Goal: Task Accomplishment & Management: Manage account settings

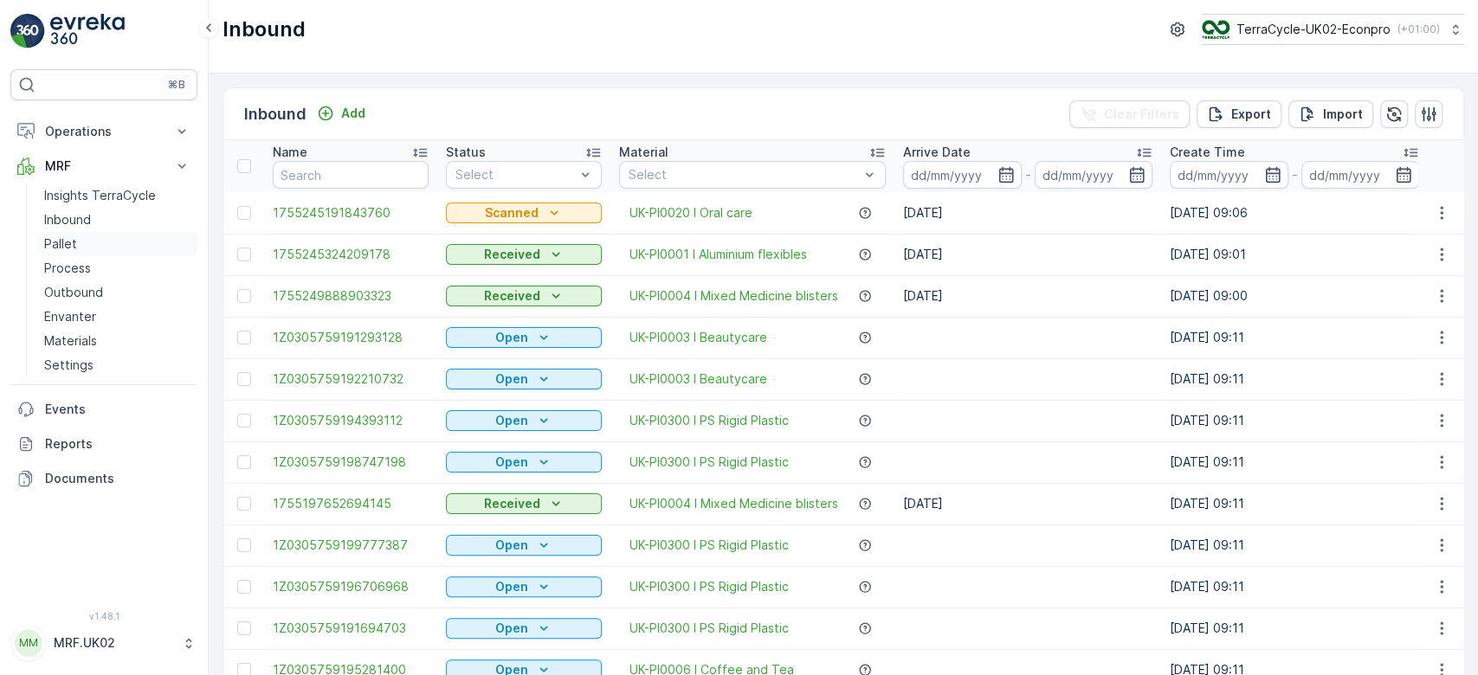
click at [55, 244] on p "Pallet" at bounding box center [60, 244] width 33 height 17
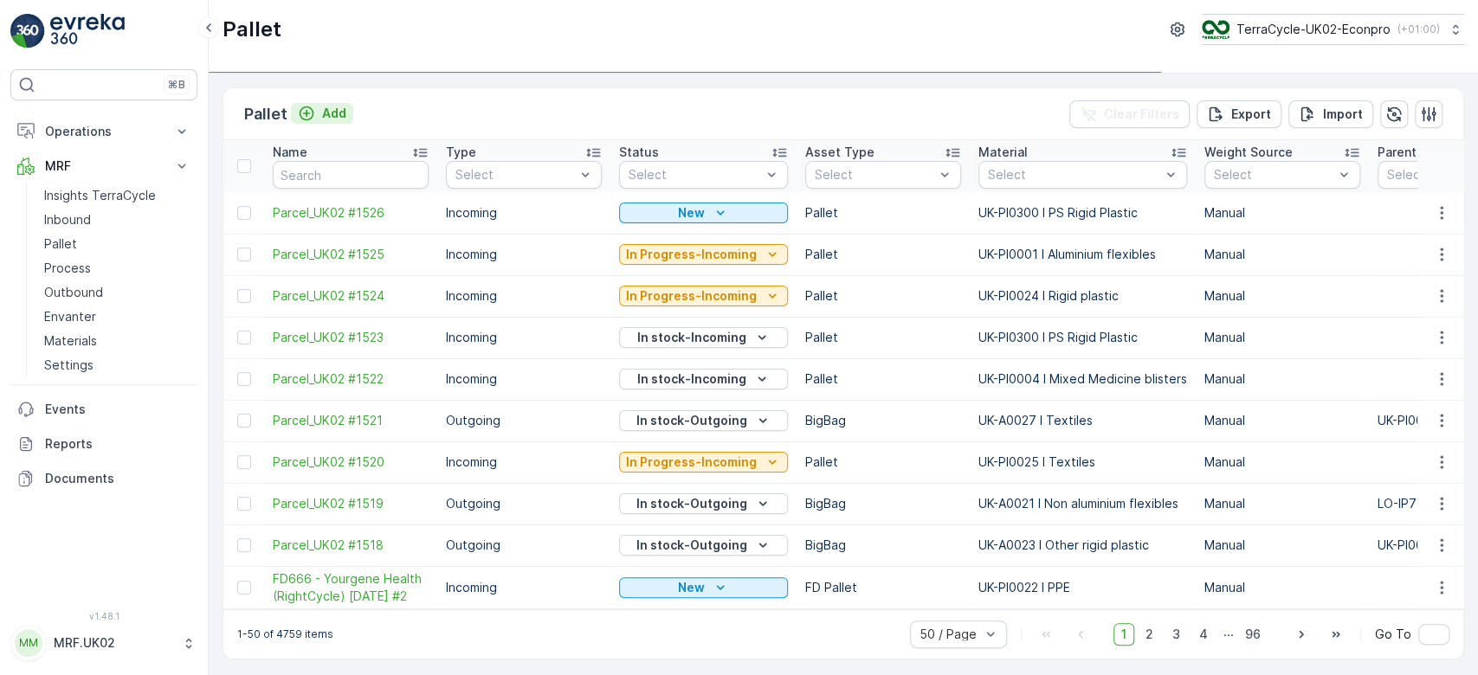
click at [333, 114] on p "Add" at bounding box center [334, 113] width 24 height 17
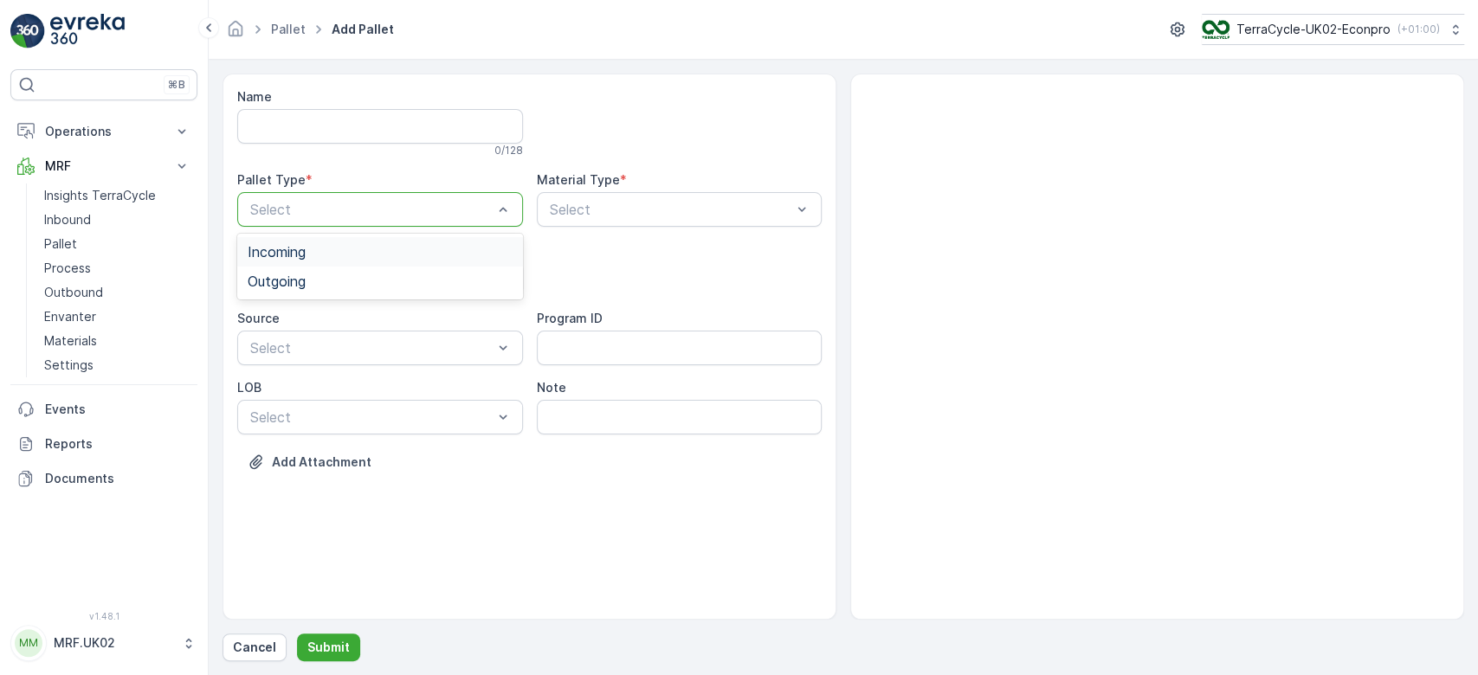
click at [318, 202] on div at bounding box center [372, 210] width 246 height 16
click at [322, 281] on div "Outgoing" at bounding box center [380, 282] width 265 height 16
click at [322, 281] on div at bounding box center [372, 279] width 246 height 16
click at [299, 382] on div "Bale" at bounding box center [380, 380] width 265 height 16
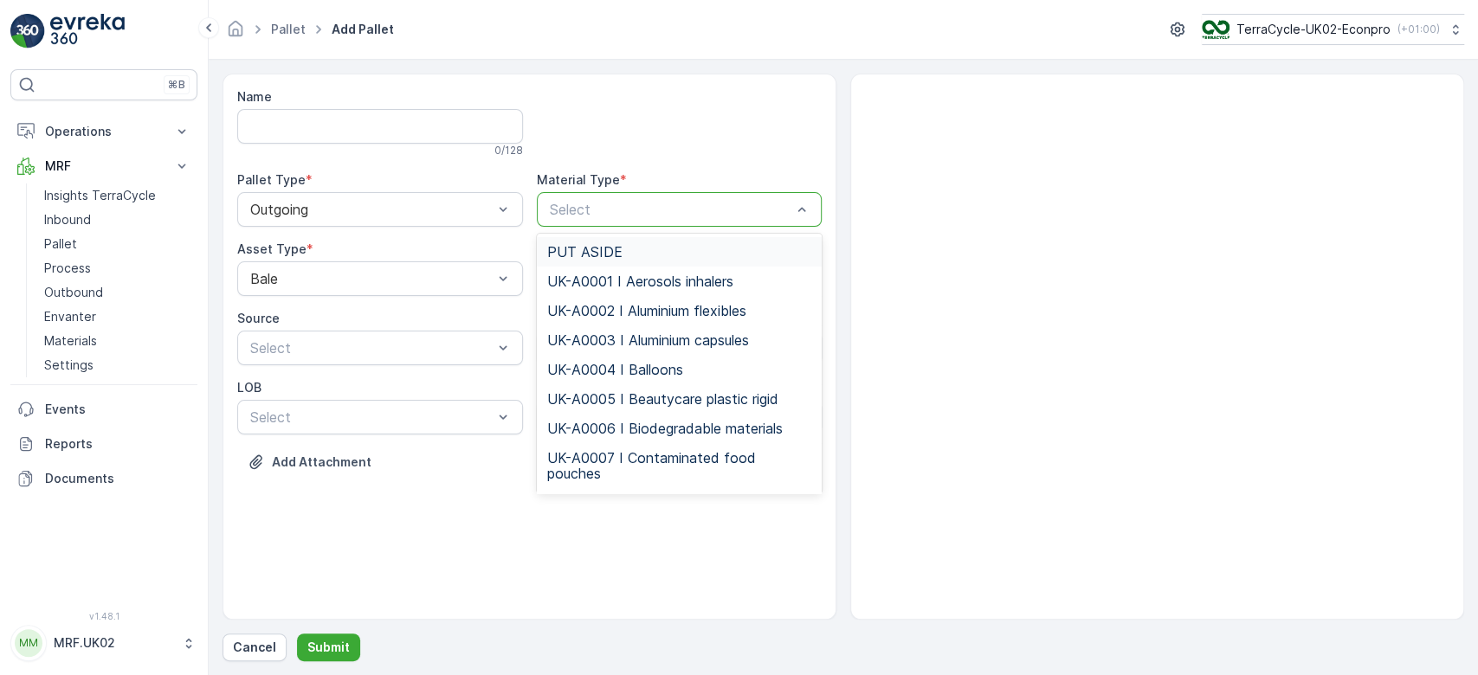
click at [629, 216] on div at bounding box center [671, 210] width 246 height 16
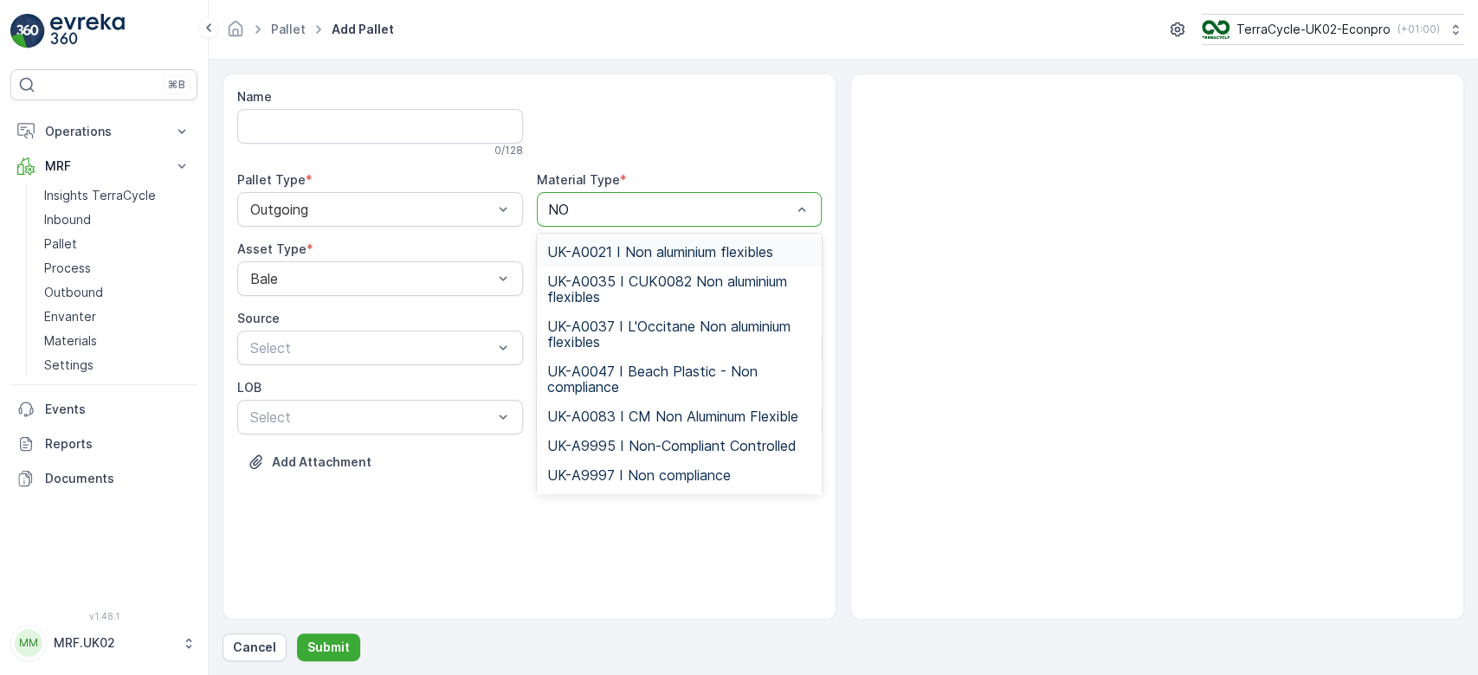
type input "NON"
click at [686, 254] on span "UK-A0021 I Non aluminium flexibles" at bounding box center [660, 252] width 226 height 16
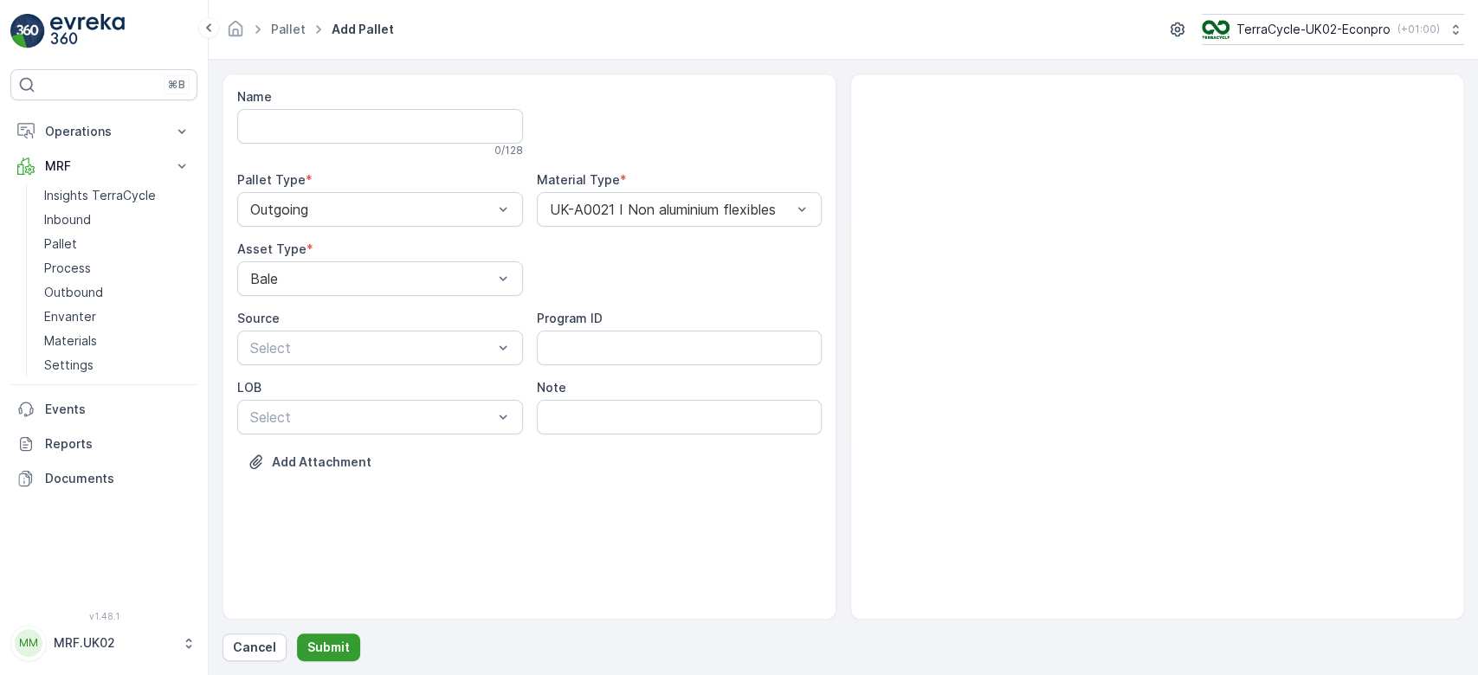
click at [327, 641] on p "Submit" at bounding box center [328, 647] width 42 height 17
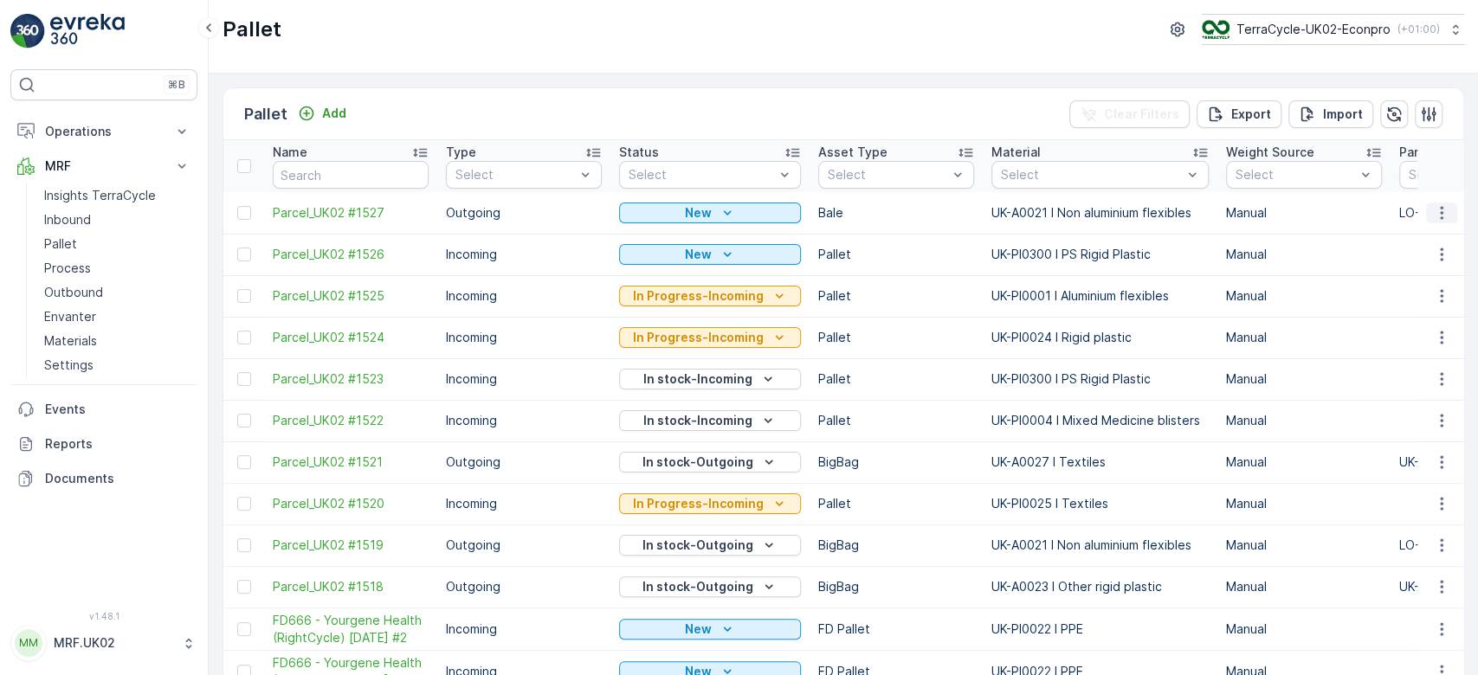
click at [1440, 210] on icon "button" at bounding box center [1441, 212] width 17 height 17
click at [1404, 336] on span "Print QR" at bounding box center [1395, 334] width 48 height 17
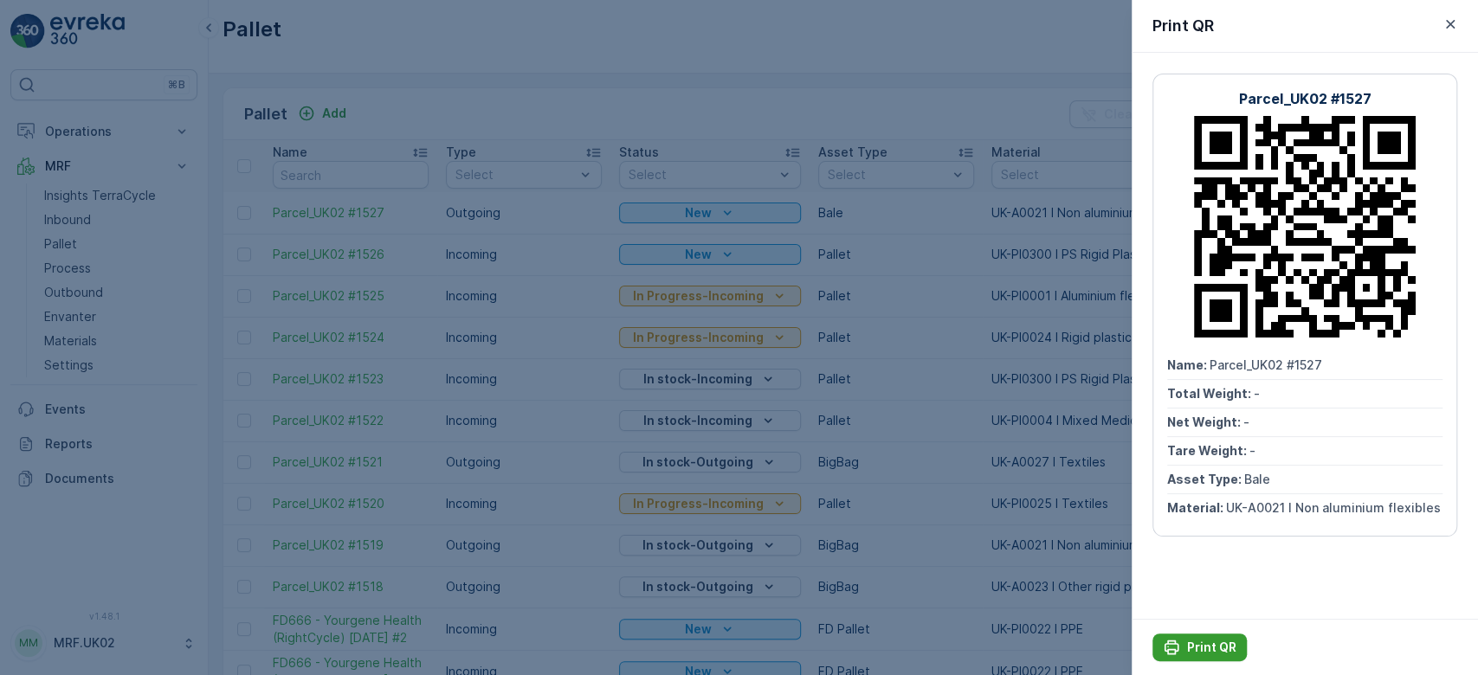
click at [1179, 642] on div "Print QR" at bounding box center [1200, 647] width 74 height 17
click at [514, 274] on div at bounding box center [739, 337] width 1478 height 675
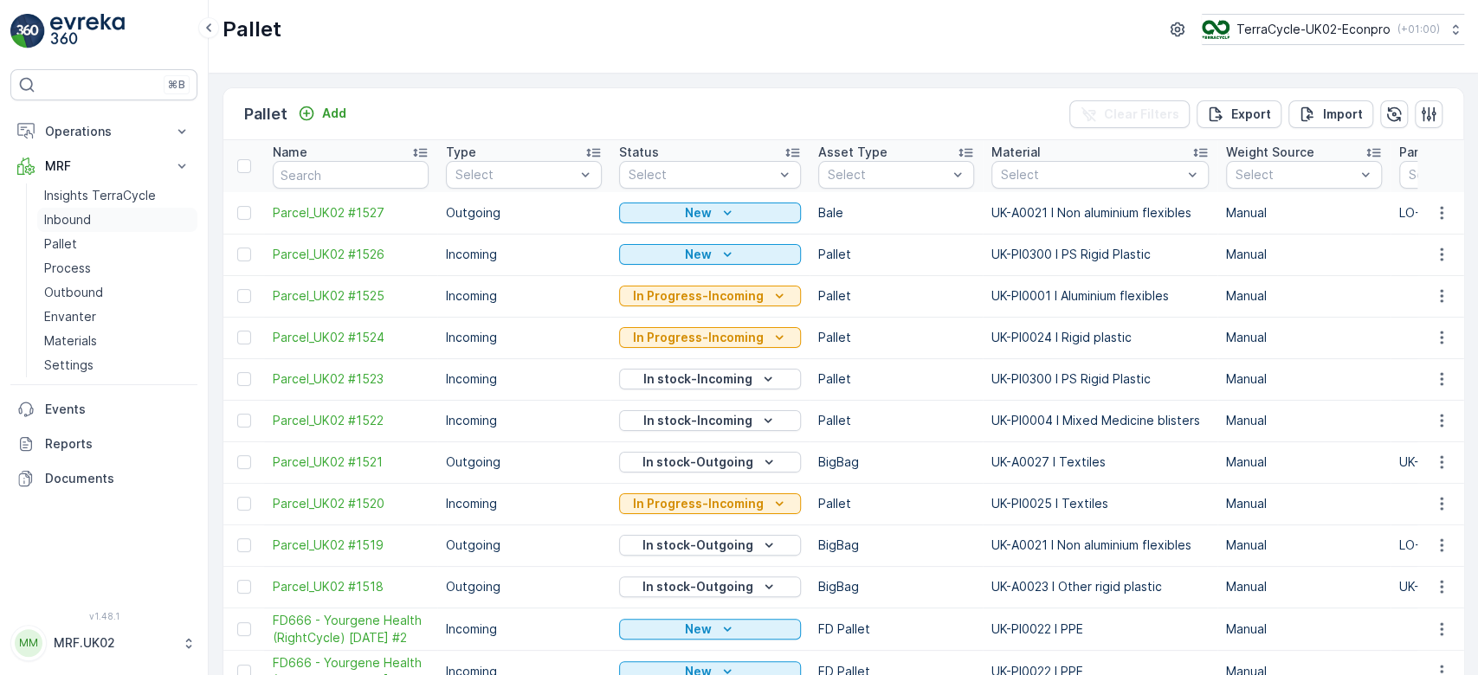
click at [87, 218] on p "Inbound" at bounding box center [67, 219] width 47 height 17
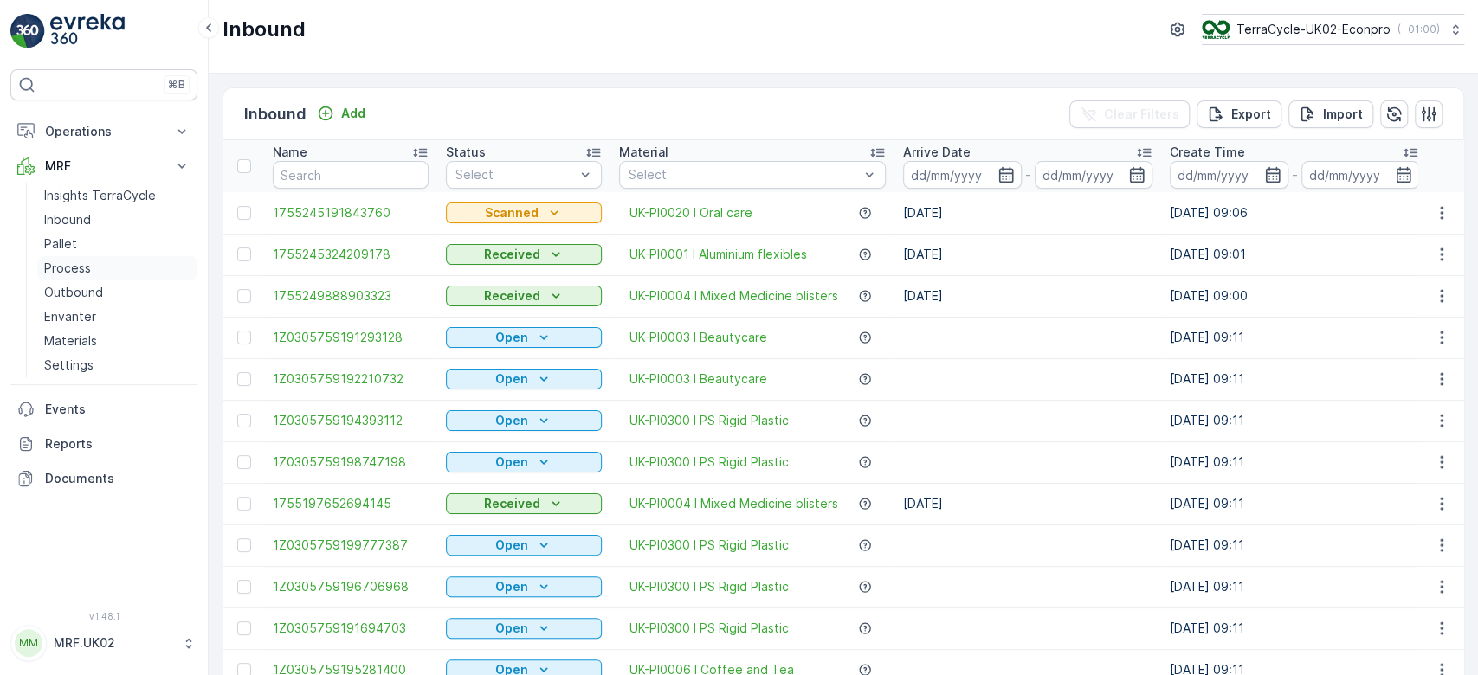
click at [69, 261] on p "Process" at bounding box center [67, 268] width 47 height 17
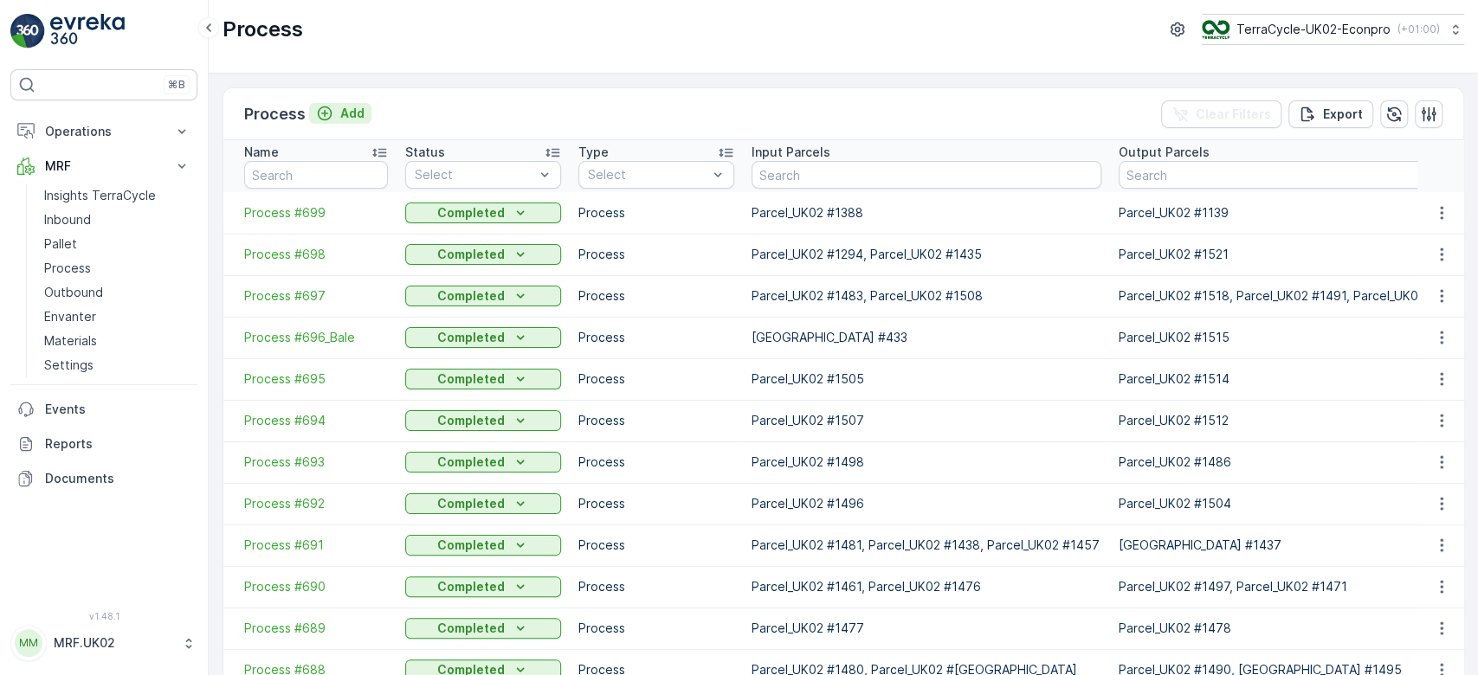
click at [360, 111] on p "Add" at bounding box center [352, 113] width 24 height 17
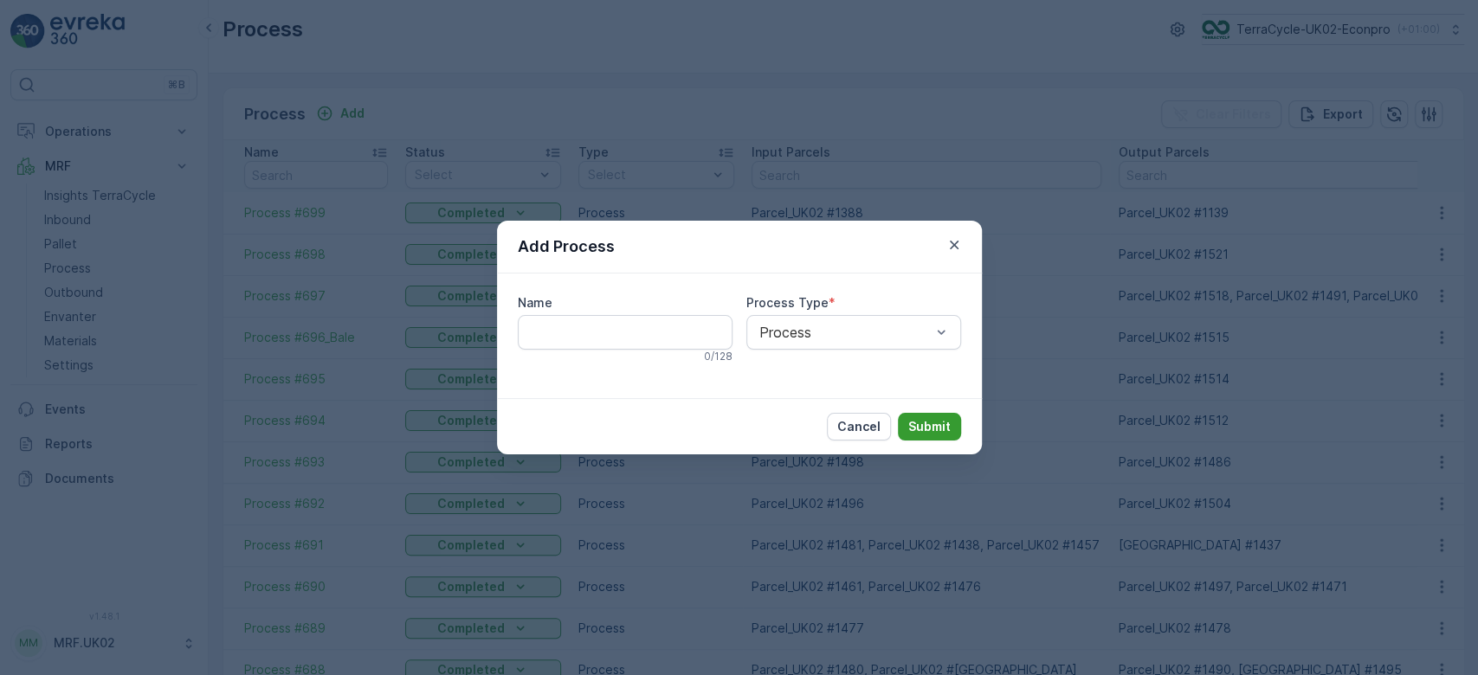
click at [924, 423] on p "Submit" at bounding box center [929, 426] width 42 height 17
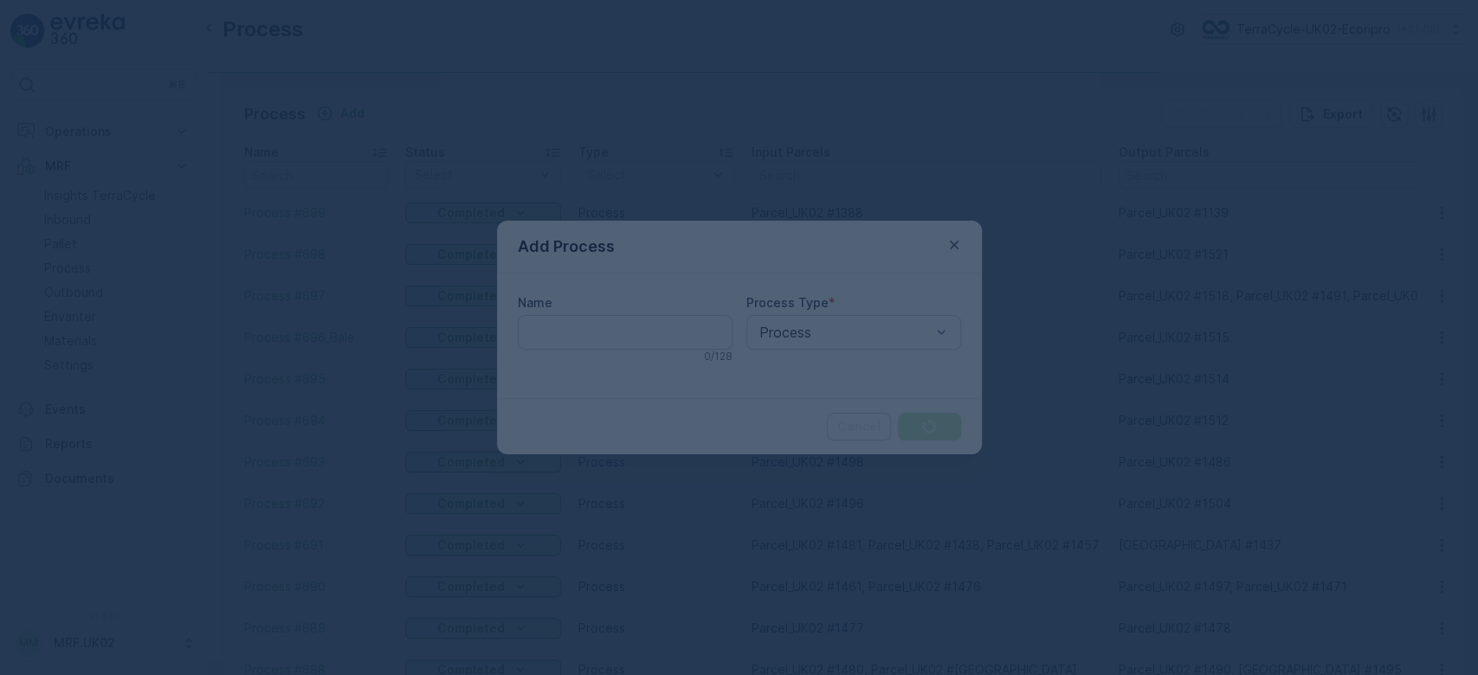
click at [924, 423] on div at bounding box center [739, 337] width 1478 height 675
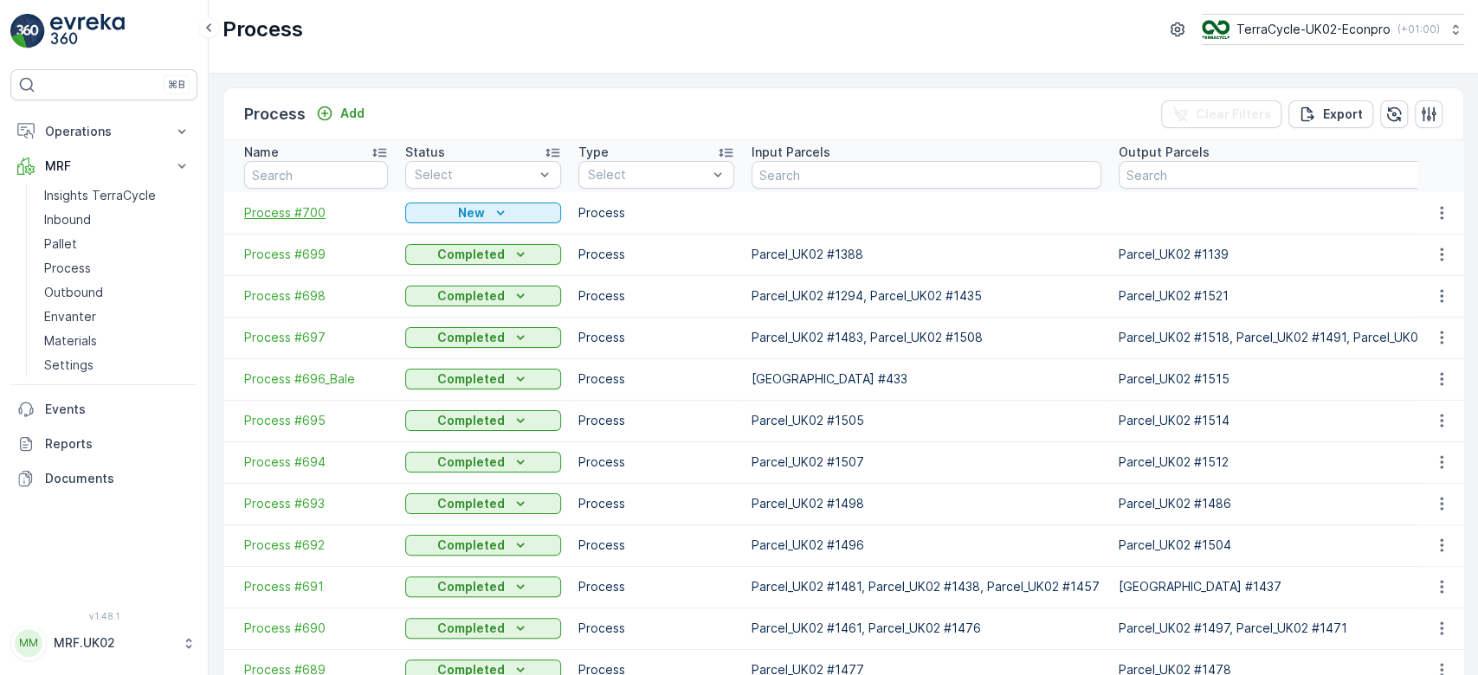
click at [294, 210] on span "Process #700" at bounding box center [316, 212] width 144 height 17
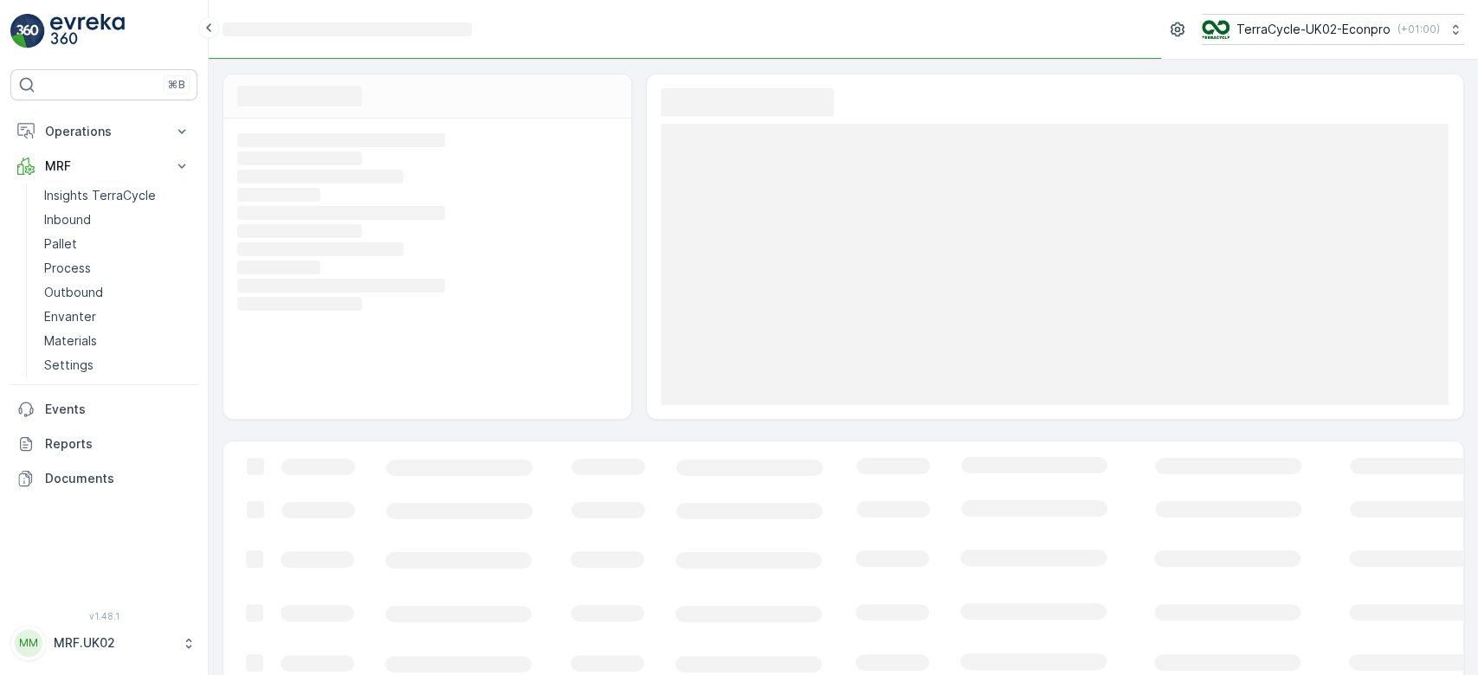
click at [294, 210] on rect at bounding box center [425, 213] width 376 height 16
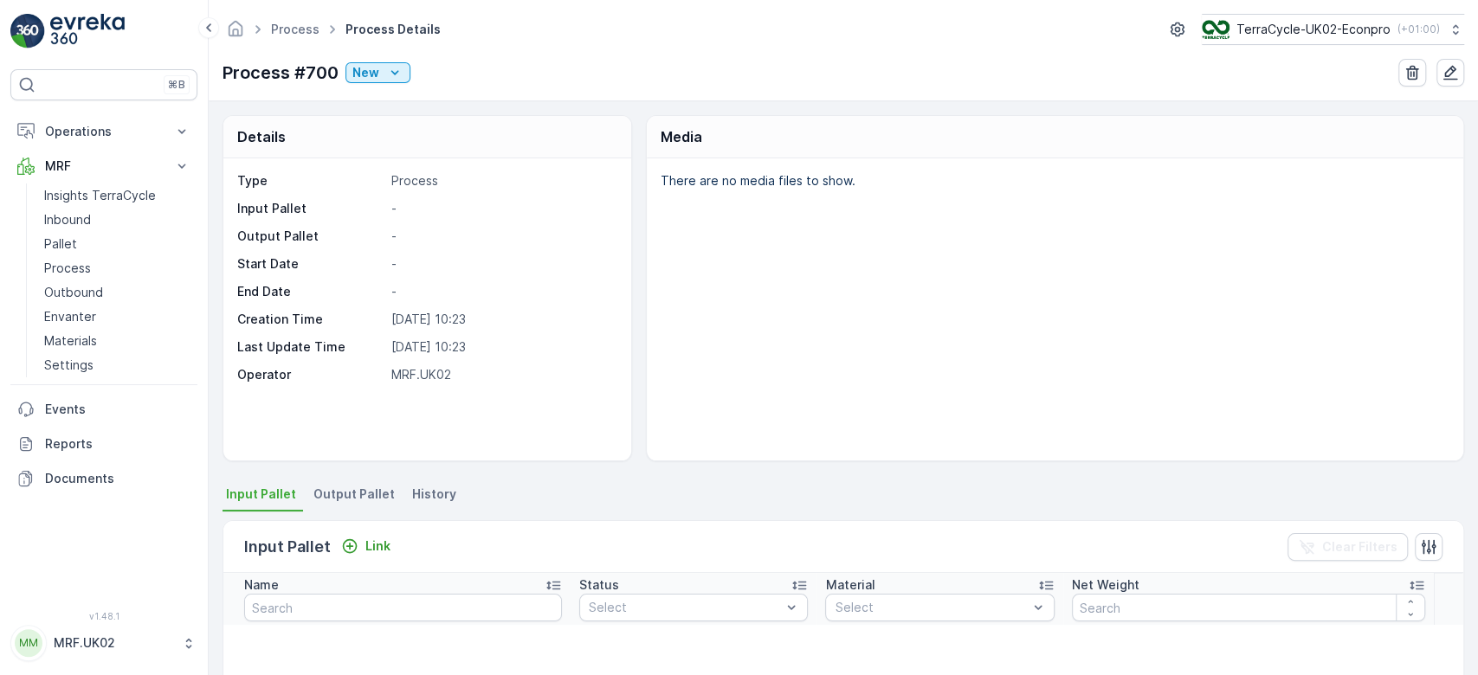
click at [360, 483] on li "Output Pallet" at bounding box center [356, 496] width 92 height 29
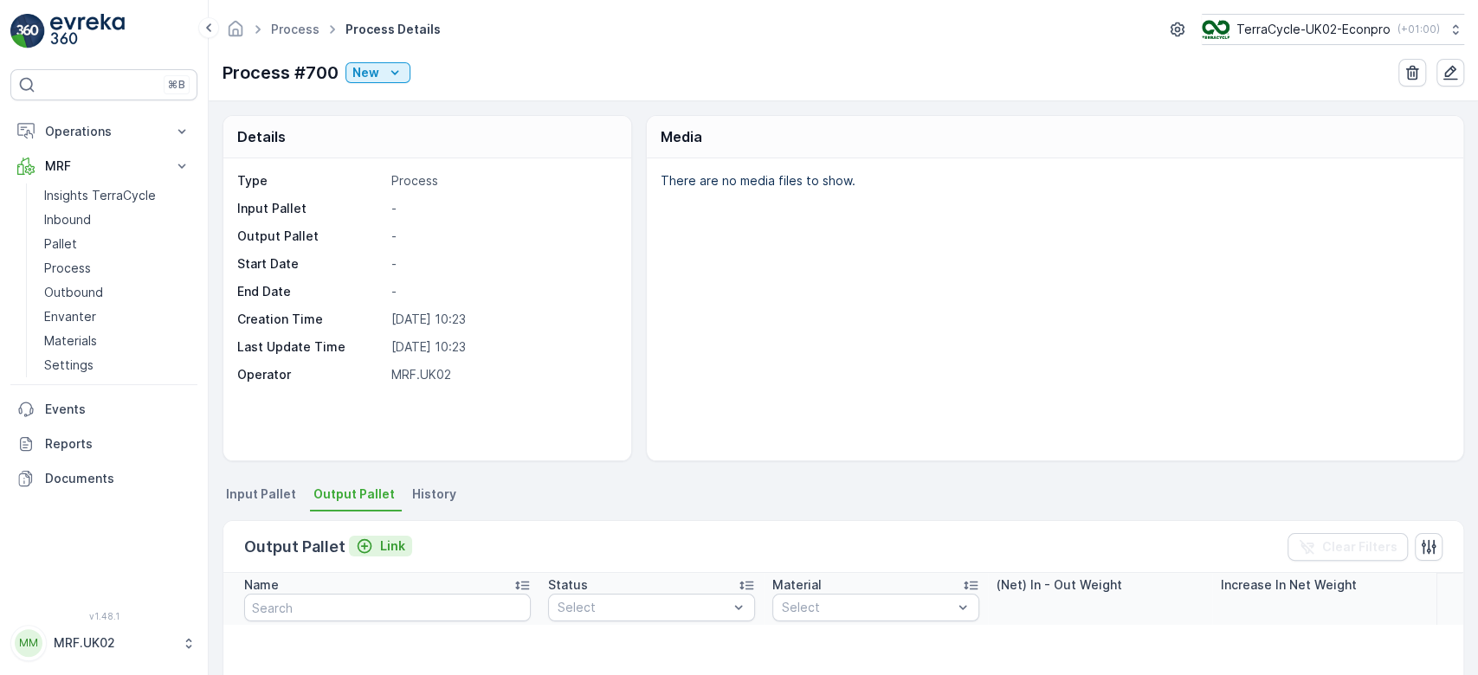
click at [384, 546] on p "Link" at bounding box center [392, 546] width 25 height 17
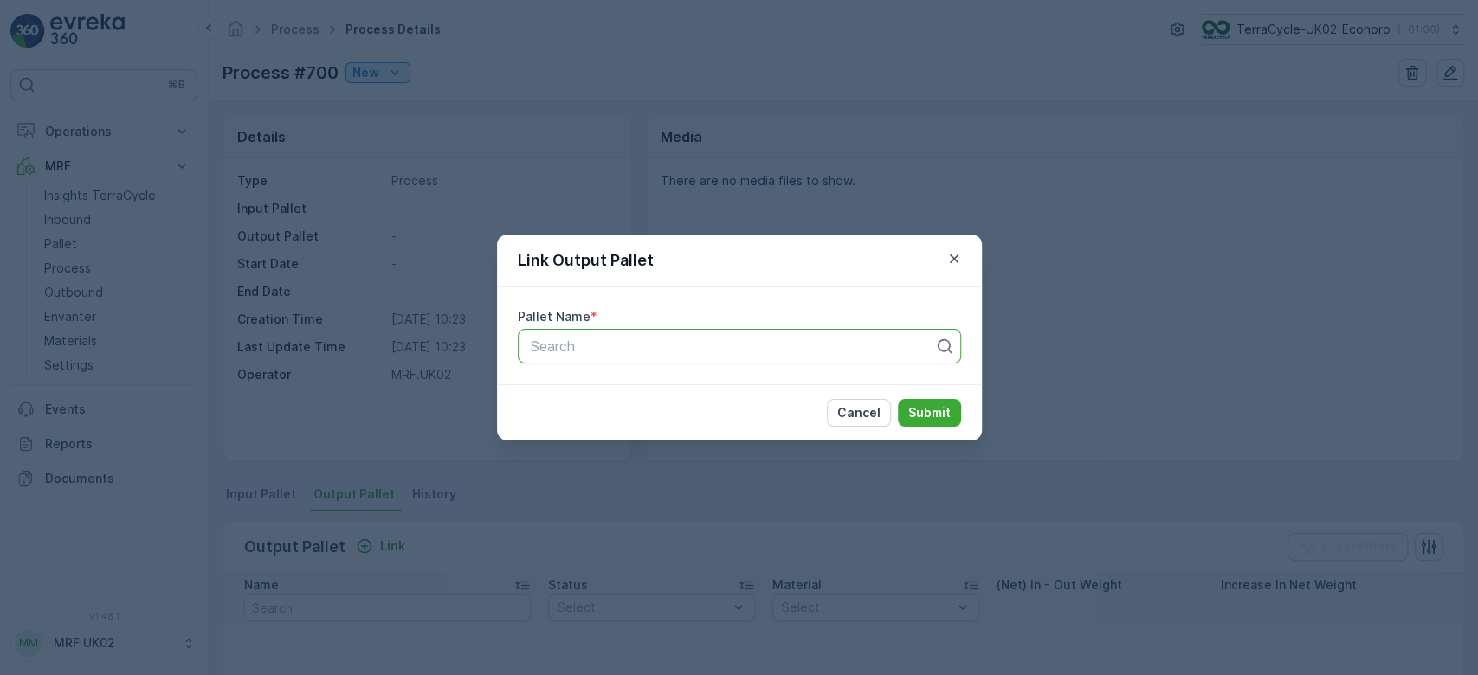
click at [616, 339] on div at bounding box center [732, 347] width 407 height 16
type input "1527"
click at [705, 386] on div "Parcel_UK02 #1527" at bounding box center [738, 389] width 423 height 16
click at [932, 422] on button "Submit" at bounding box center [929, 413] width 63 height 28
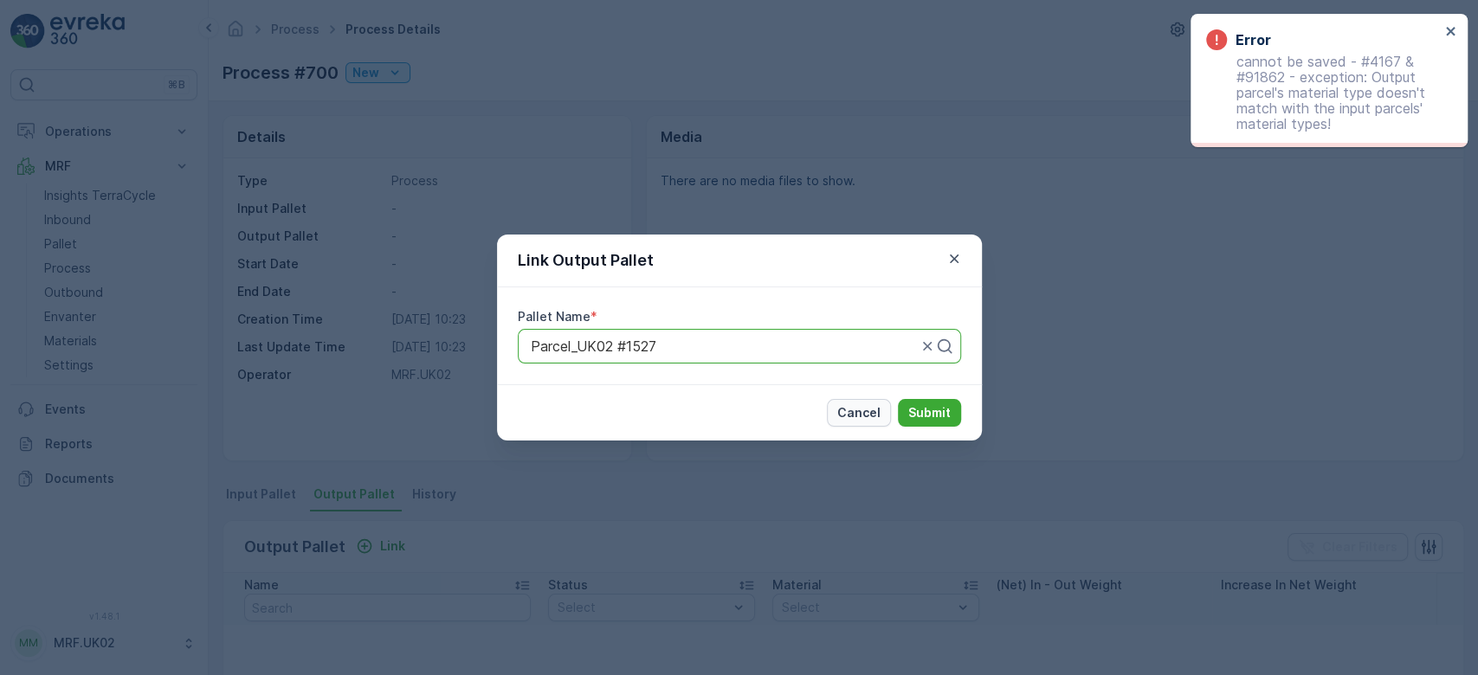
click at [851, 417] on p "Cancel" at bounding box center [858, 412] width 43 height 17
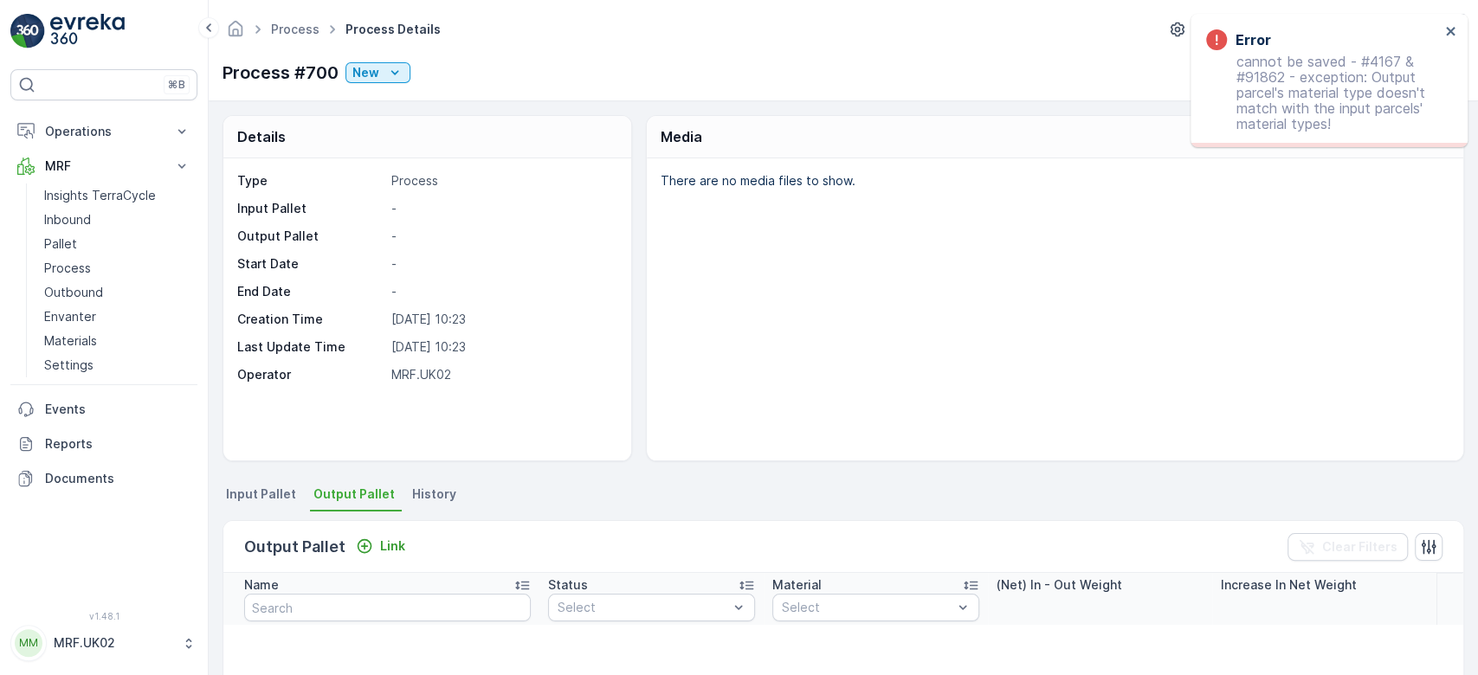
click at [616, 324] on div "Type Process Input Pallet - Output Pallet - Start Date - End Date - Creation Ti…" at bounding box center [427, 309] width 408 height 302
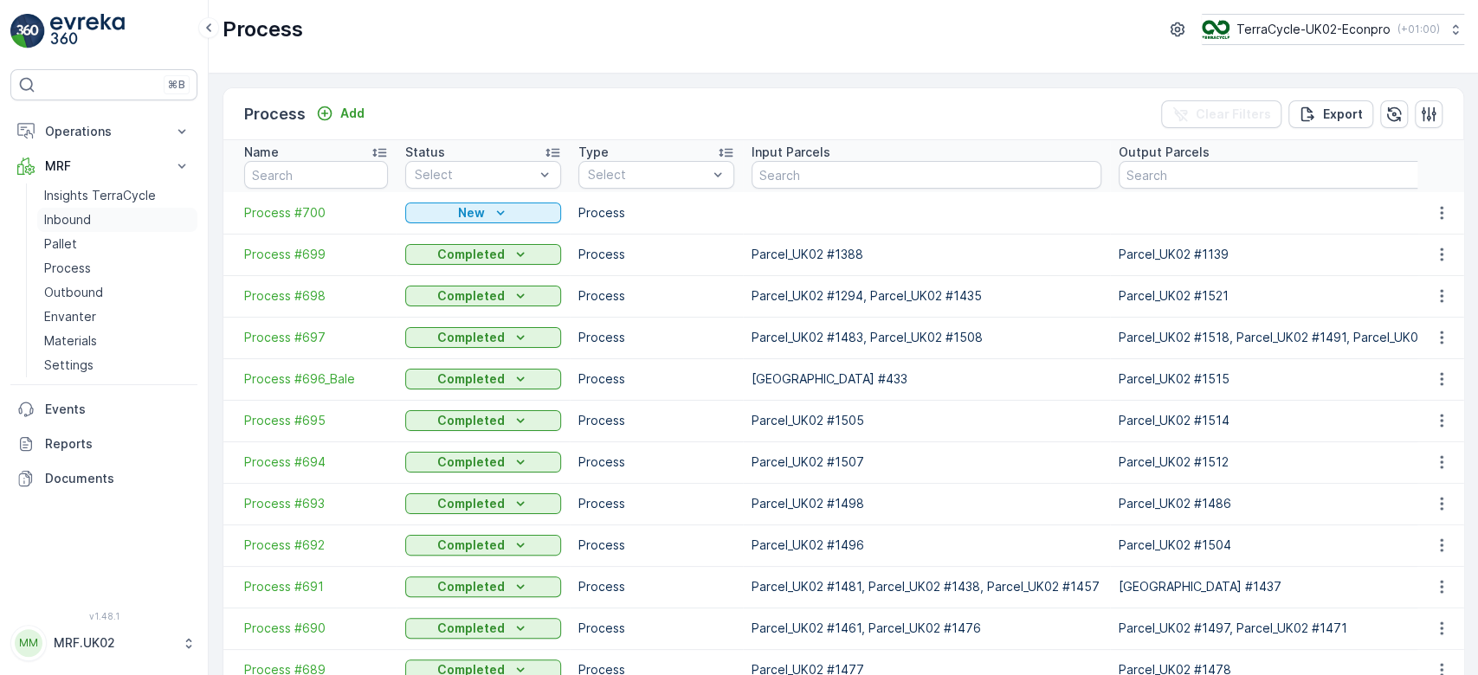
click at [70, 222] on p "Inbound" at bounding box center [67, 219] width 47 height 17
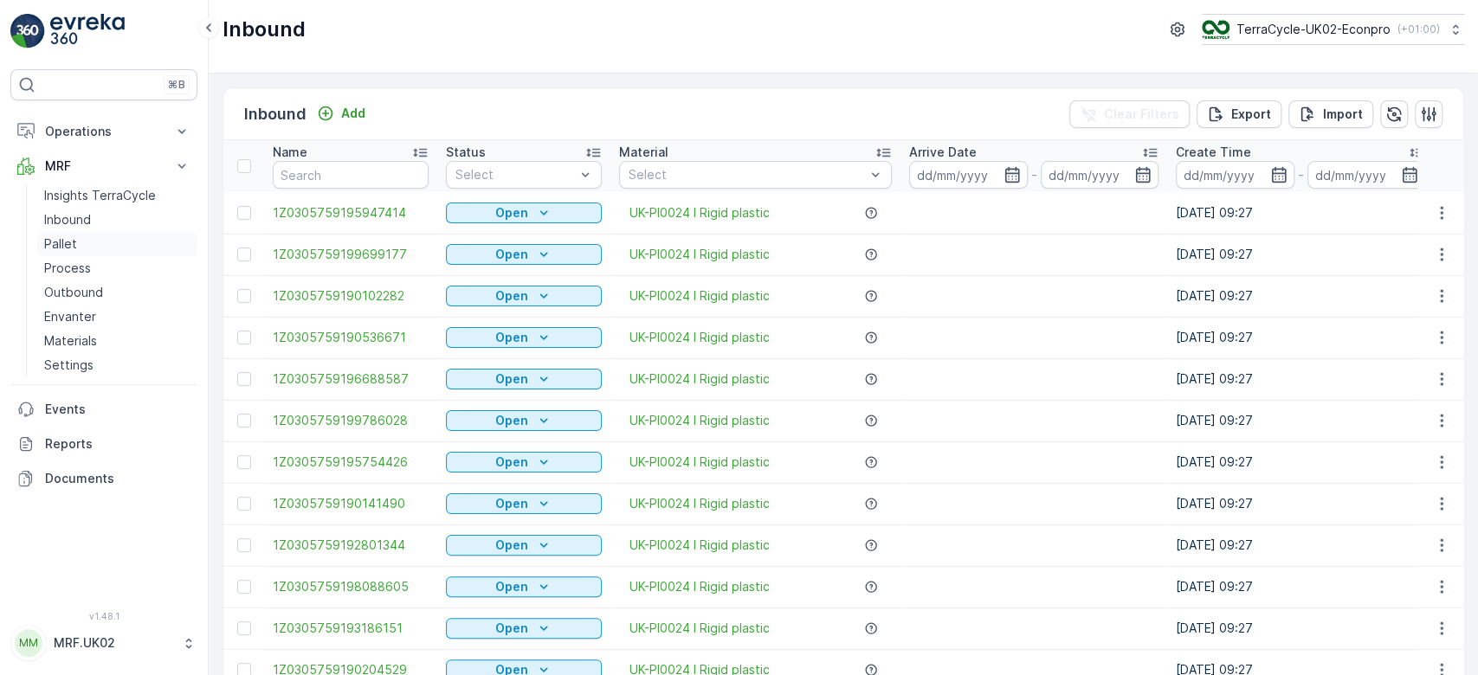
click at [96, 240] on link "Pallet" at bounding box center [117, 244] width 160 height 24
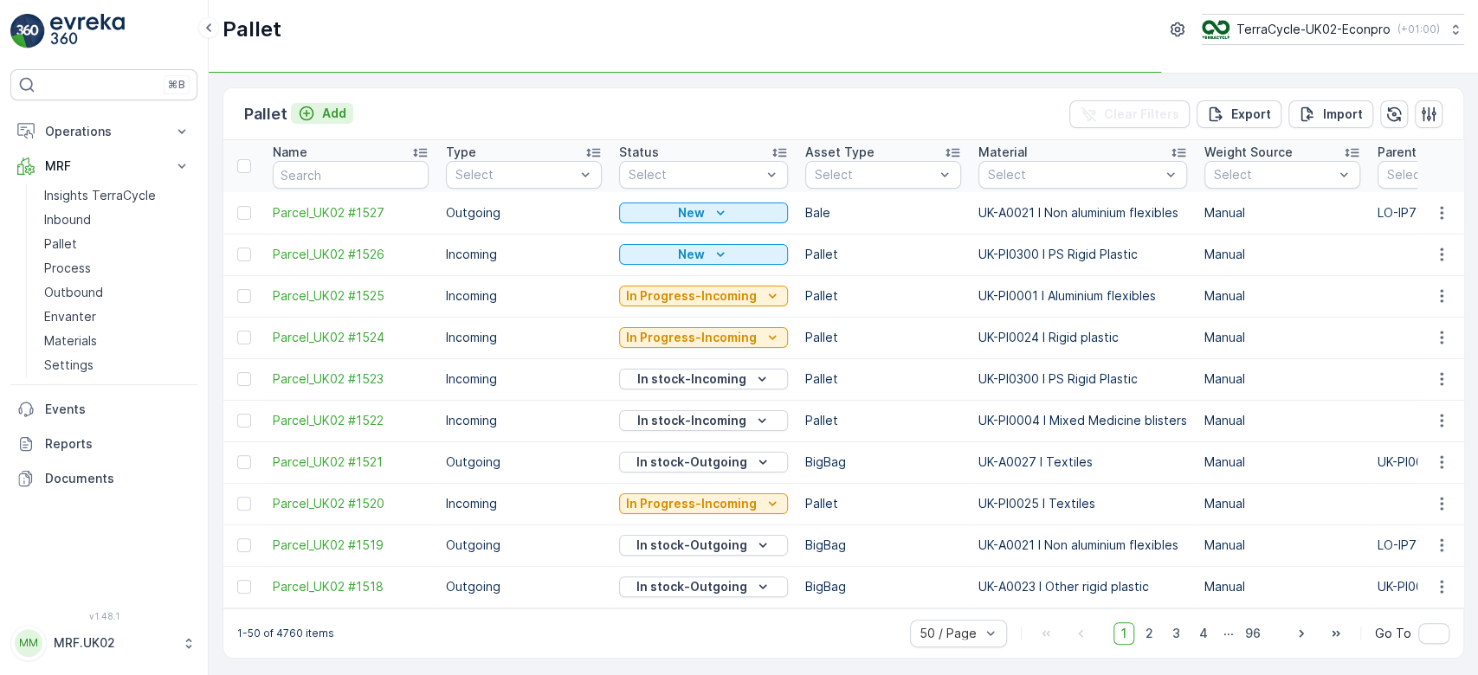
click at [326, 114] on p "Add" at bounding box center [334, 113] width 24 height 17
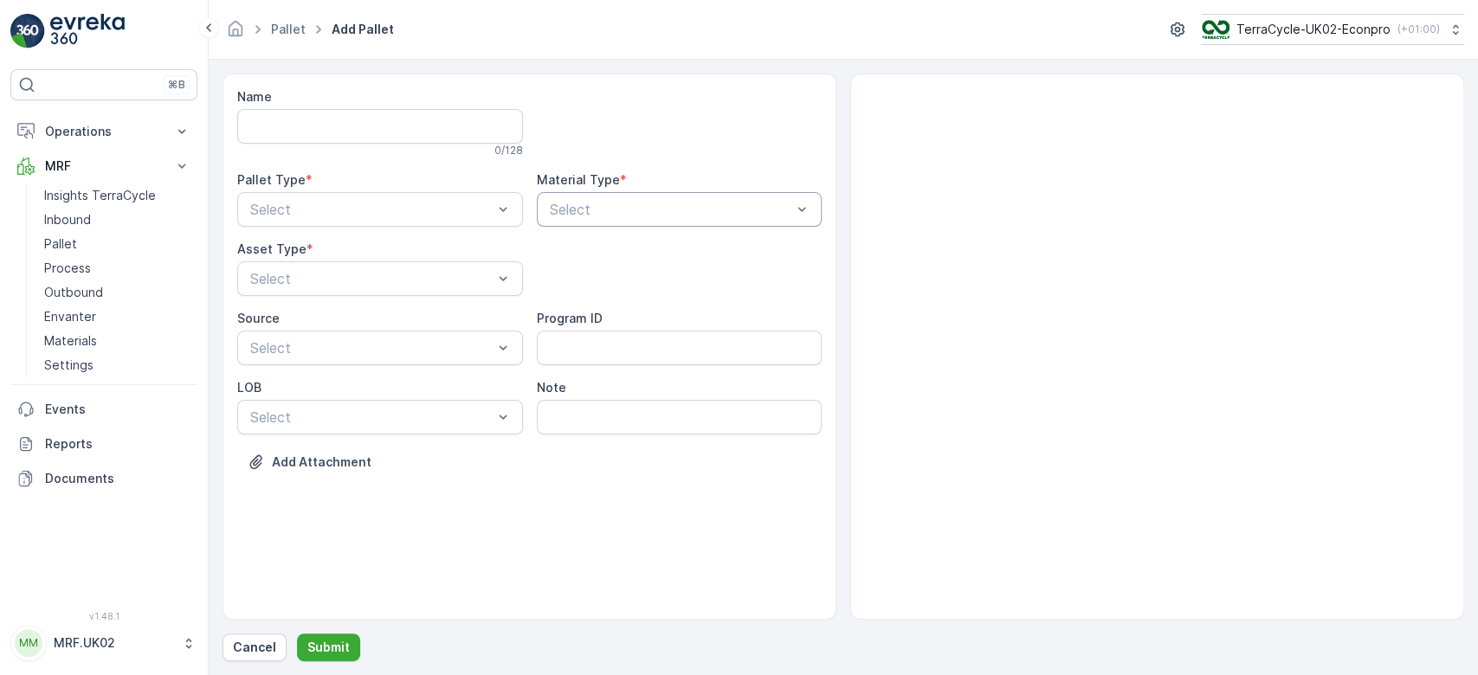
click at [654, 206] on div at bounding box center [671, 210] width 246 height 16
type input "MED"
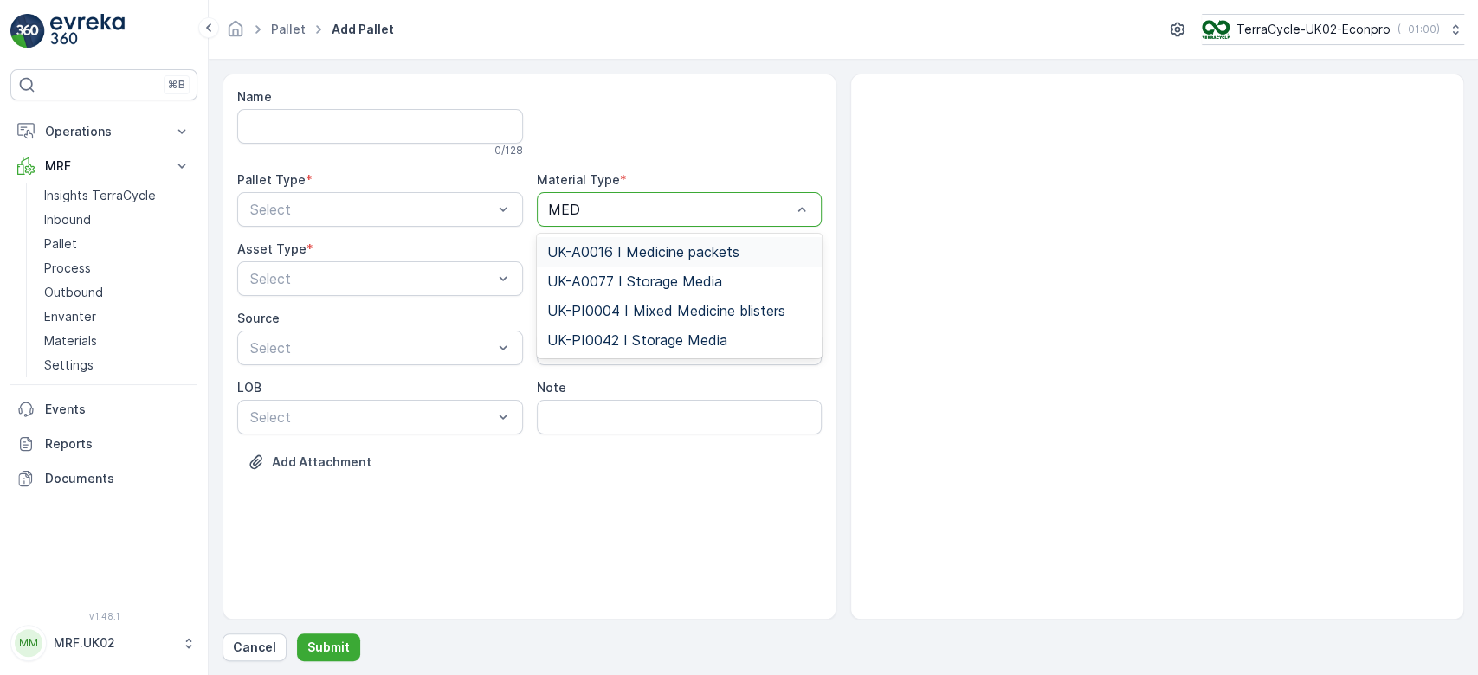
click at [675, 249] on span "UK-A0016 I Medicine packets" at bounding box center [643, 252] width 192 height 16
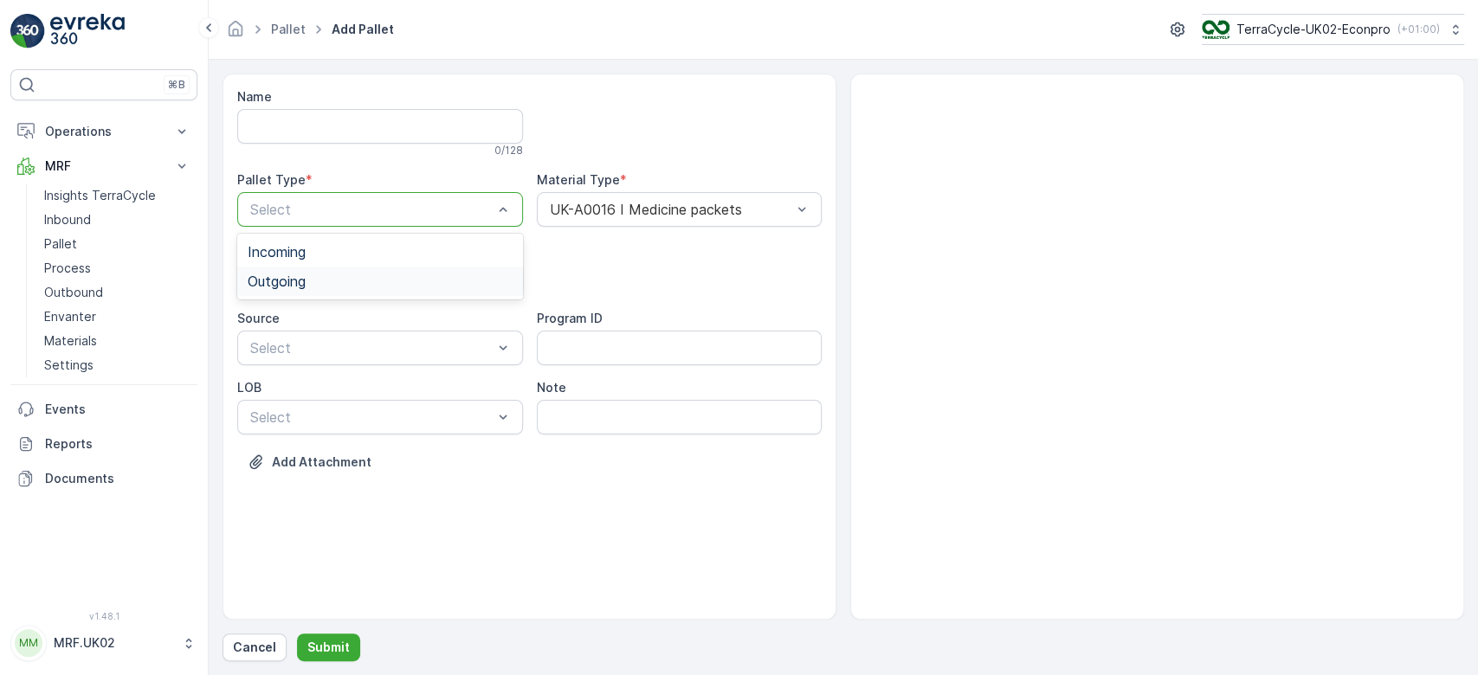
click at [417, 281] on div "Outgoing" at bounding box center [380, 282] width 265 height 16
click at [381, 282] on div at bounding box center [372, 279] width 246 height 16
click at [305, 412] on div "BigBag" at bounding box center [380, 410] width 265 height 16
click at [330, 648] on p "Submit" at bounding box center [328, 647] width 42 height 17
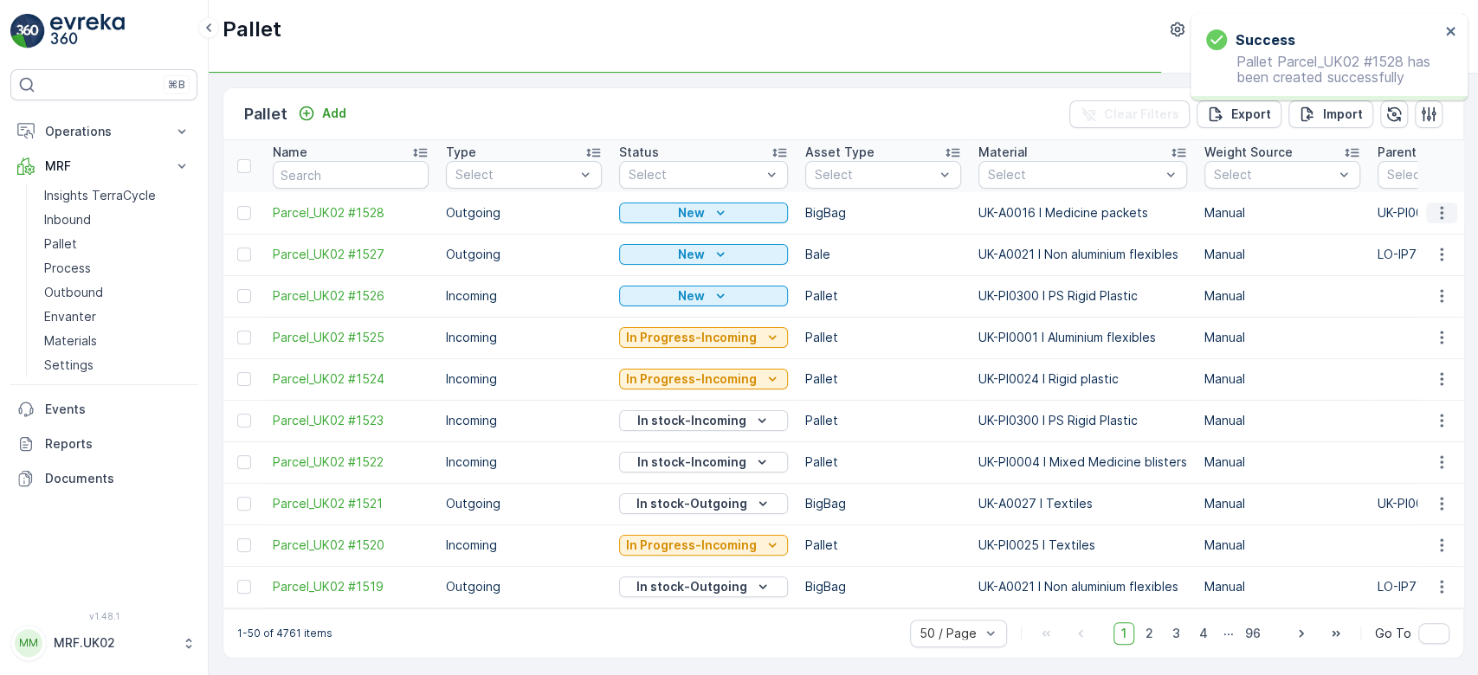
click at [1440, 213] on icon "button" at bounding box center [1441, 212] width 17 height 17
click at [1425, 332] on div "Print QR" at bounding box center [1421, 335] width 114 height 24
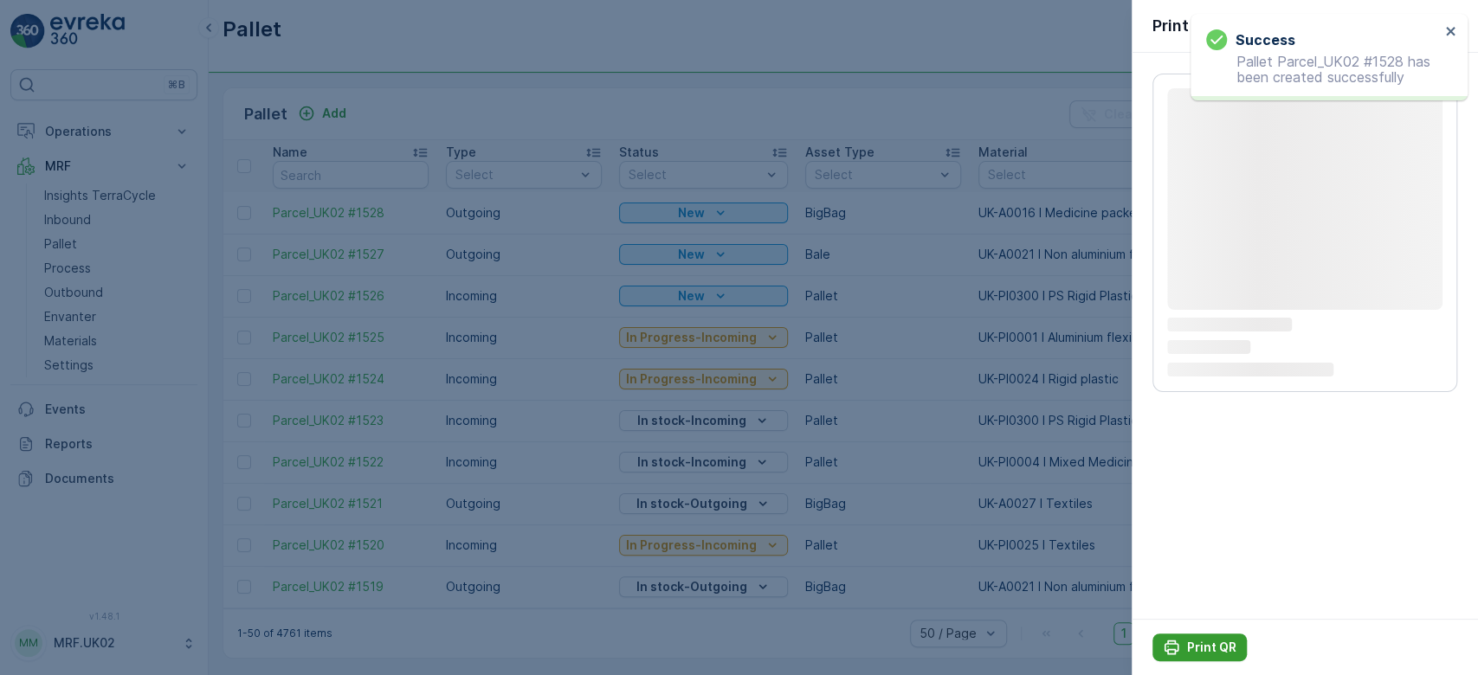
click at [1217, 651] on p "Print QR" at bounding box center [1211, 647] width 49 height 17
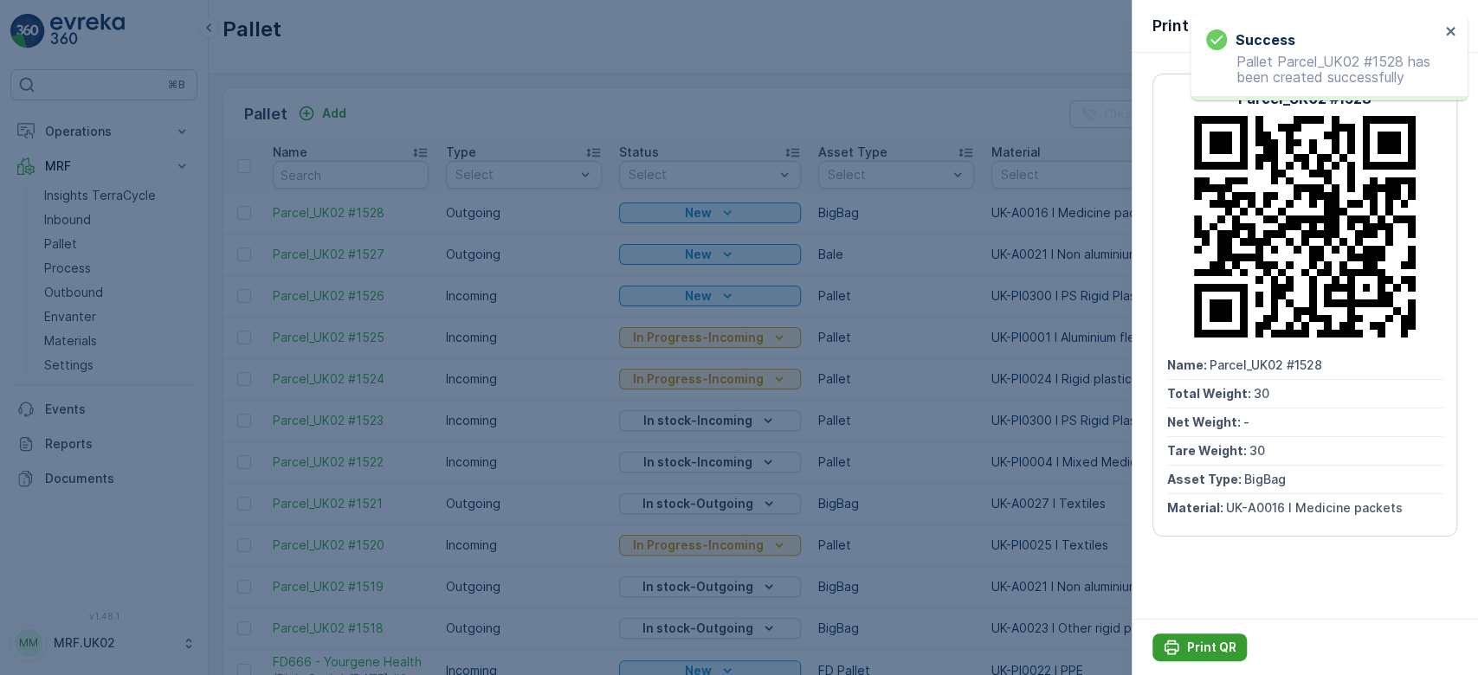
click at [1217, 651] on p "Print QR" at bounding box center [1211, 647] width 49 height 17
click at [398, 106] on div at bounding box center [739, 337] width 1478 height 675
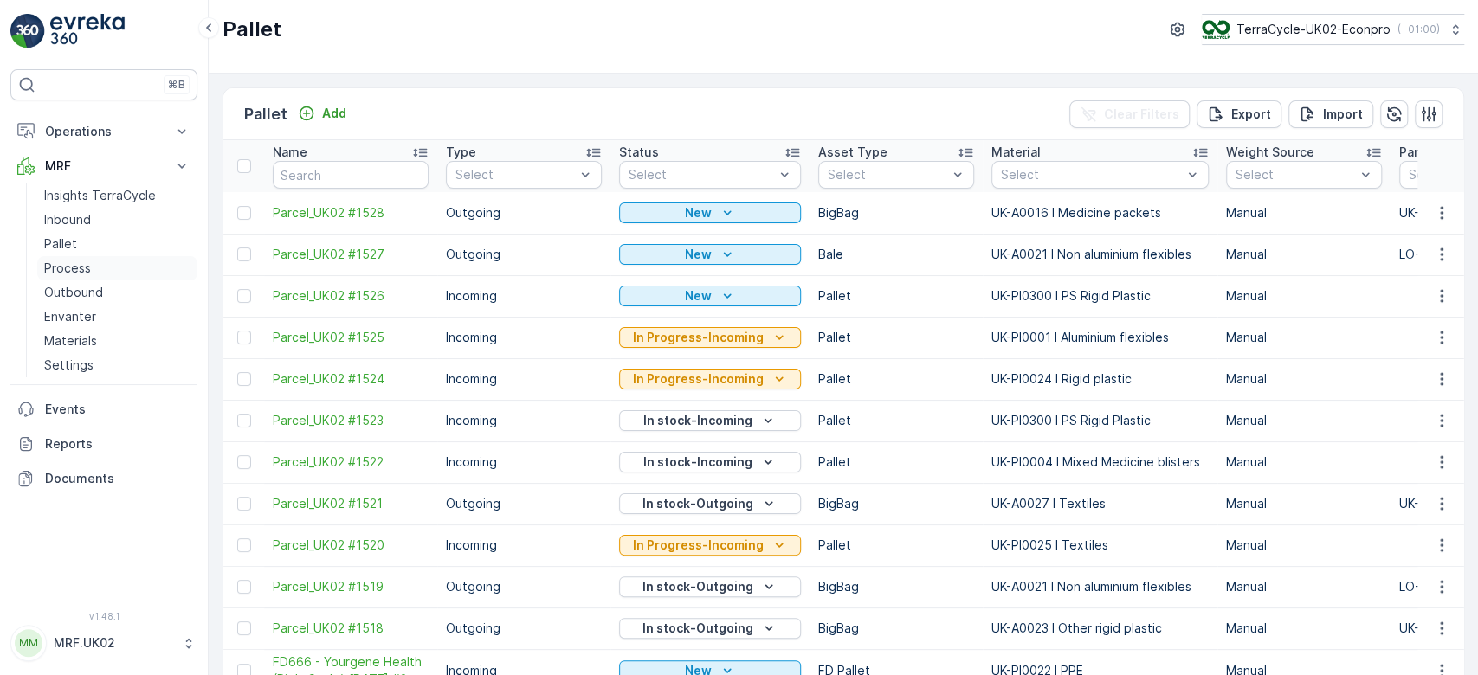
click at [94, 266] on link "Process" at bounding box center [117, 268] width 160 height 24
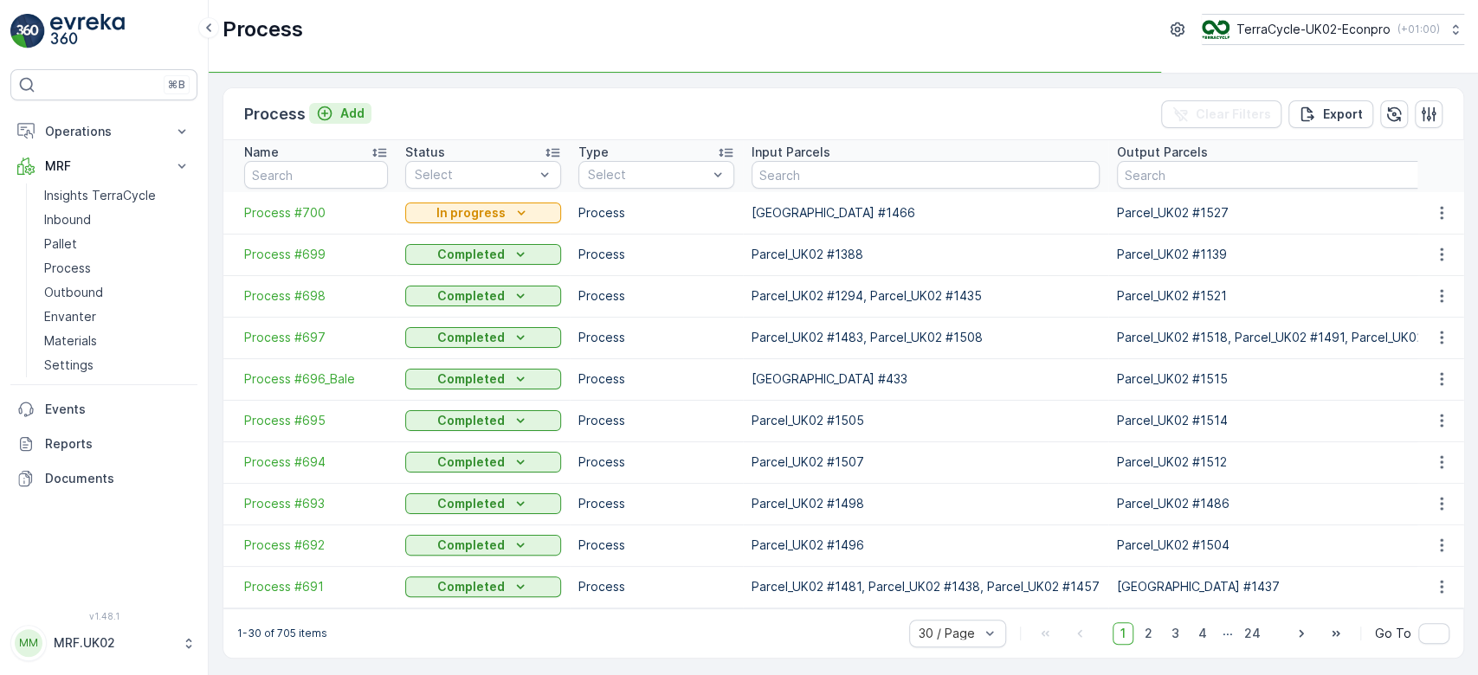
click at [346, 114] on p "Add" at bounding box center [352, 113] width 24 height 17
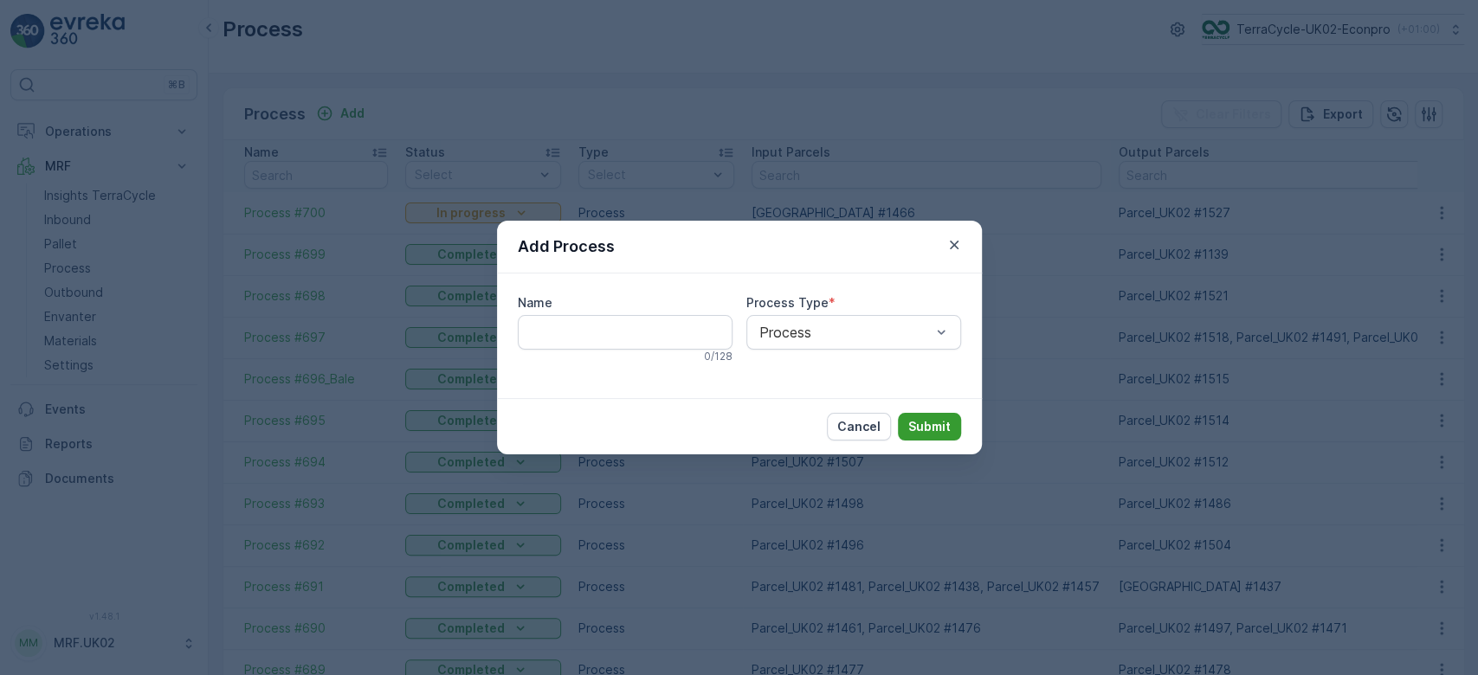
click at [928, 427] on p "Submit" at bounding box center [929, 426] width 42 height 17
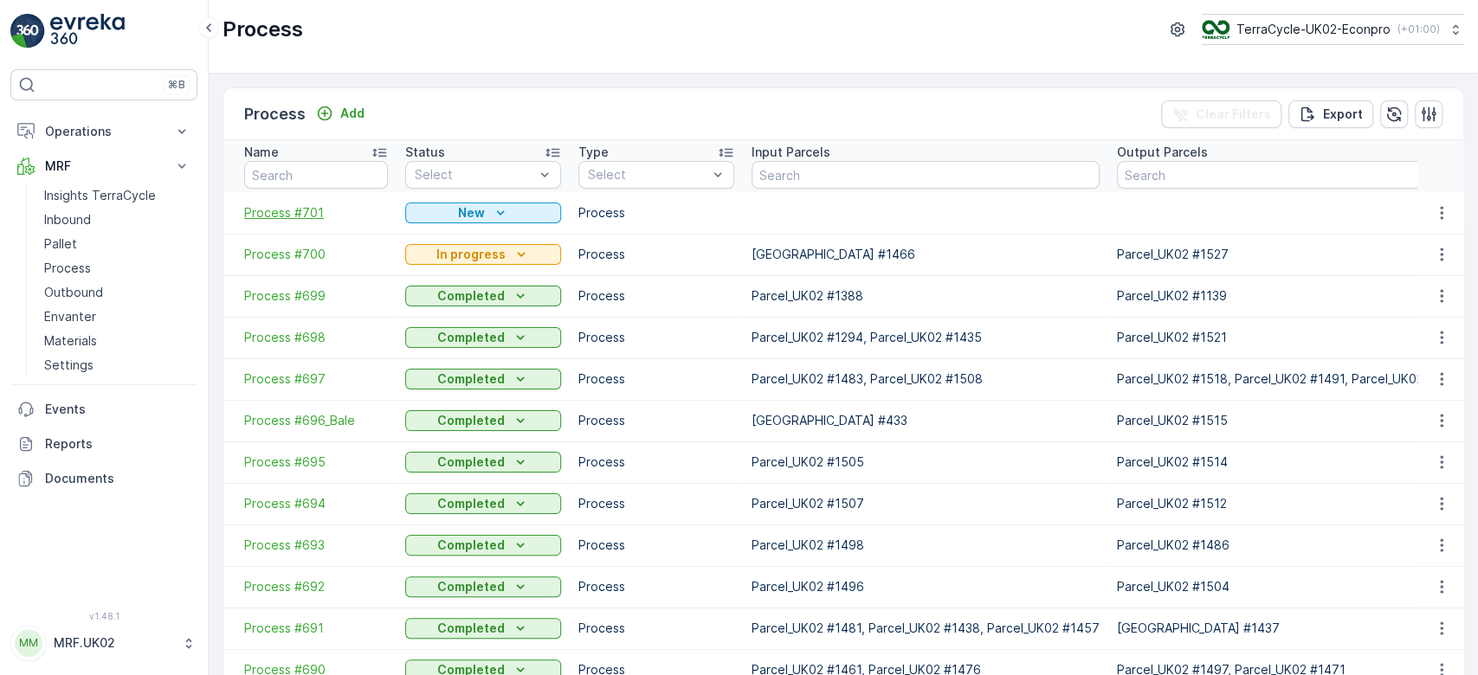
click at [291, 209] on span "Process #701" at bounding box center [316, 212] width 144 height 17
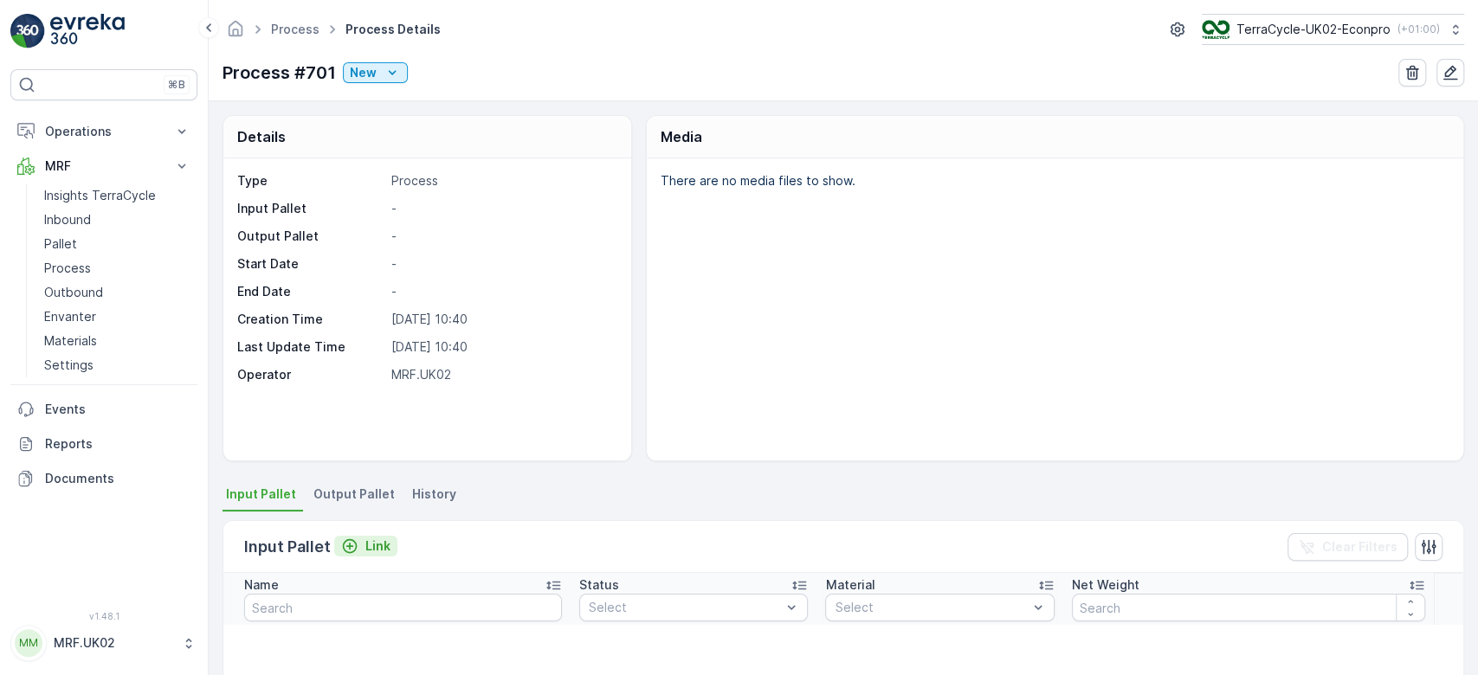
click at [378, 539] on p "Link" at bounding box center [377, 546] width 25 height 17
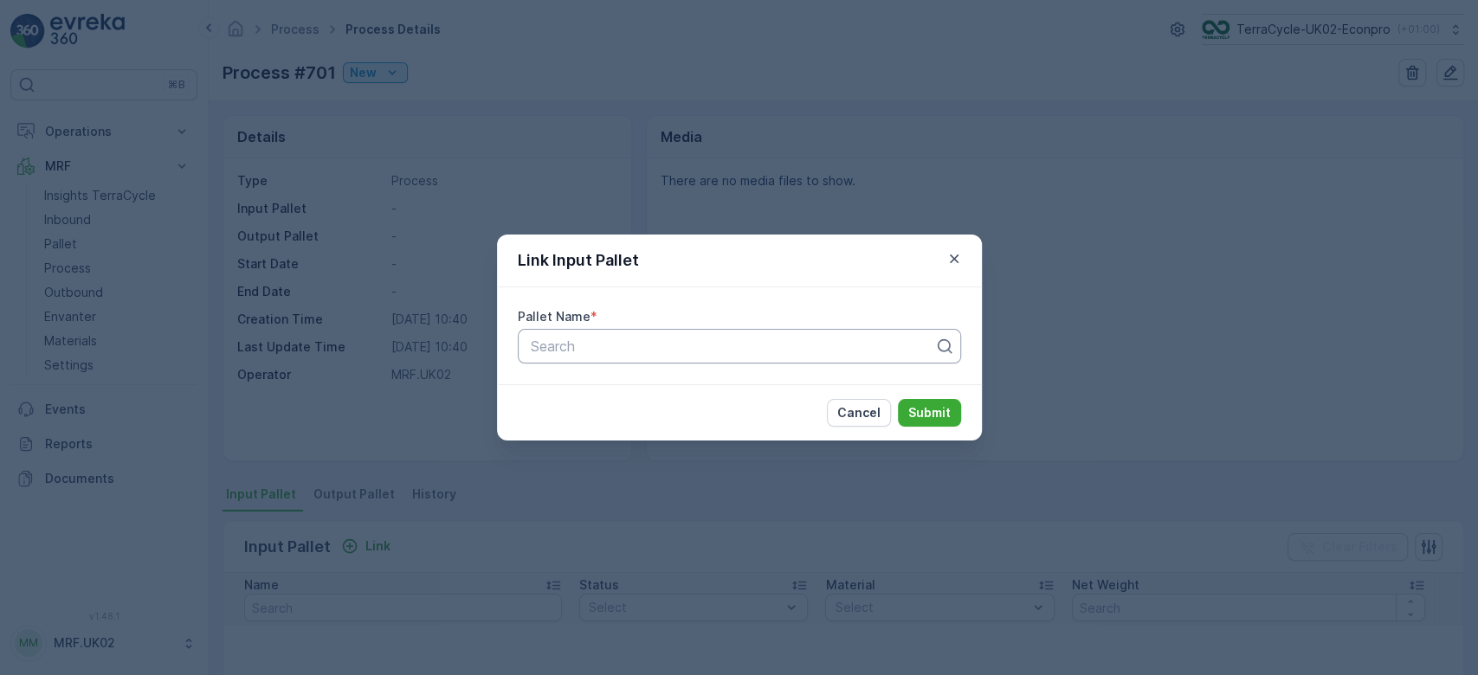
click at [605, 346] on div at bounding box center [732, 347] width 407 height 16
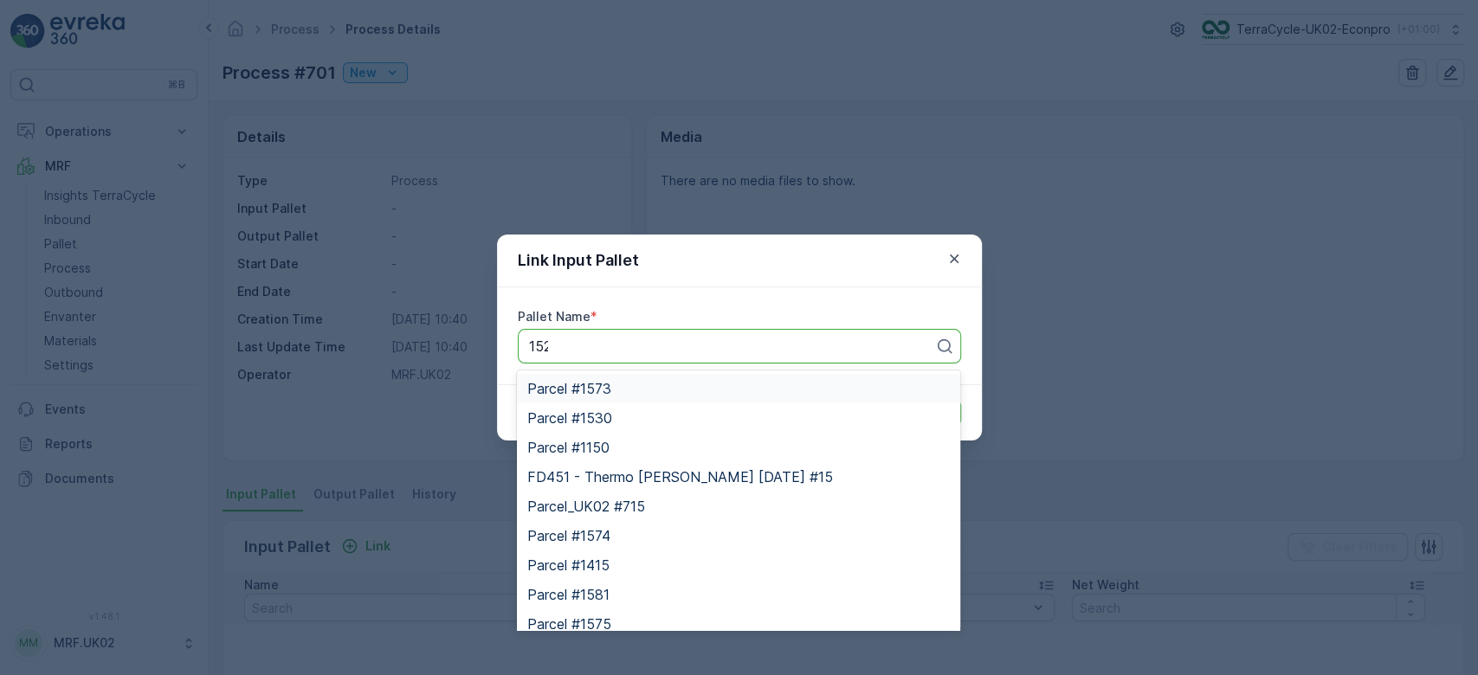
type input "1522"
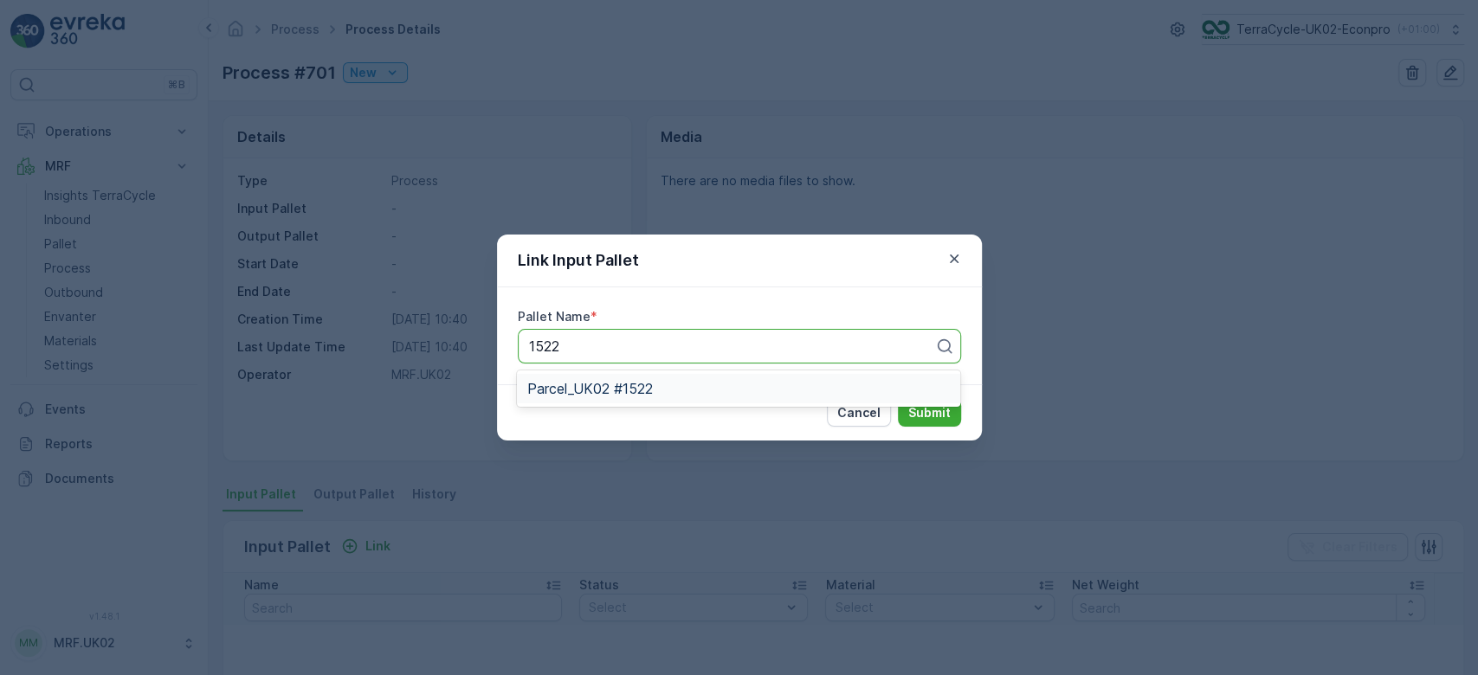
click at [651, 391] on span "Parcel_UK02 #1522" at bounding box center [590, 389] width 126 height 16
click at [948, 409] on p "Submit" at bounding box center [929, 412] width 42 height 17
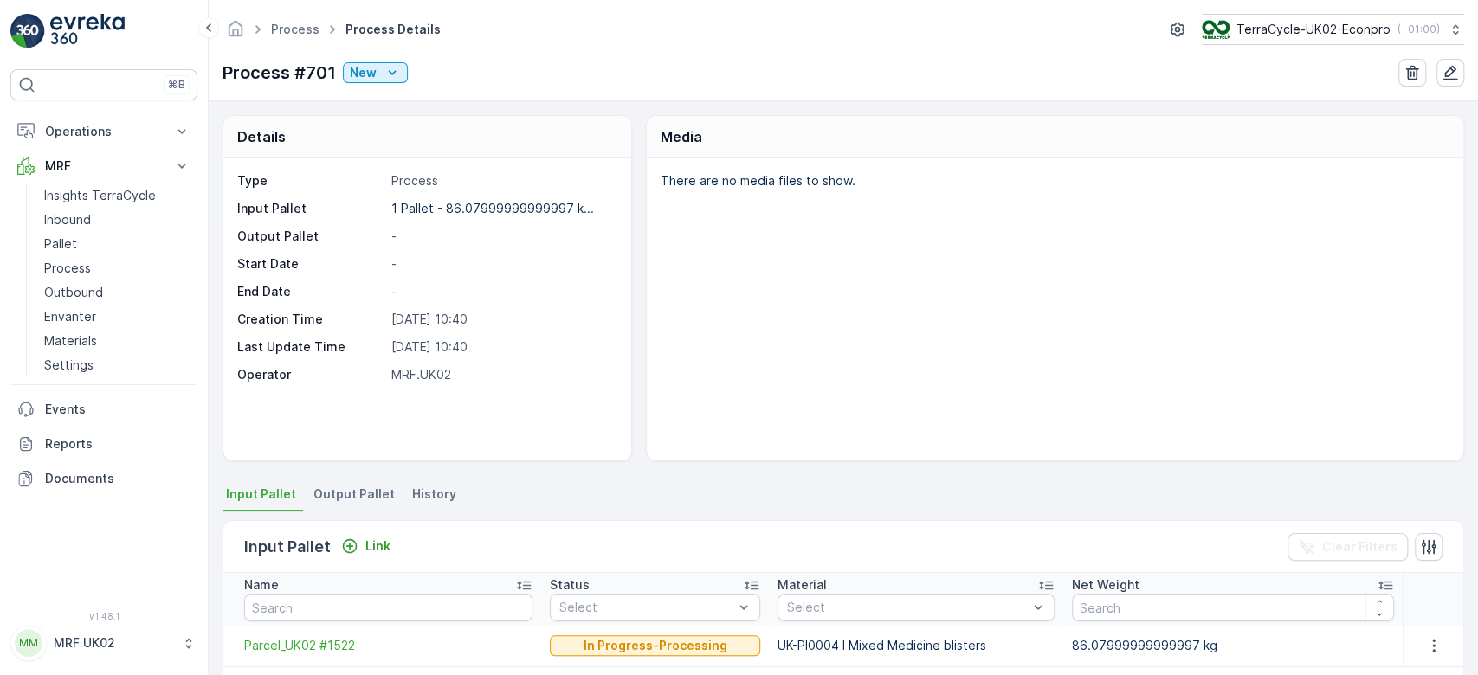
click at [351, 500] on span "Output Pallet" at bounding box center [353, 494] width 81 height 17
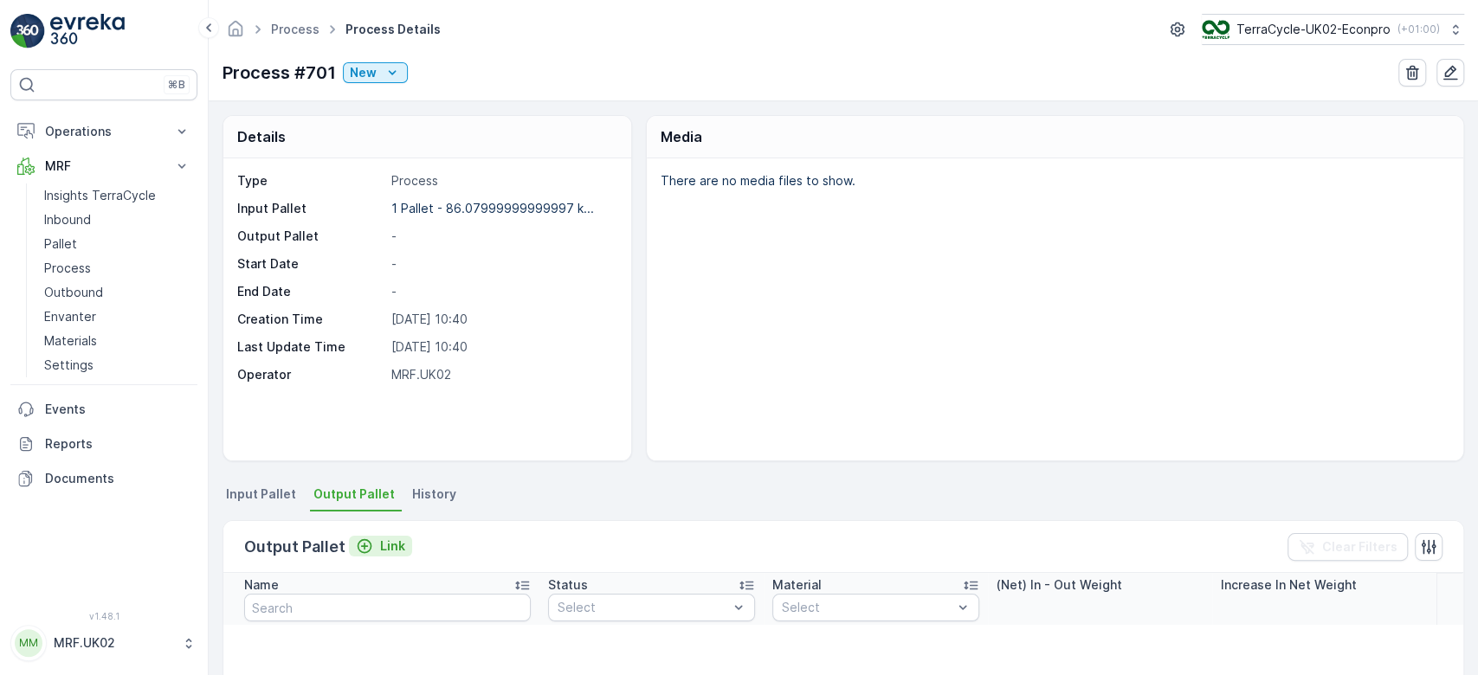
click at [391, 545] on p "Link" at bounding box center [392, 546] width 25 height 17
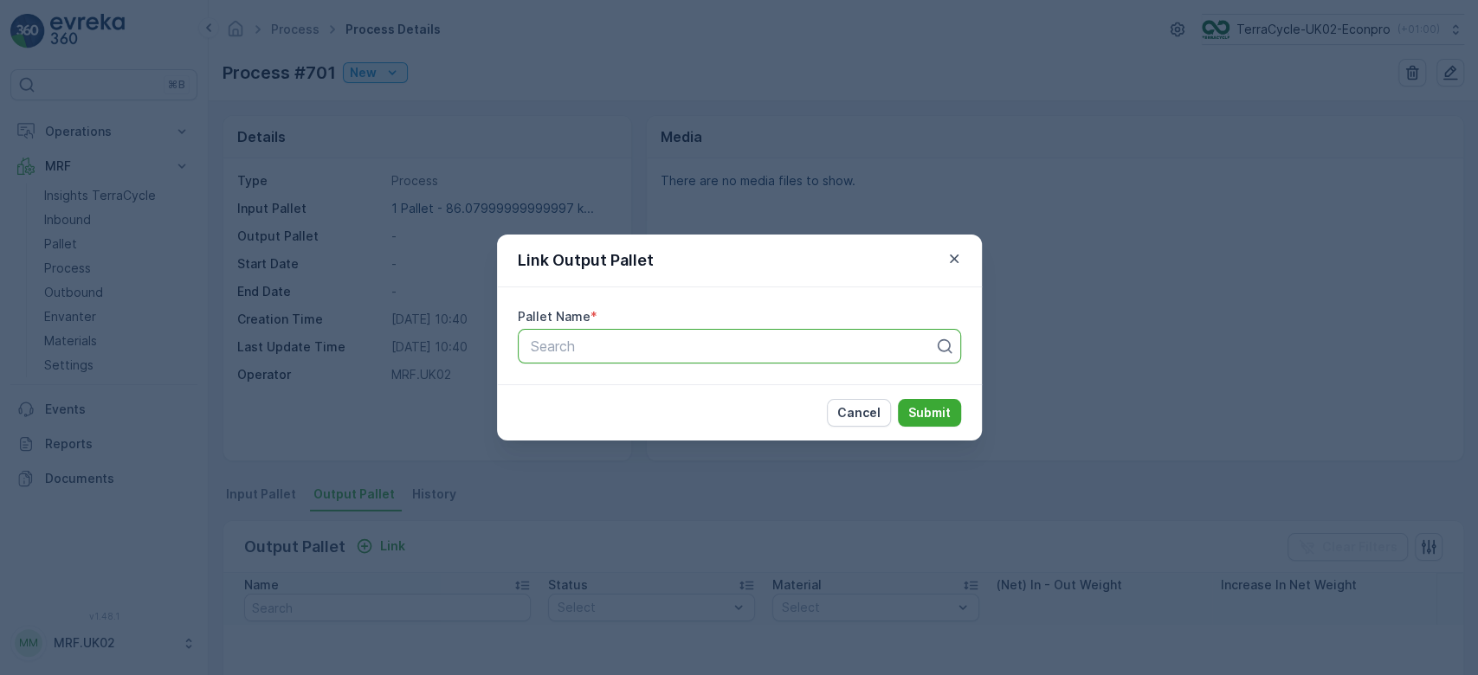
click at [682, 348] on div at bounding box center [732, 347] width 407 height 16
type input "1528"
click at [642, 386] on span "Parcel_UK02 #1528" at bounding box center [590, 389] width 126 height 16
click at [927, 402] on button "Submit" at bounding box center [929, 413] width 63 height 28
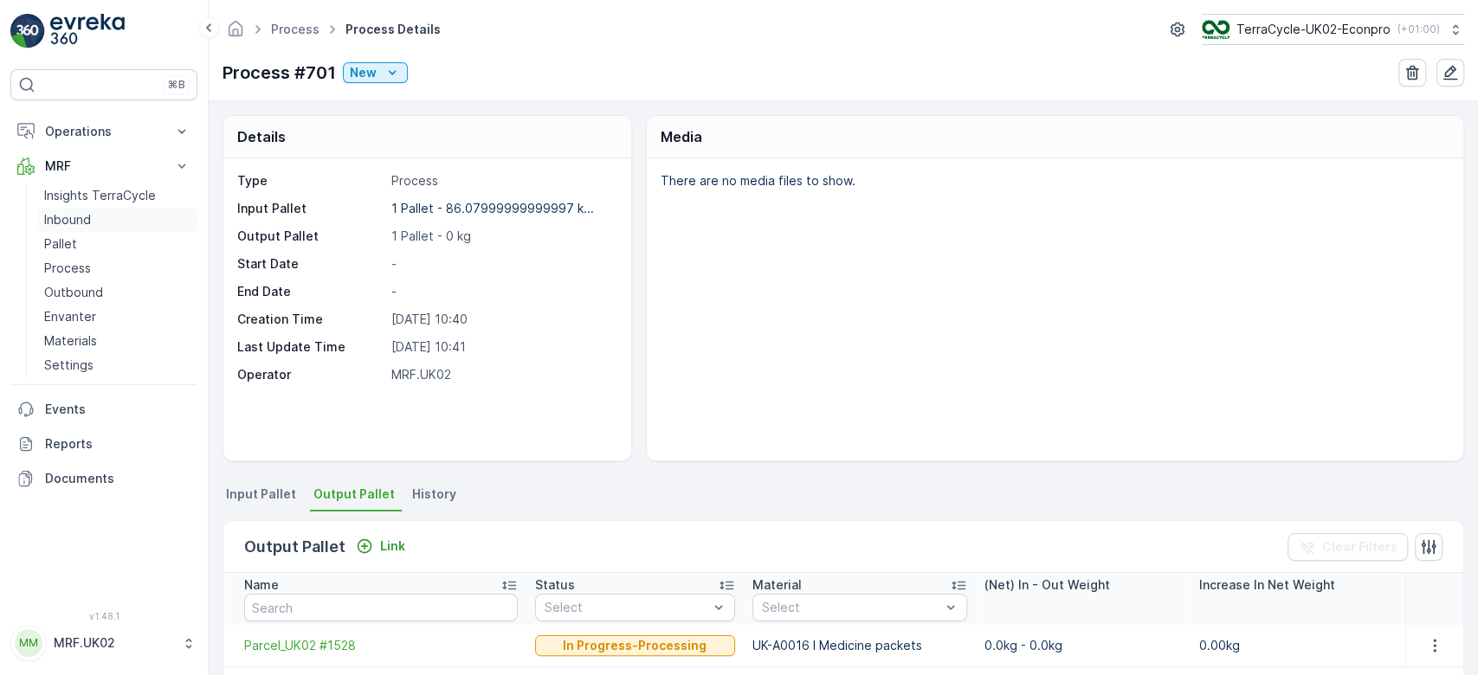
click at [94, 216] on link "Inbound" at bounding box center [117, 220] width 160 height 24
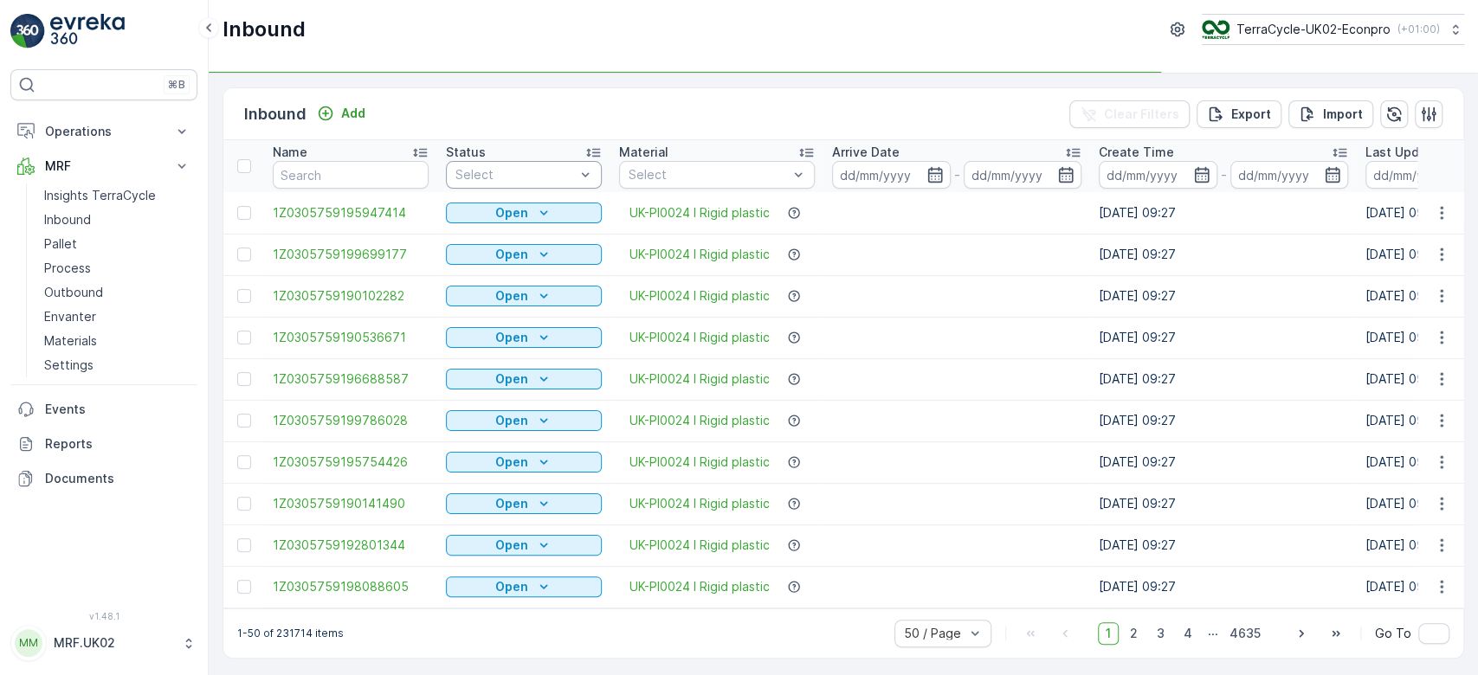
click at [495, 163] on div "Select" at bounding box center [524, 175] width 156 height 28
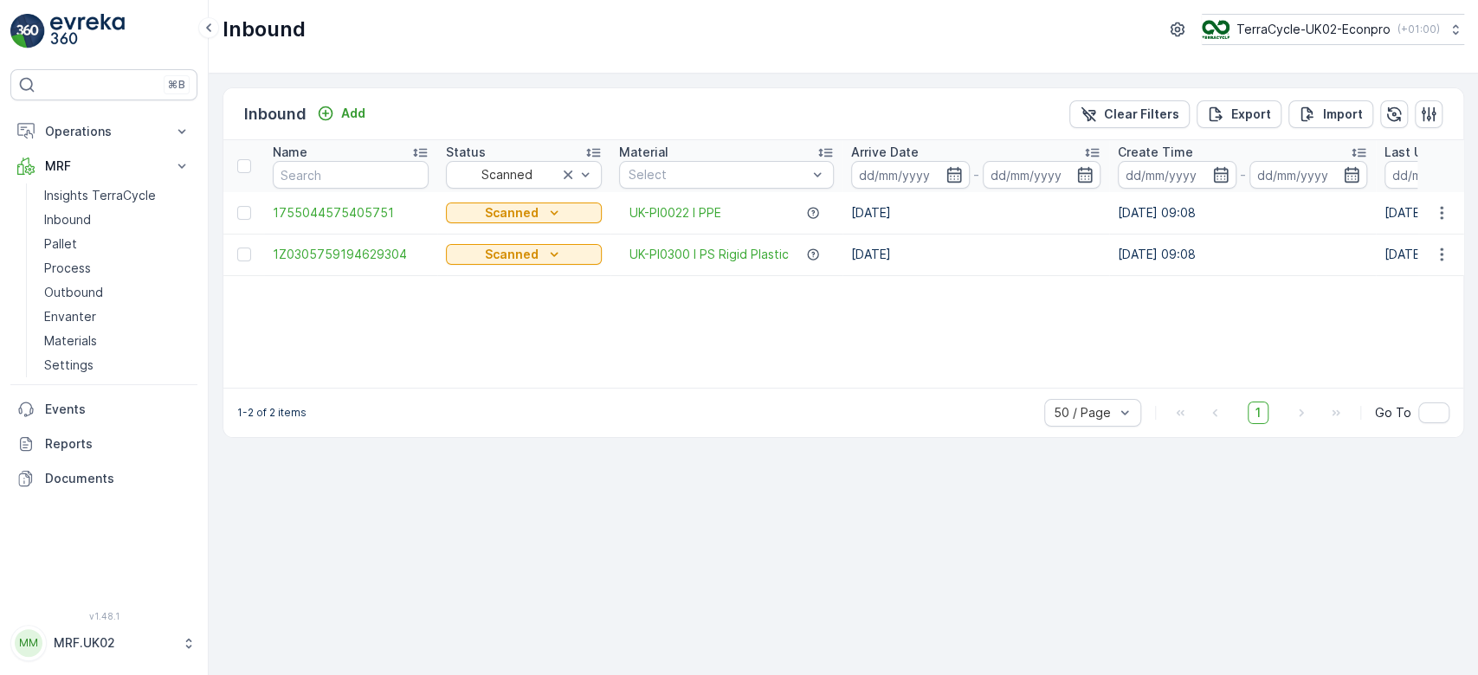
click at [576, 130] on div "Inbound Add Clear Filters Export Import" at bounding box center [843, 114] width 1240 height 52
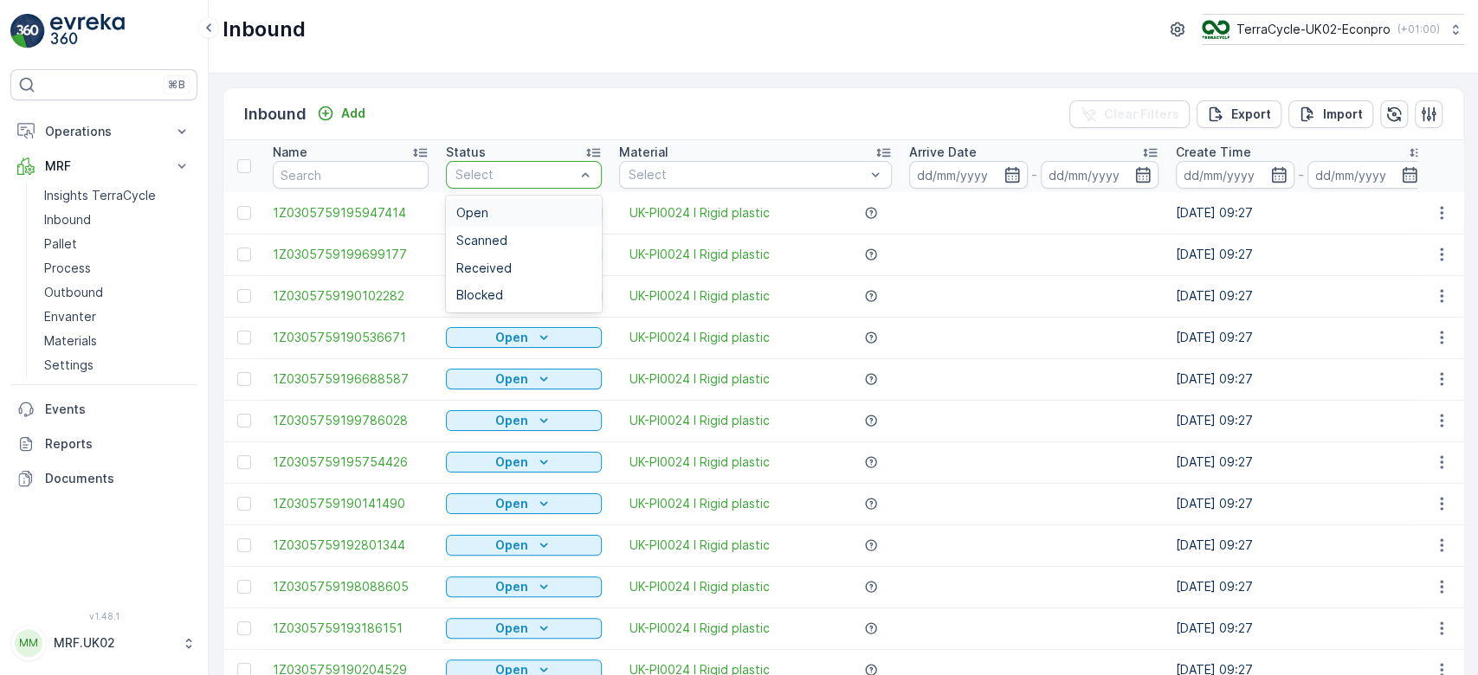
click at [561, 176] on div at bounding box center [515, 175] width 123 height 14
click at [513, 237] on div "Scanned" at bounding box center [523, 241] width 135 height 14
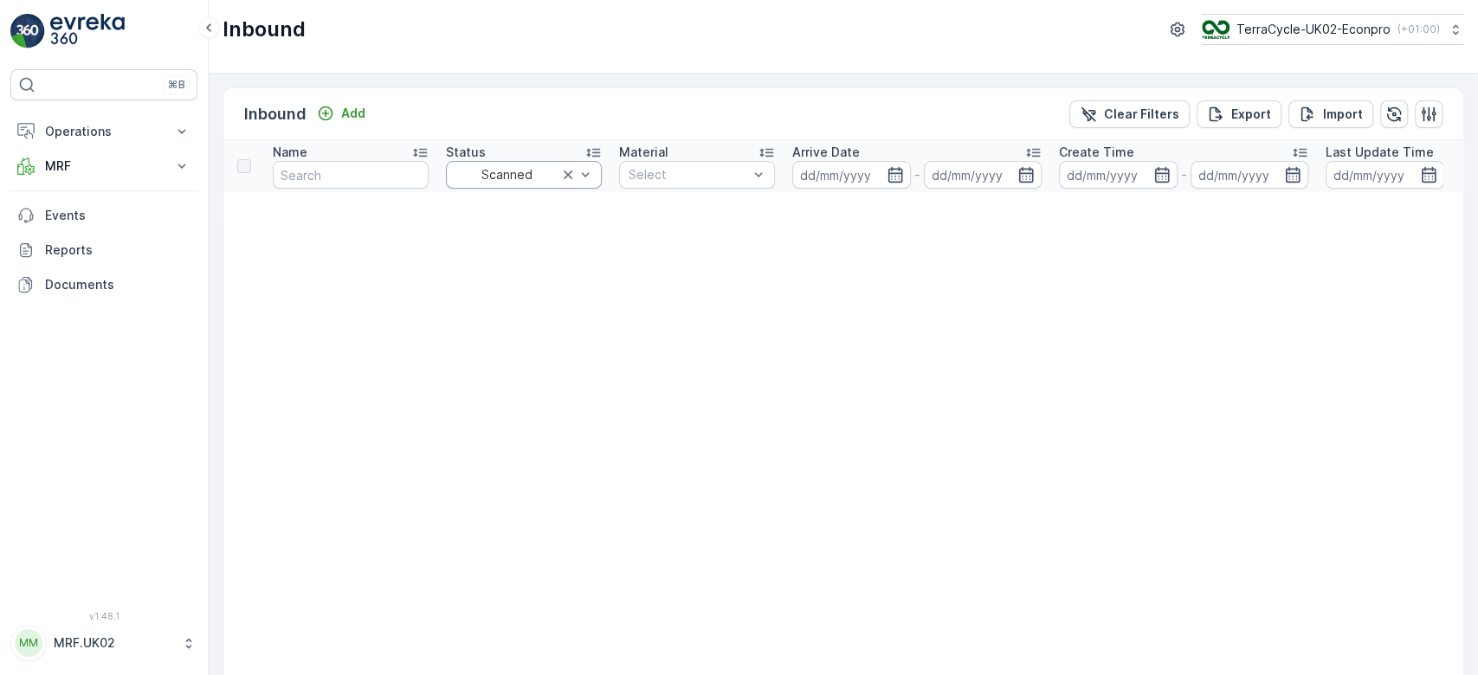
click at [556, 165] on div "Scanned" at bounding box center [524, 175] width 156 height 28
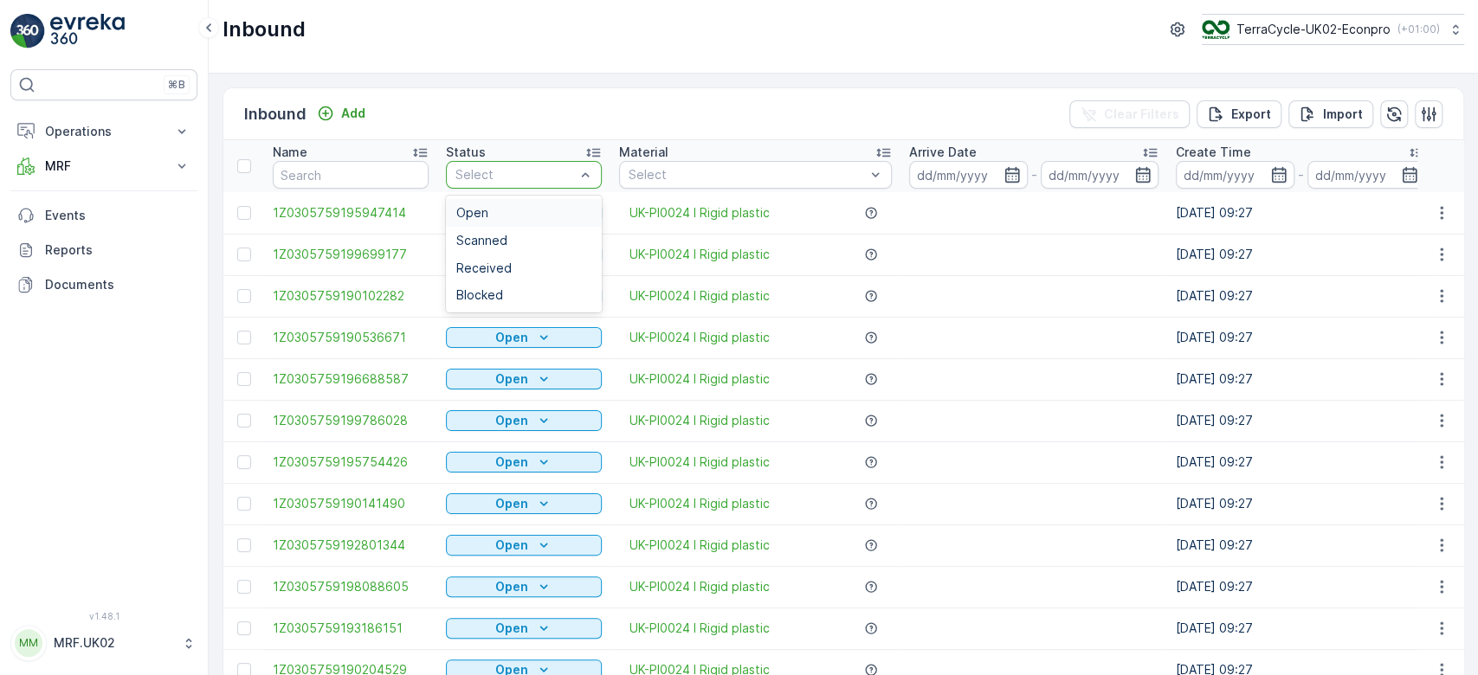
click at [565, 178] on div at bounding box center [515, 175] width 123 height 14
click at [519, 239] on div "Scanned" at bounding box center [523, 241] width 135 height 14
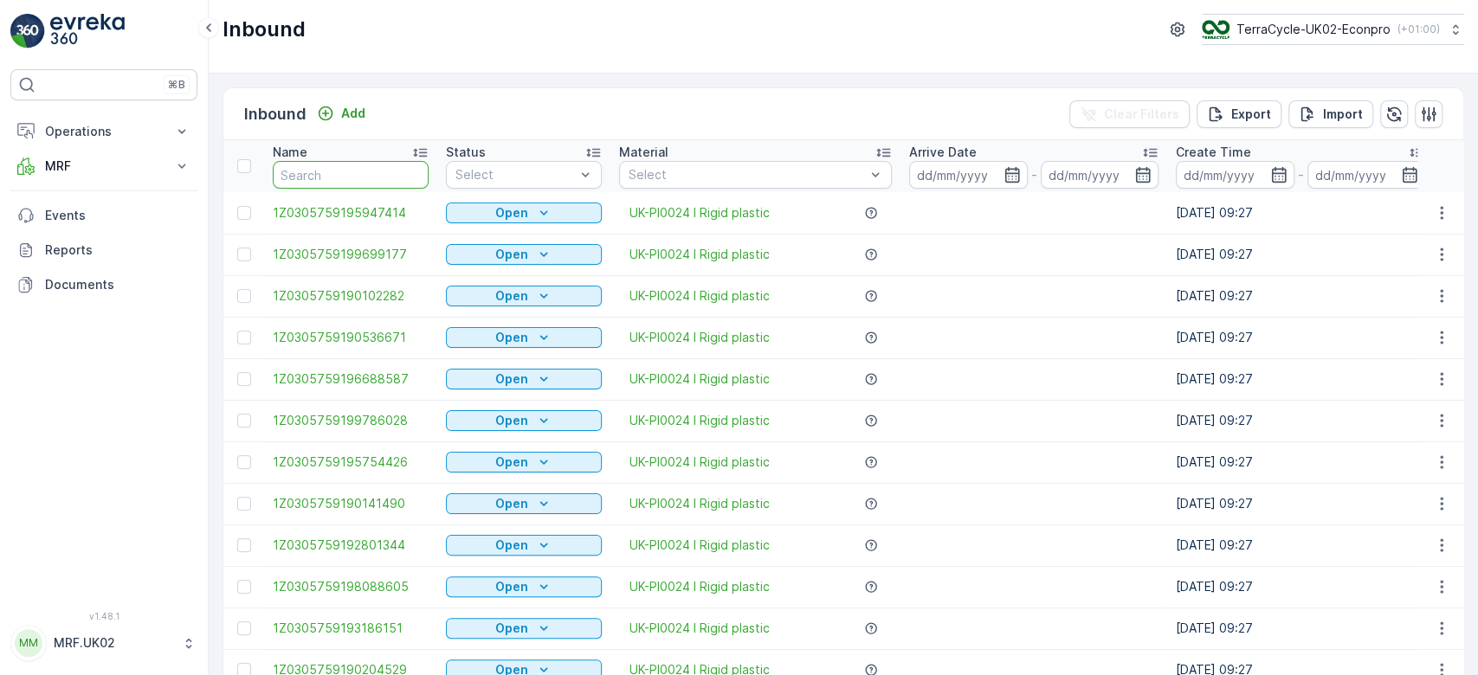
click at [338, 179] on input "text" at bounding box center [351, 175] width 156 height 28
click at [147, 161] on p "MRF" at bounding box center [104, 166] width 118 height 17
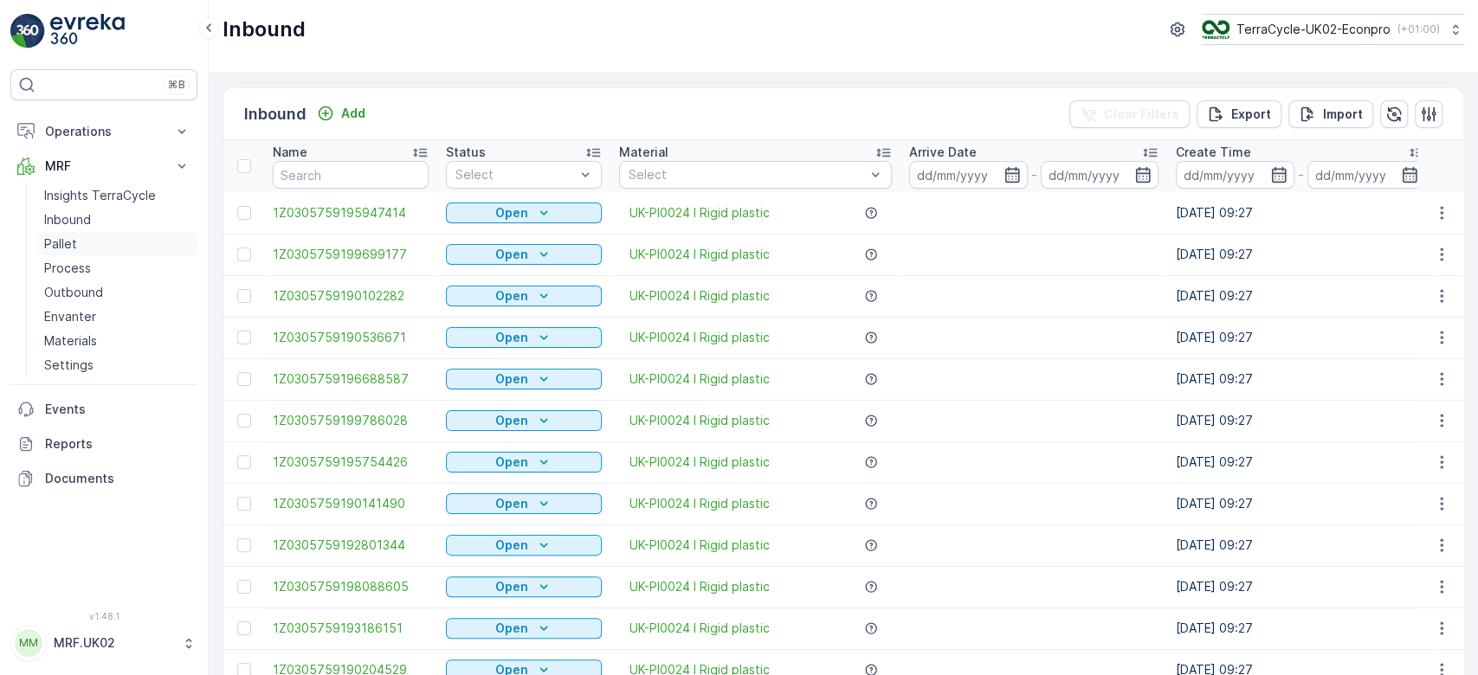
click at [94, 245] on link "Pallet" at bounding box center [117, 244] width 160 height 24
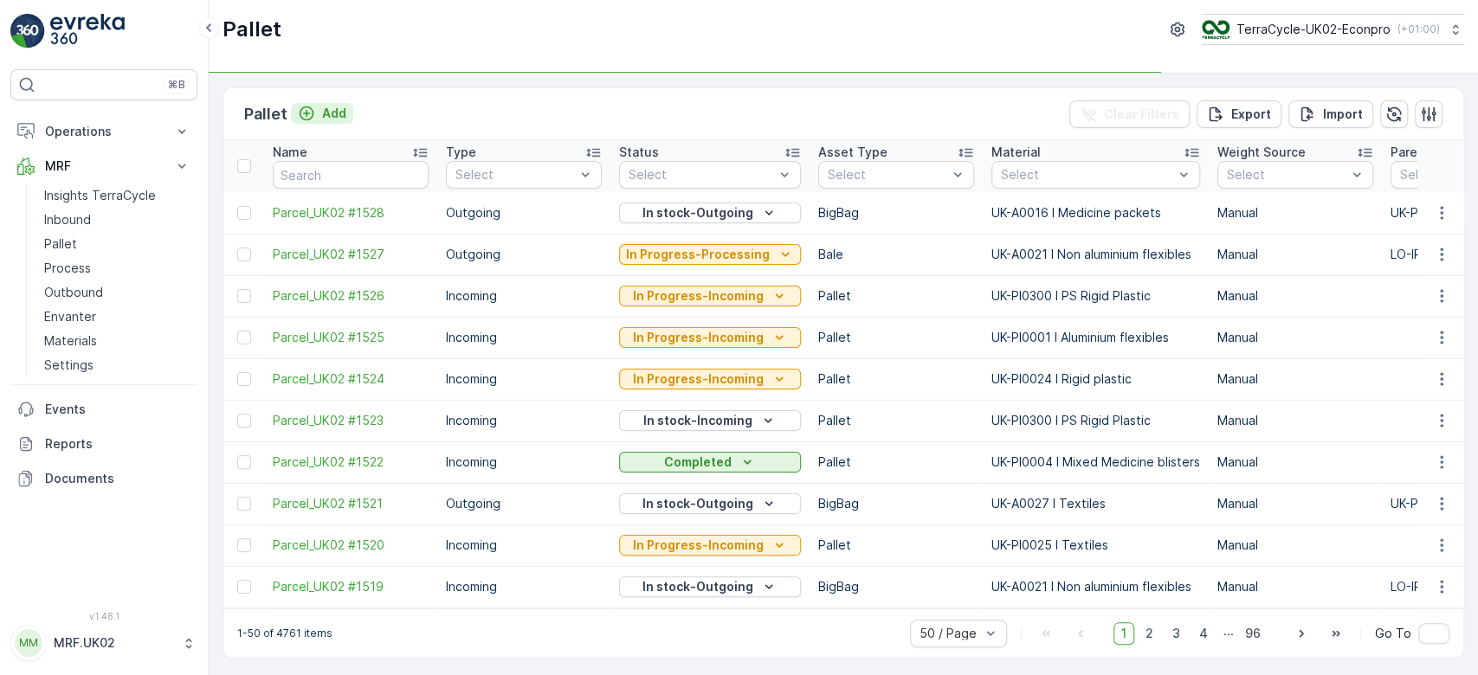
click at [326, 113] on p "Add" at bounding box center [334, 113] width 24 height 17
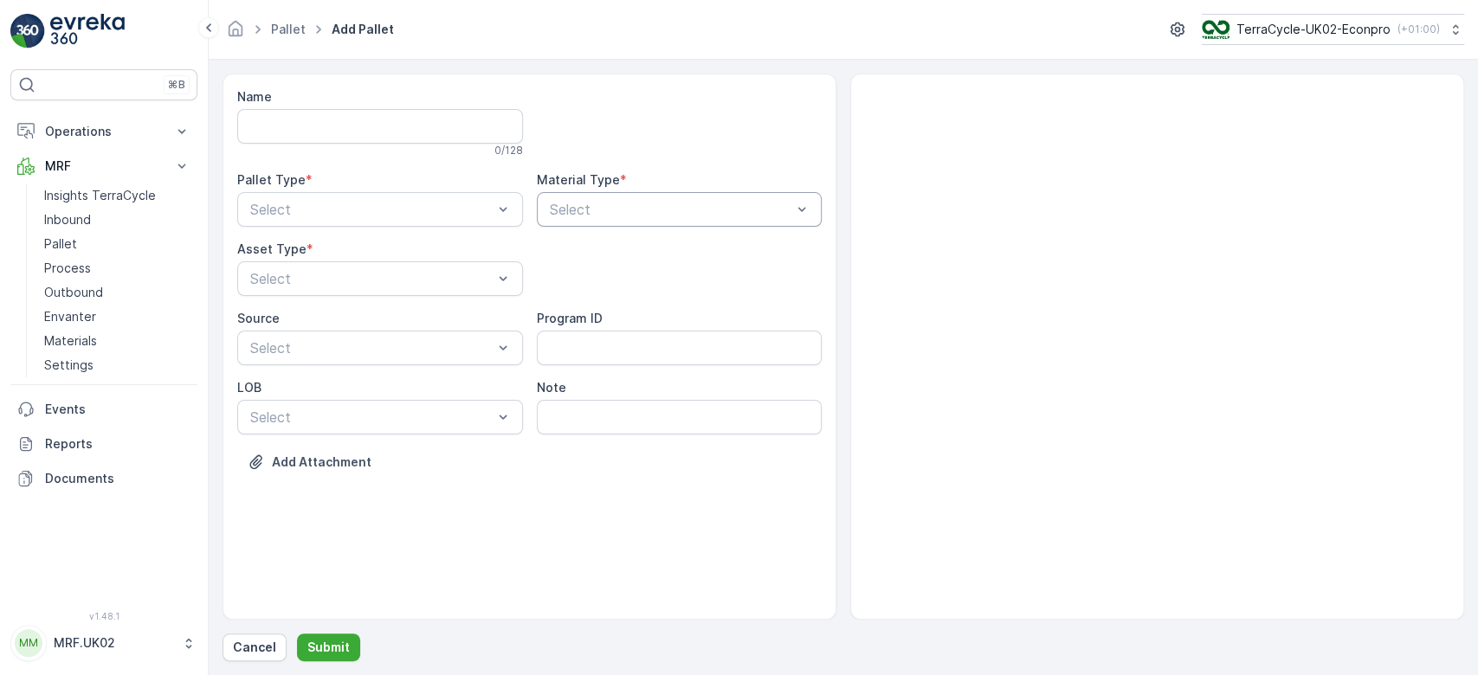
click at [601, 194] on div "Select" at bounding box center [680, 209] width 286 height 35
type input "med"
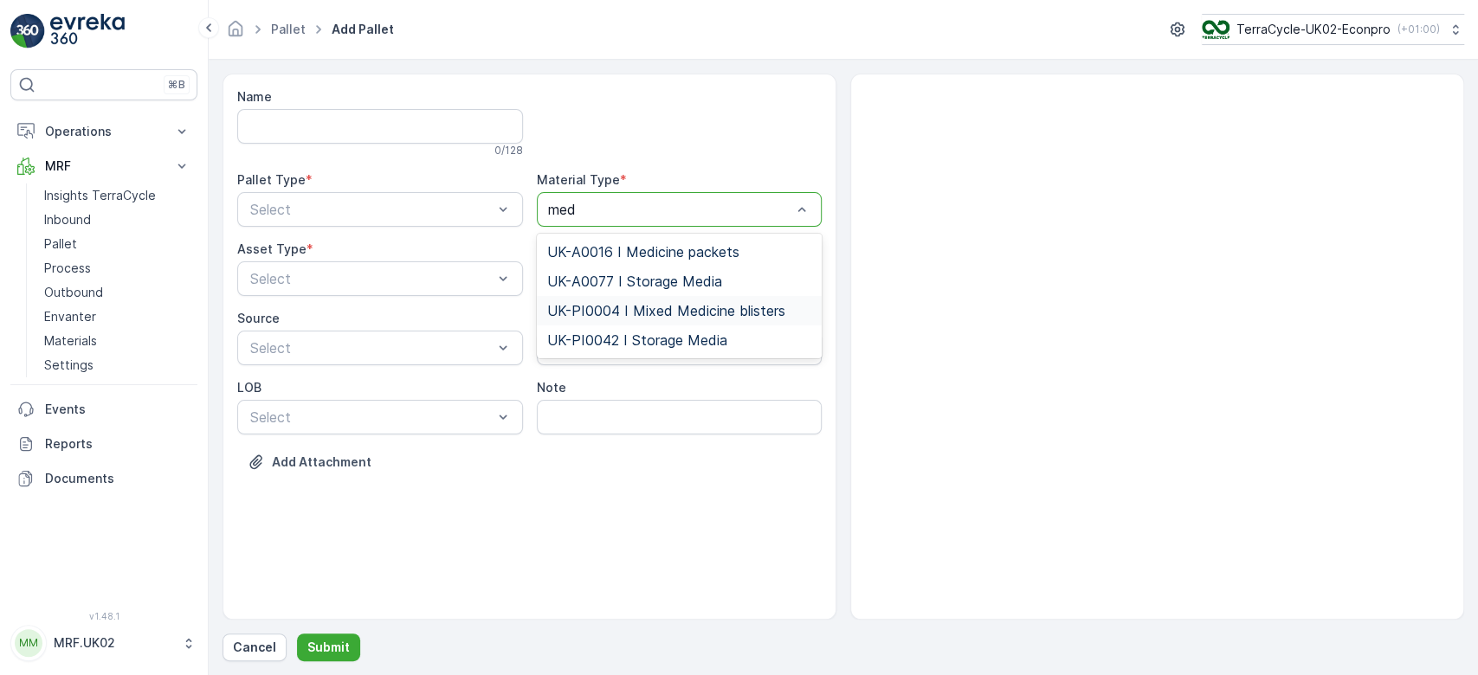
click at [672, 304] on span "UK-PI0004 I Mixed Medicine blisters" at bounding box center [666, 311] width 238 height 16
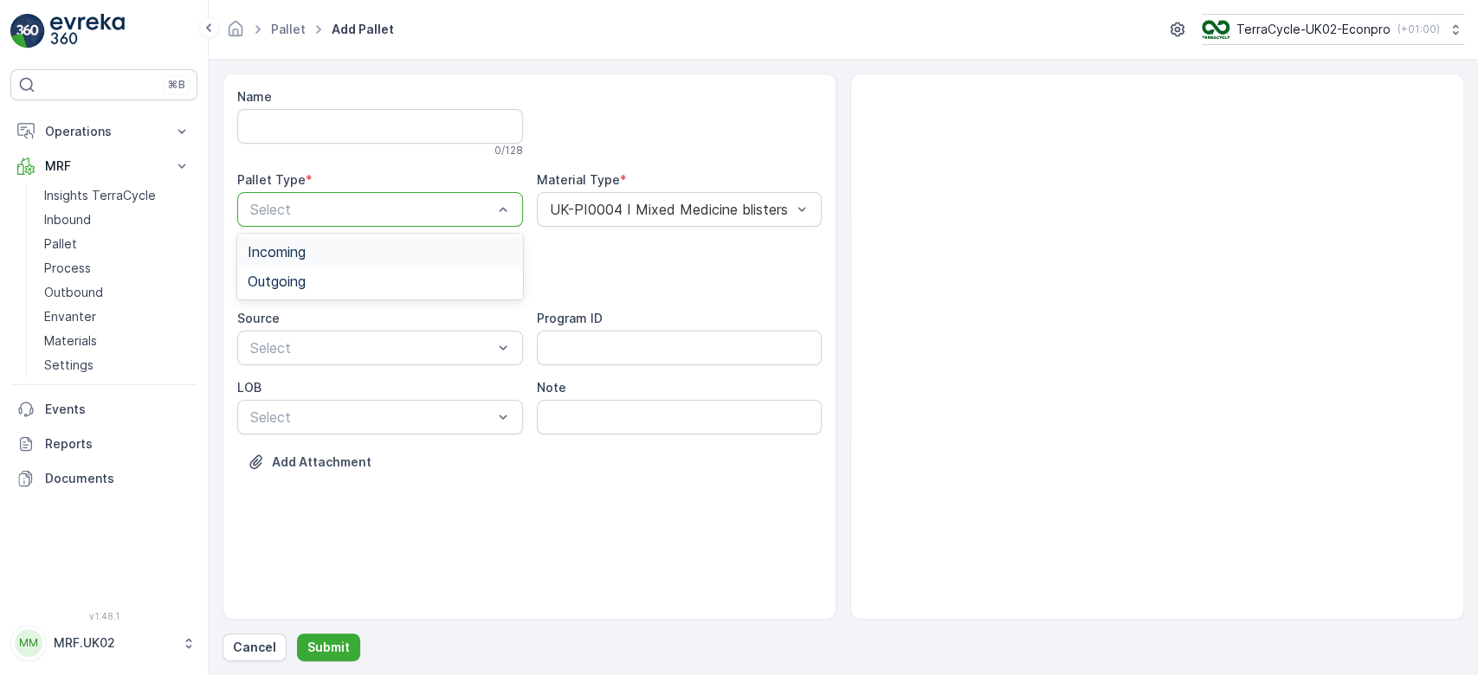
click at [366, 249] on div "Incoming" at bounding box center [380, 252] width 265 height 16
click at [326, 284] on div at bounding box center [372, 279] width 246 height 16
click at [285, 350] on div "Pallet" at bounding box center [380, 351] width 265 height 16
click at [344, 648] on p "Submit" at bounding box center [328, 647] width 42 height 17
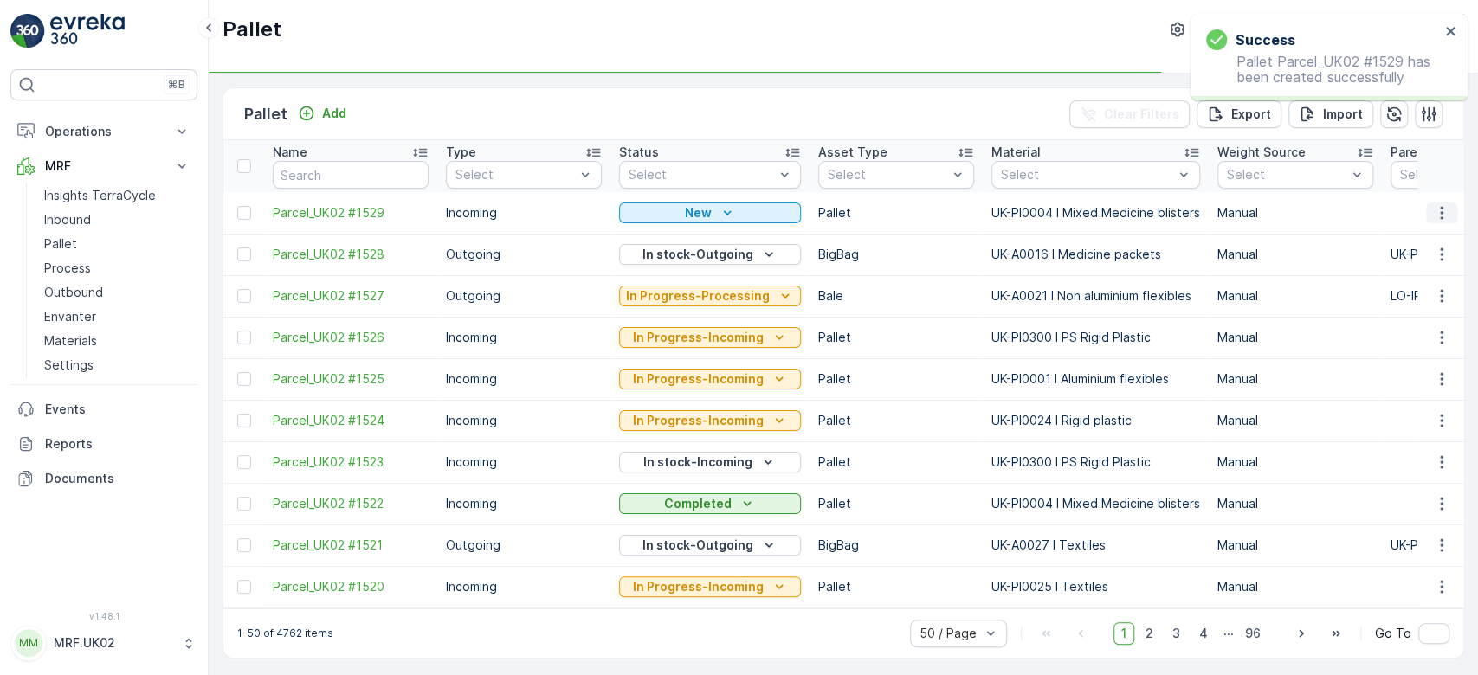
click at [1438, 210] on icon "button" at bounding box center [1441, 212] width 17 height 17
click at [1436, 330] on div "Print QR" at bounding box center [1421, 335] width 114 height 24
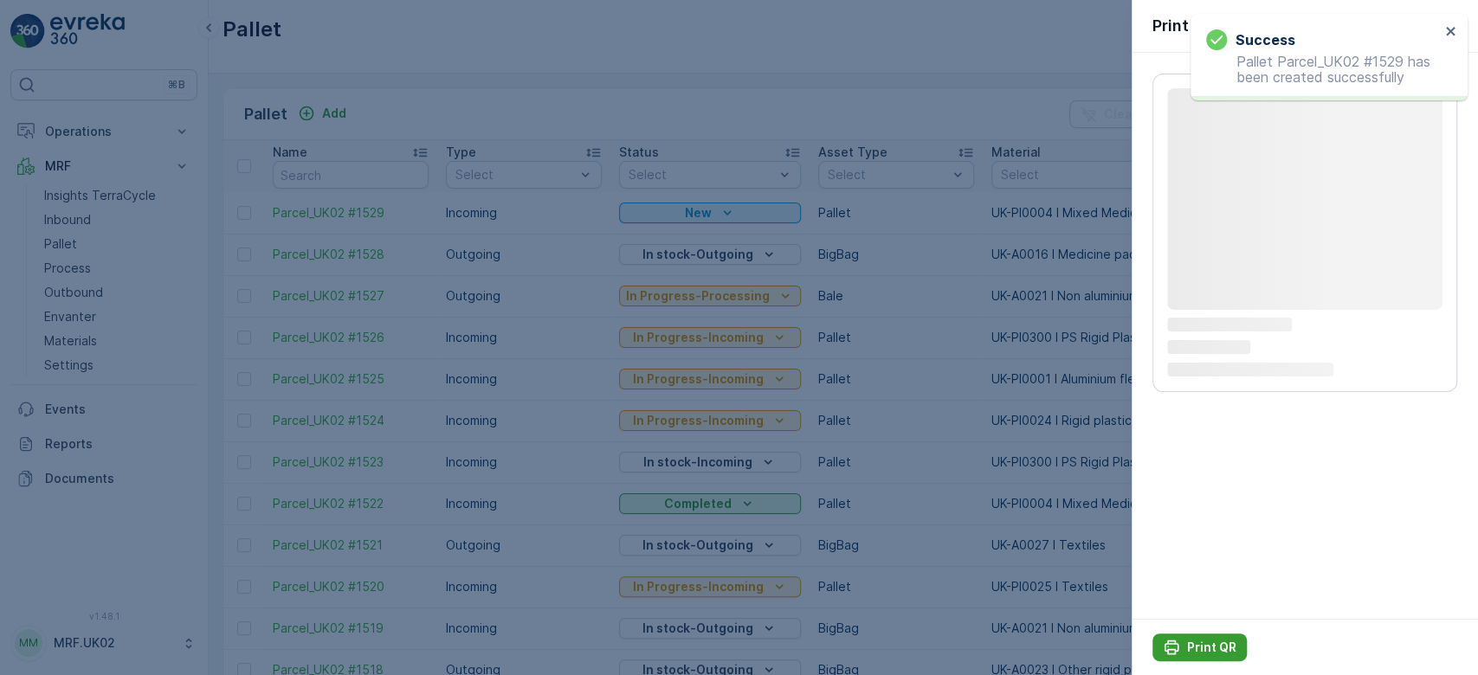
click at [1185, 649] on div "Print QR" at bounding box center [1200, 647] width 74 height 17
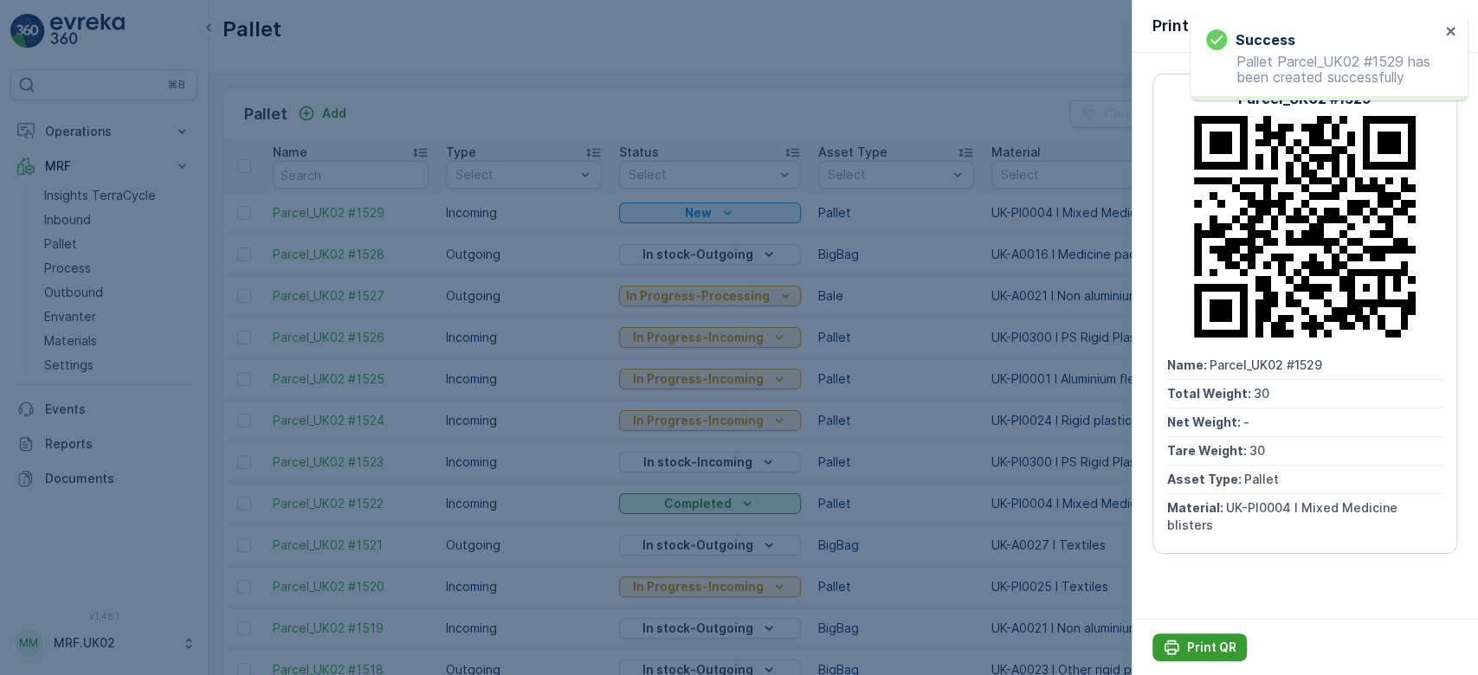
click at [1185, 649] on div "Print QR" at bounding box center [1200, 647] width 74 height 17
click at [78, 216] on div at bounding box center [739, 337] width 1478 height 675
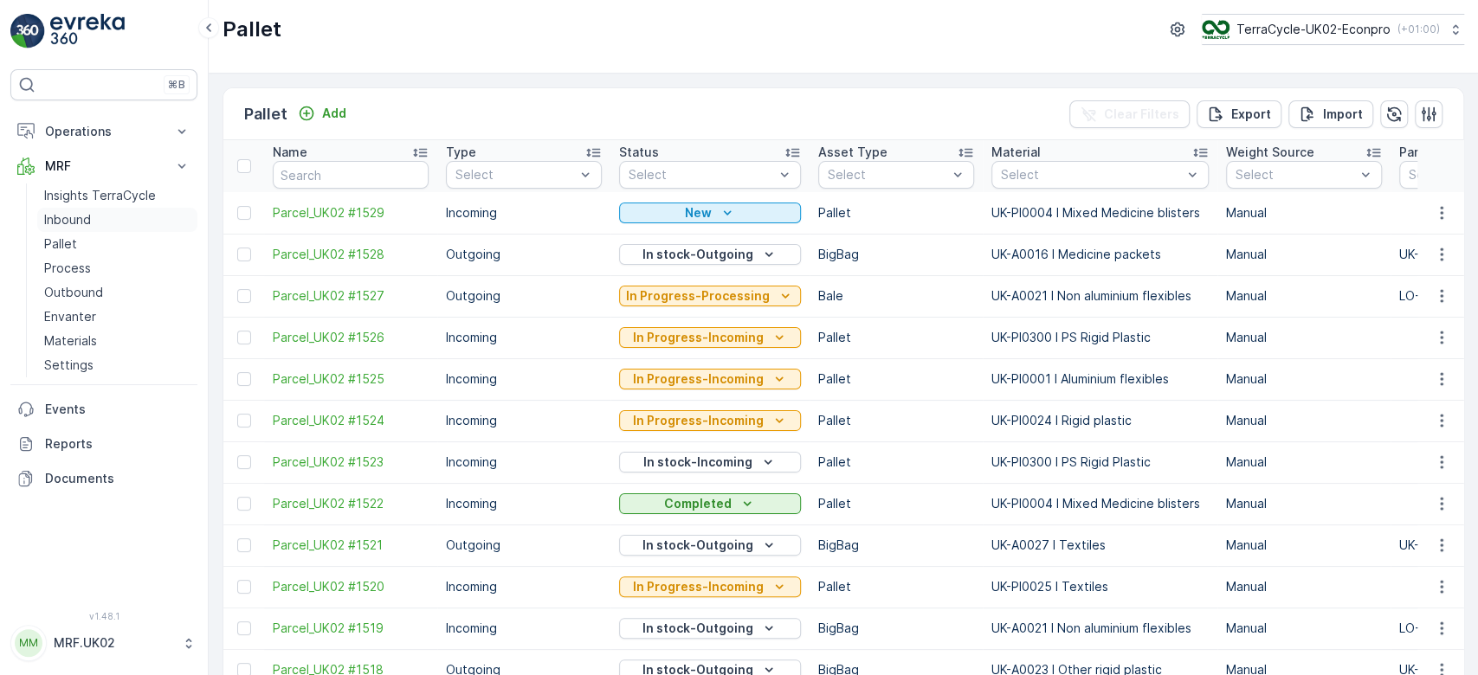
click at [77, 217] on p "Inbound" at bounding box center [67, 219] width 47 height 17
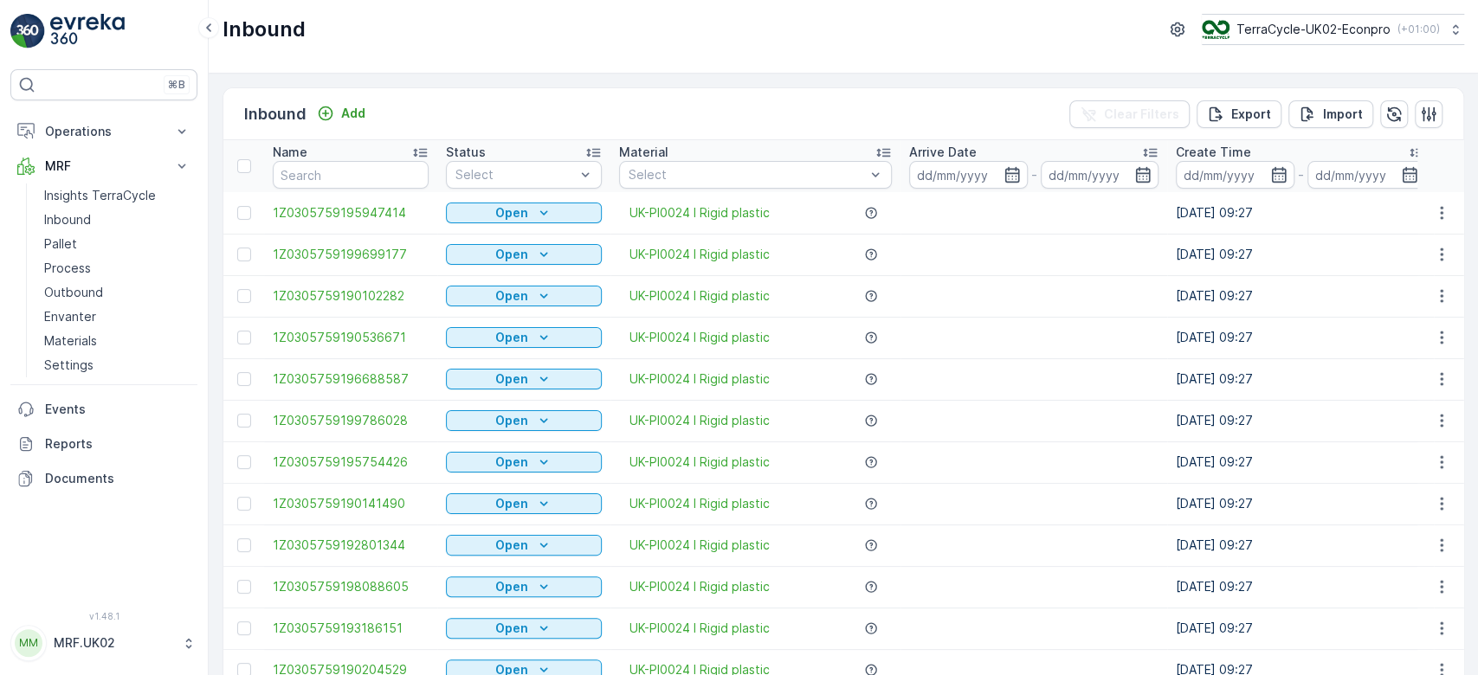
click at [309, 171] on input "text" at bounding box center [351, 175] width 156 height 28
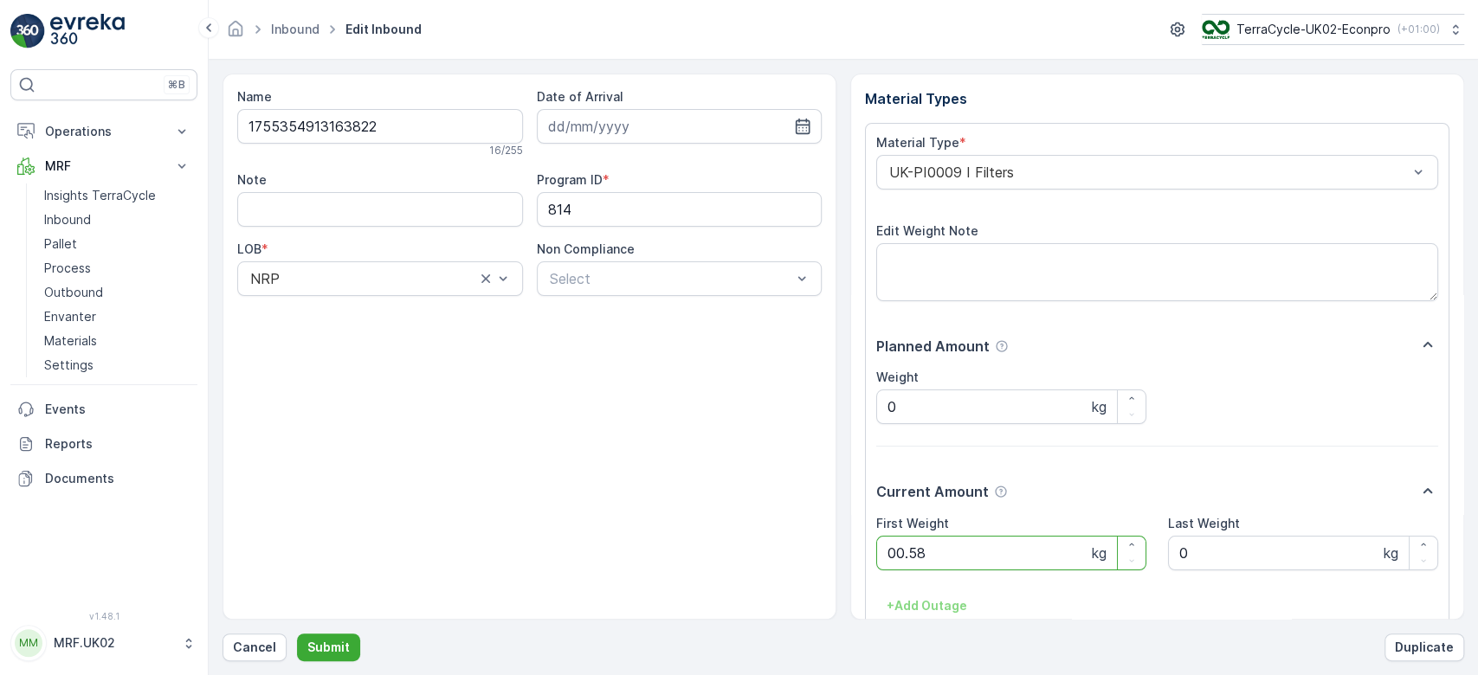
click at [297, 634] on button "Submit" at bounding box center [328, 648] width 63 height 28
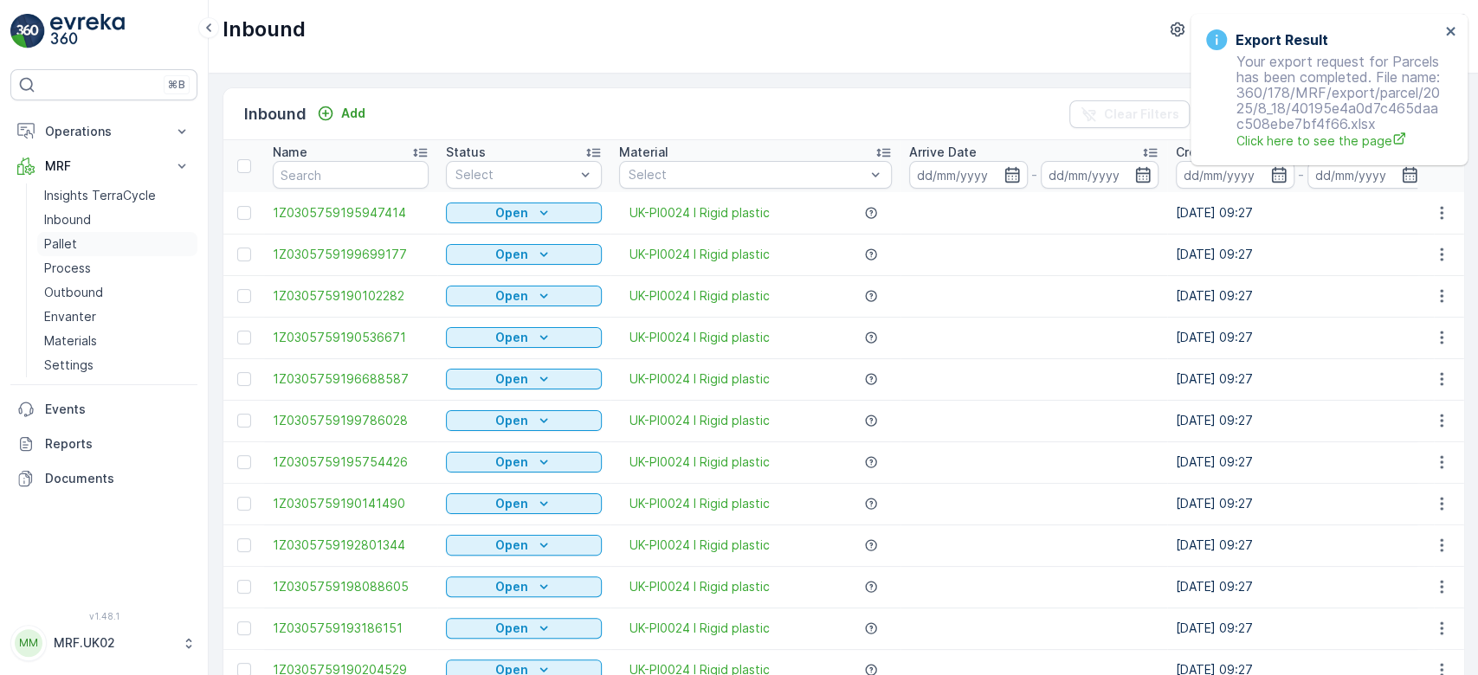
click at [95, 233] on link "Pallet" at bounding box center [117, 244] width 160 height 24
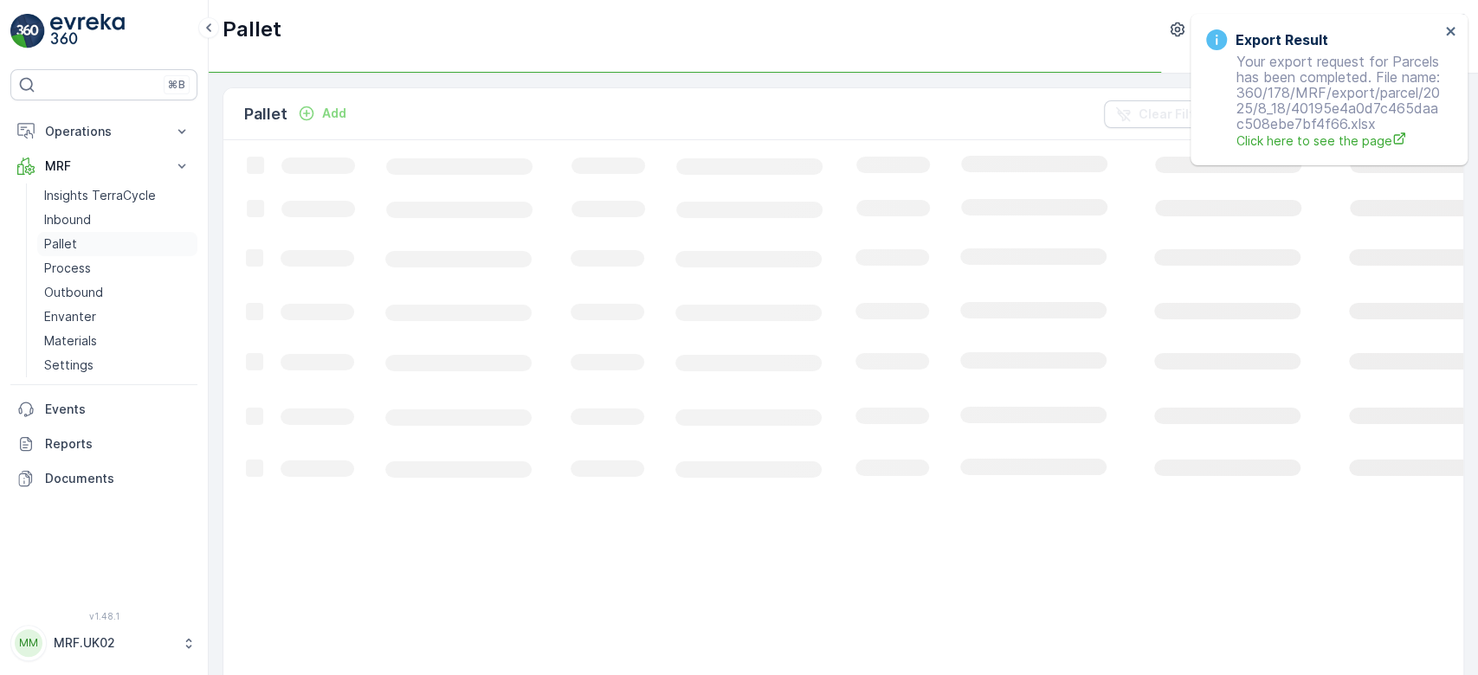
click at [95, 233] on link "Pallet" at bounding box center [117, 244] width 160 height 24
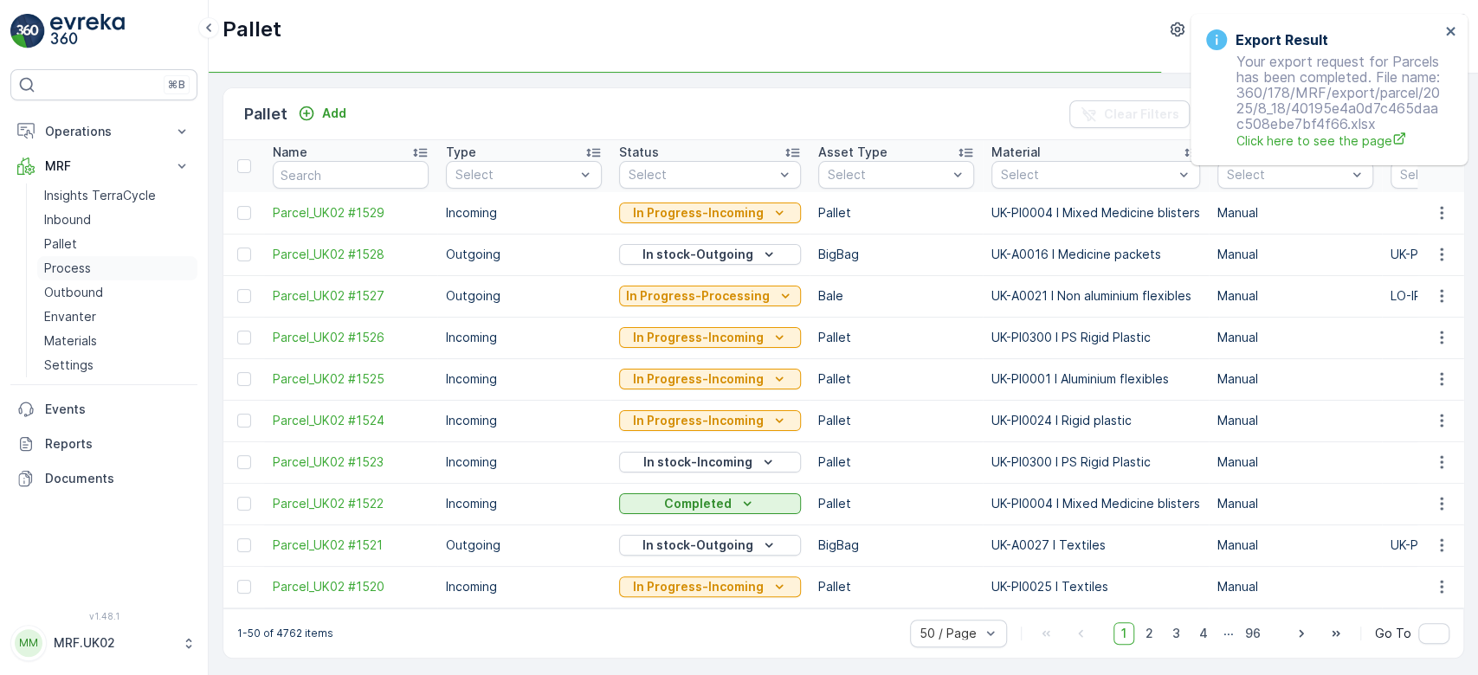
click at [100, 273] on link "Process" at bounding box center [117, 268] width 160 height 24
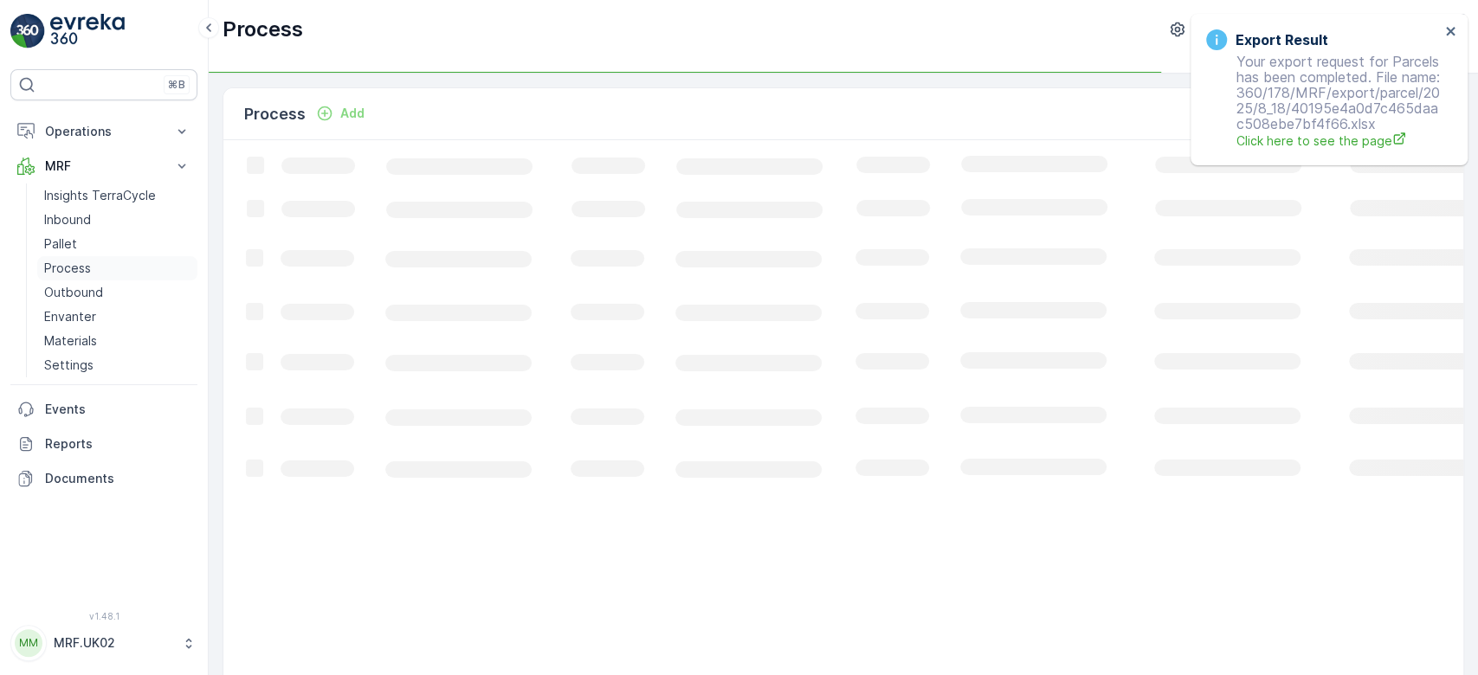
click at [100, 273] on link "Process" at bounding box center [117, 268] width 160 height 24
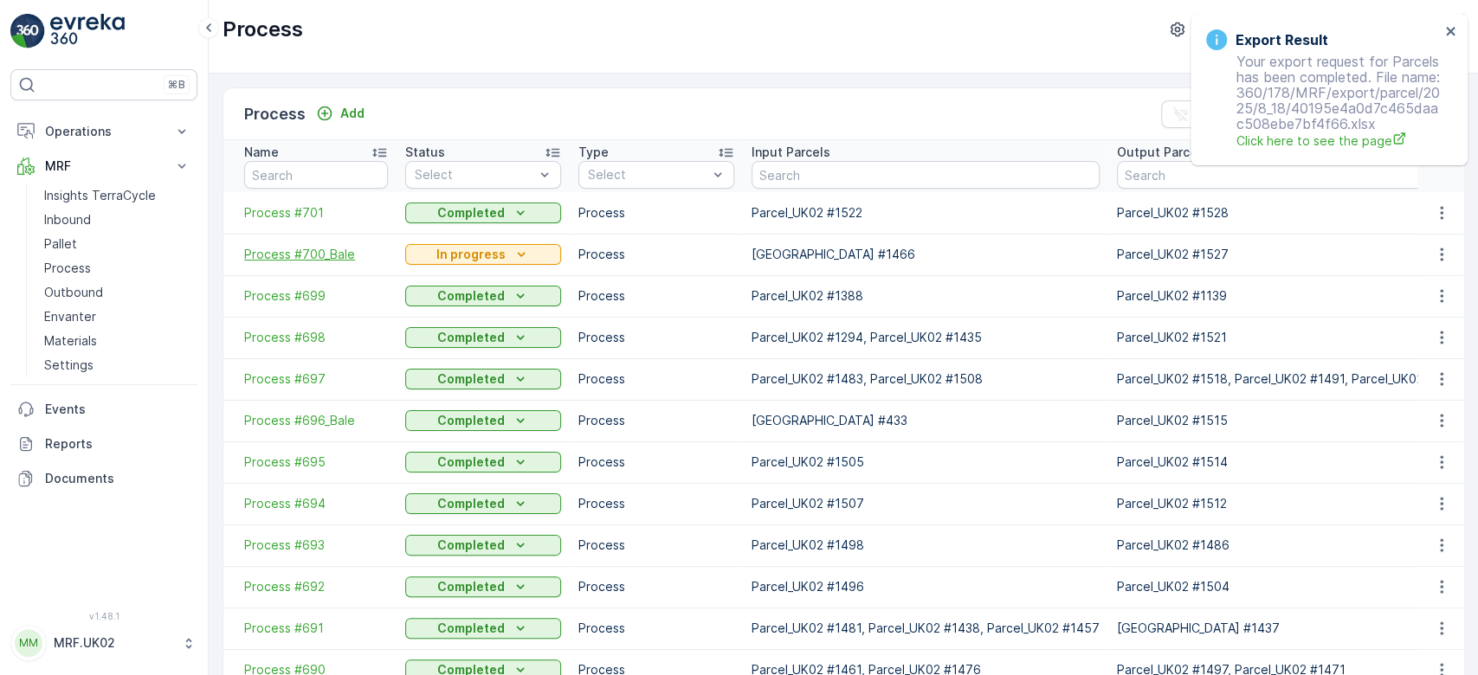
click at [316, 250] on span "Process #700_Bale" at bounding box center [316, 254] width 144 height 17
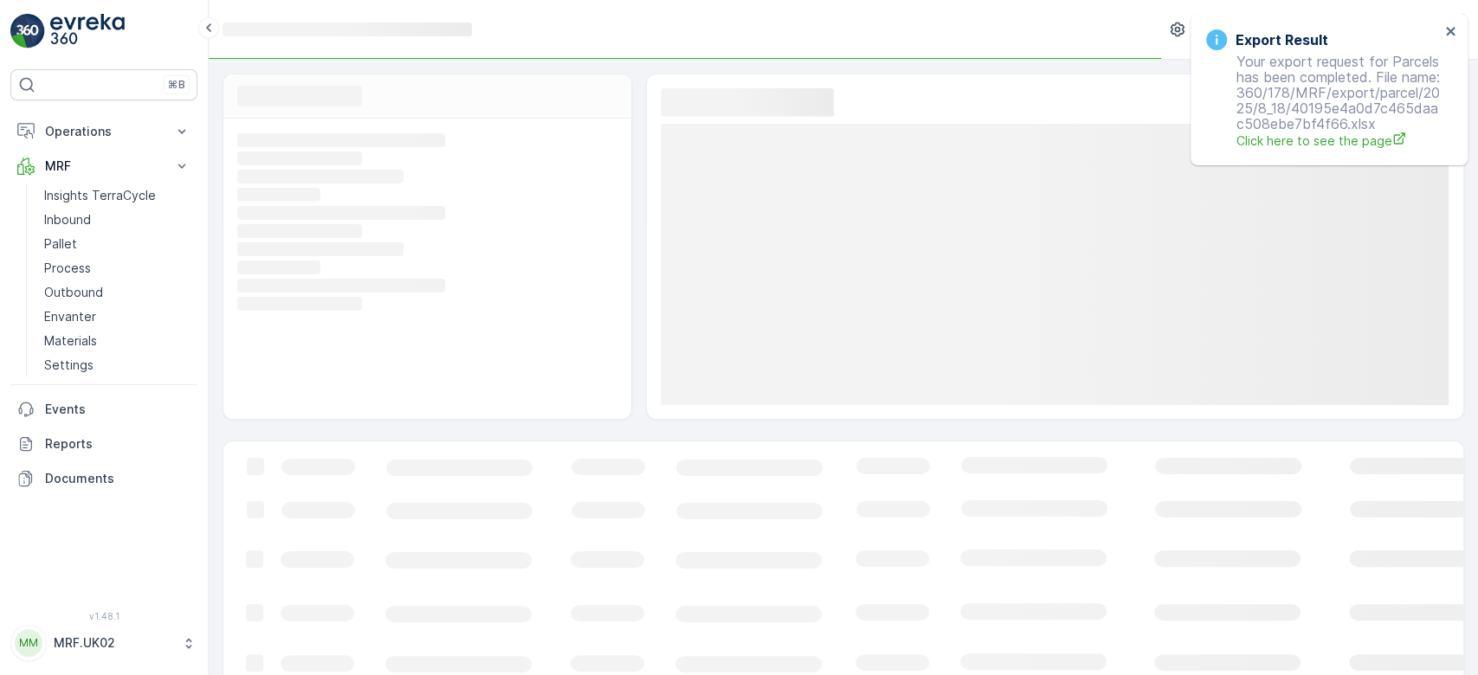
click at [316, 250] on rect at bounding box center [425, 250] width 376 height 16
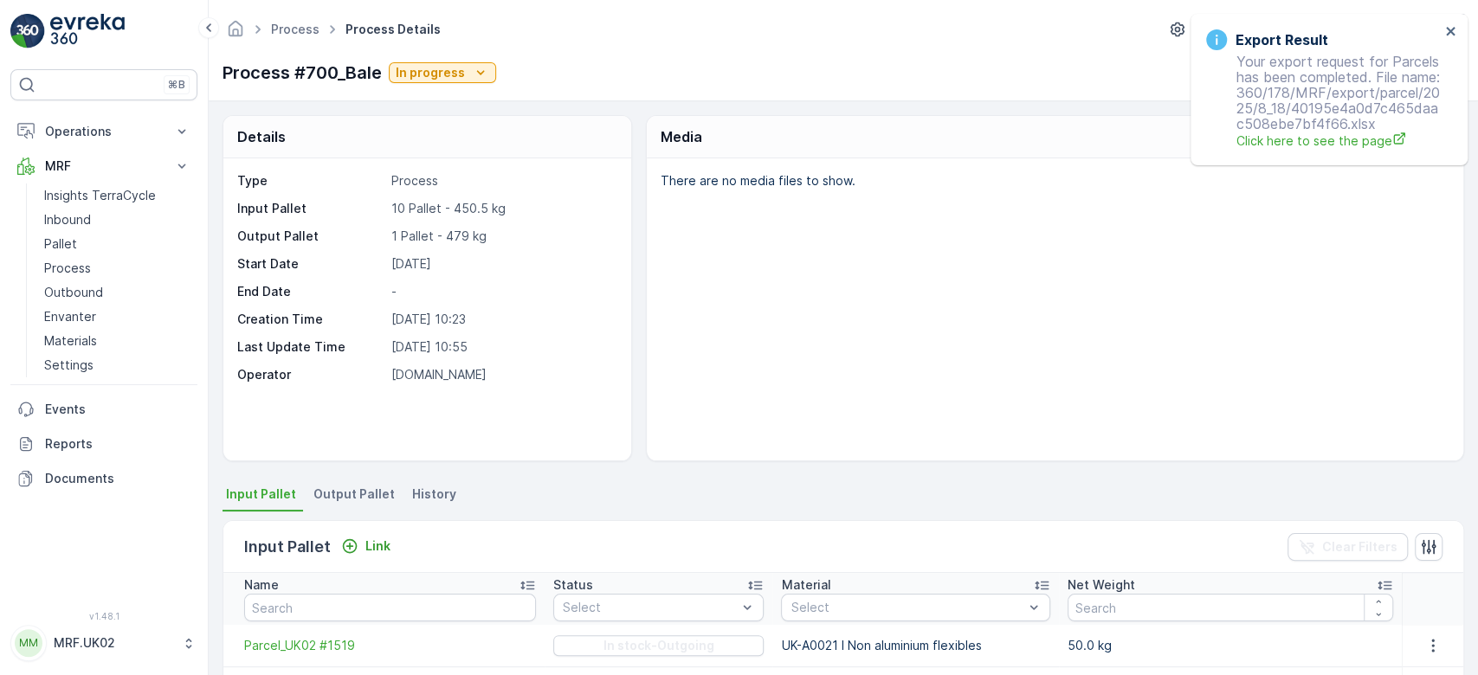
click at [908, 287] on div "There are no media files to show." at bounding box center [1055, 309] width 817 height 302
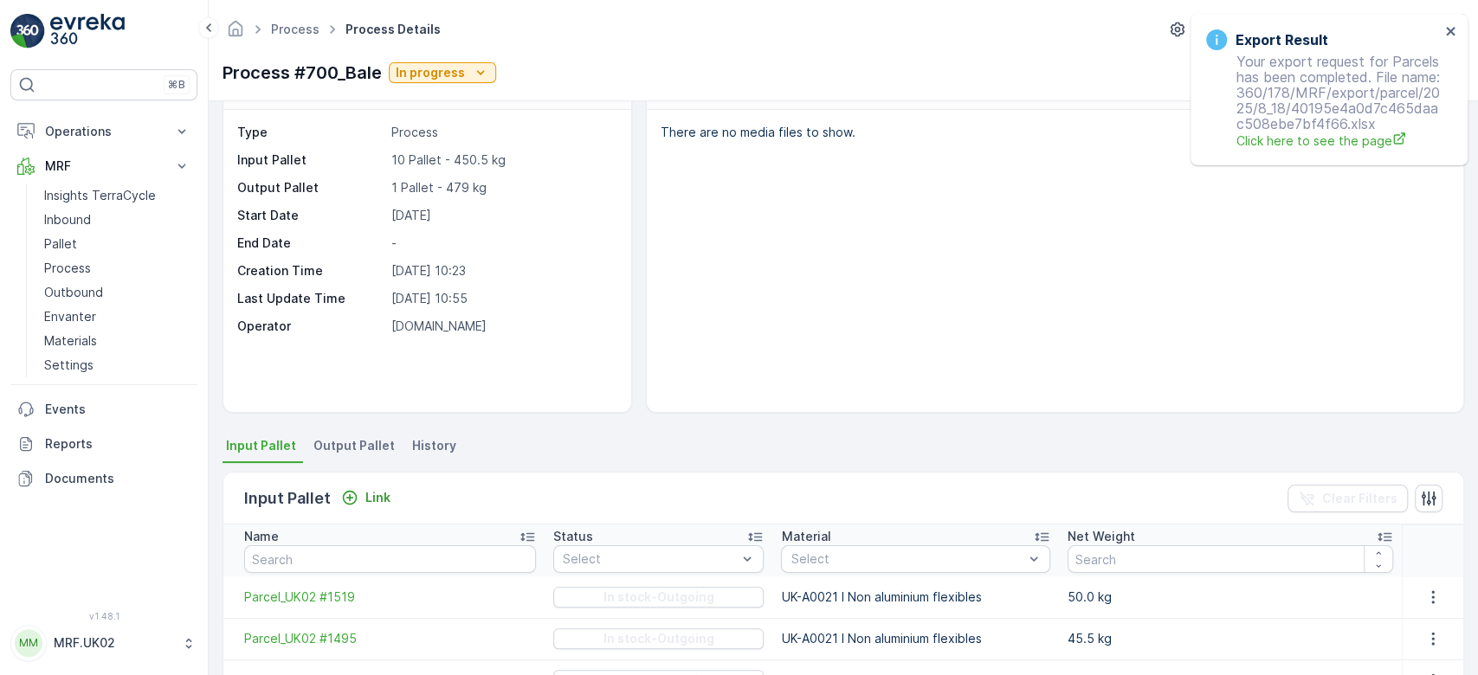
scroll to position [46, 0]
click at [746, 203] on div "There are no media files to show." at bounding box center [1055, 264] width 817 height 302
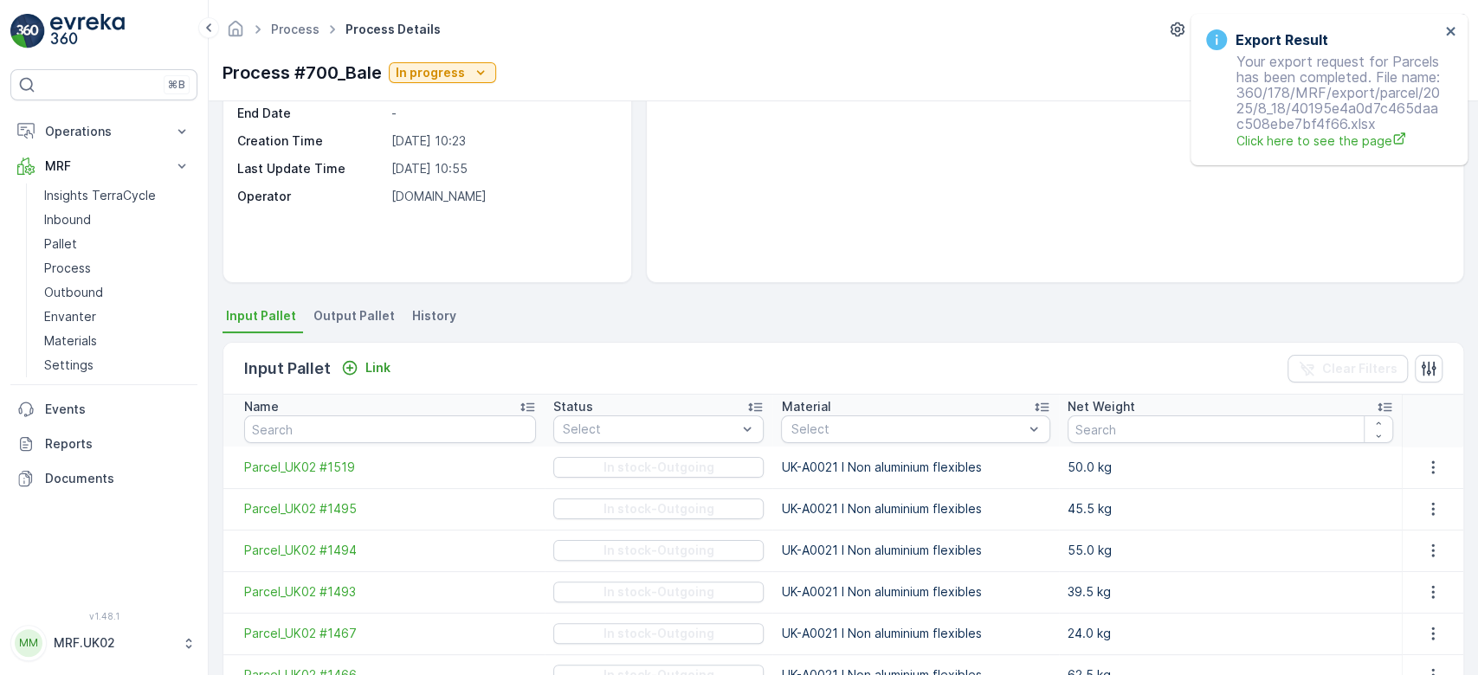
scroll to position [184, 0]
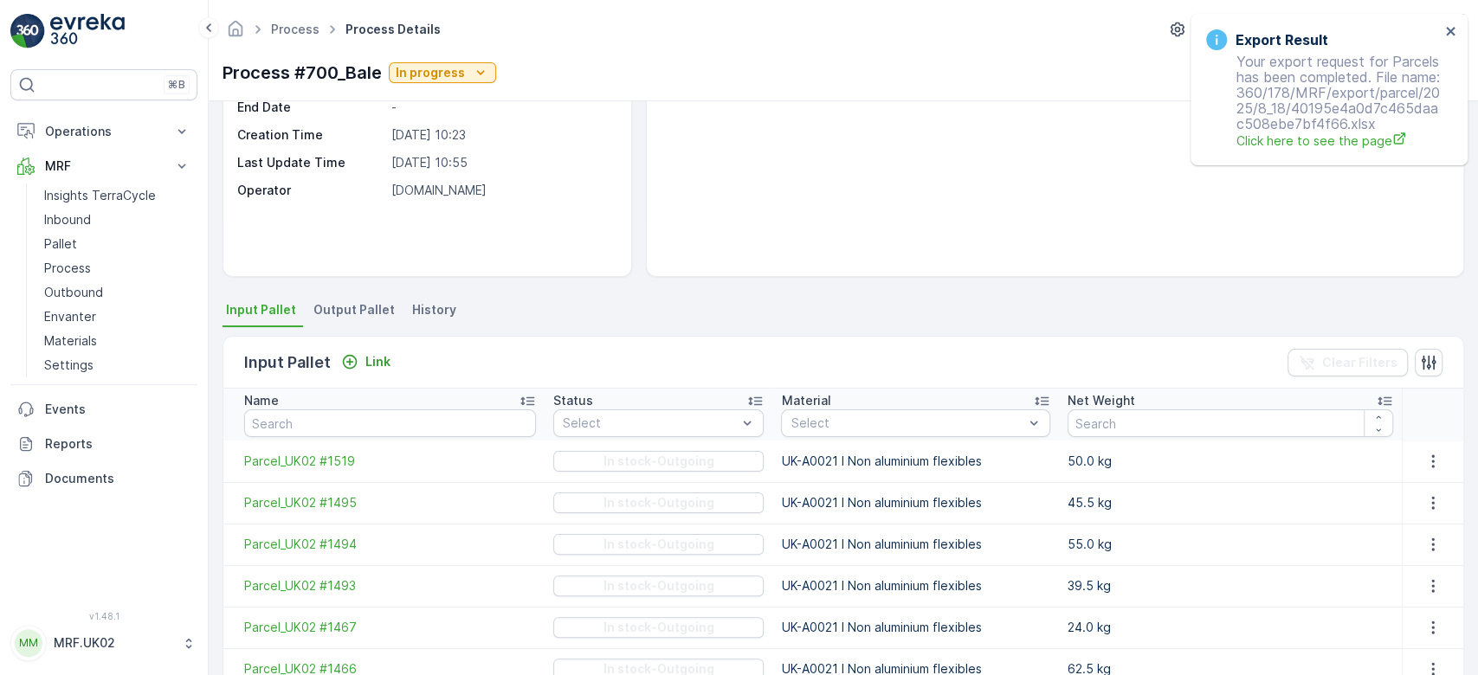
click at [347, 299] on li "Output Pallet" at bounding box center [356, 312] width 92 height 29
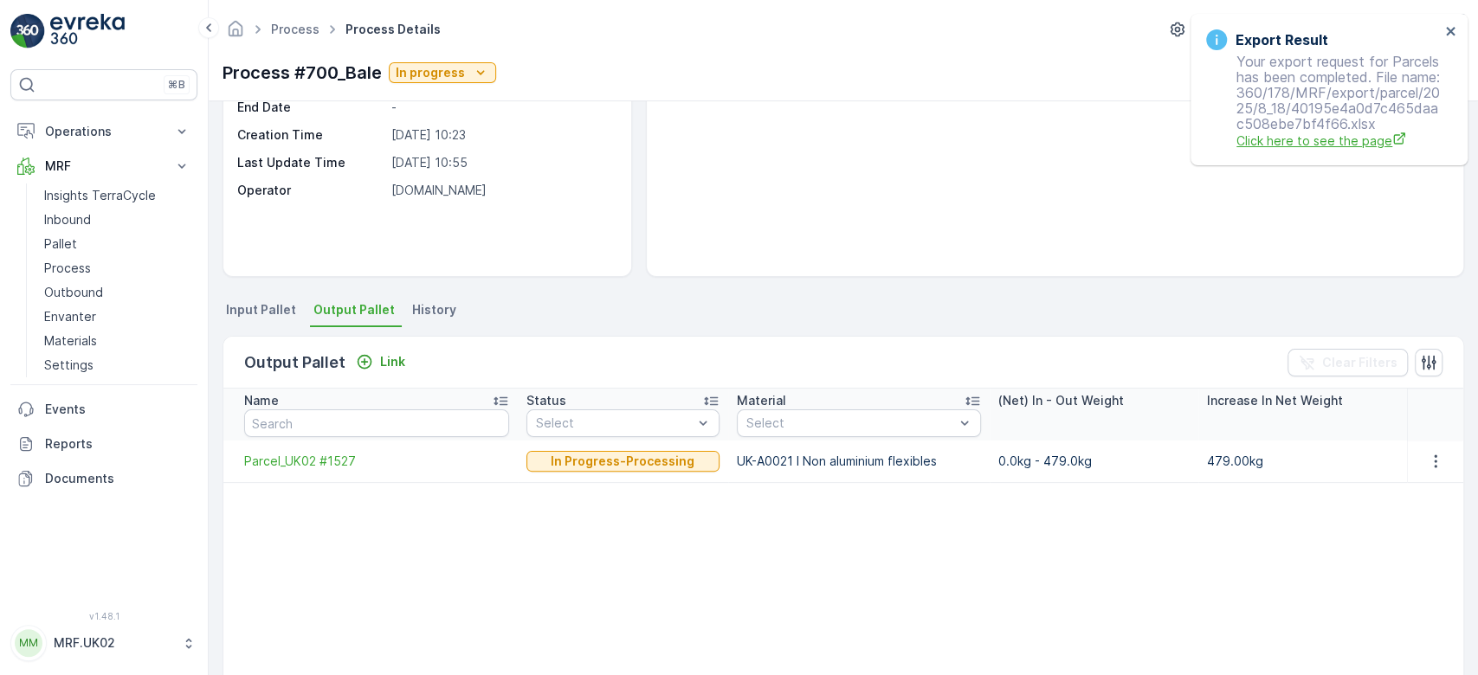
click at [1295, 150] on span "Click here to see the page" at bounding box center [1337, 141] width 203 height 18
click at [1449, 30] on icon "close" at bounding box center [1450, 31] width 9 height 9
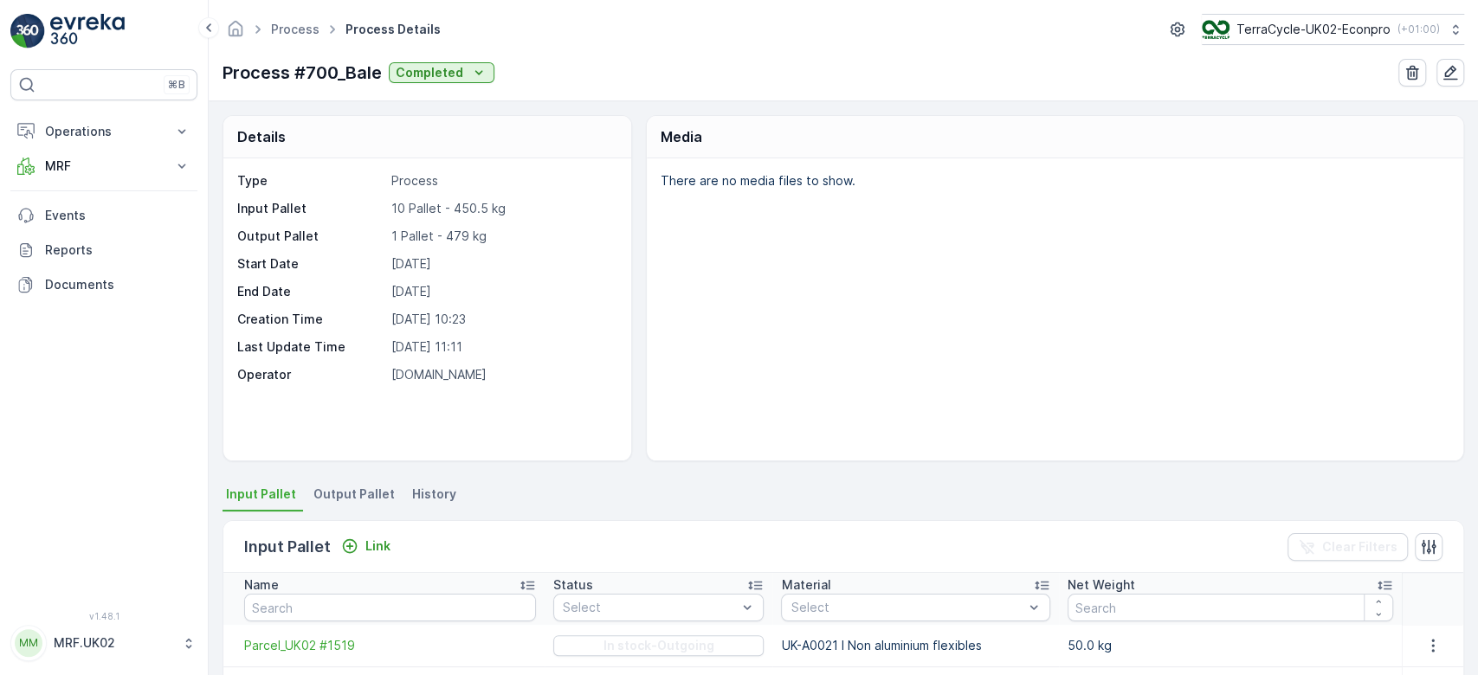
click at [353, 500] on span "Output Pallet" at bounding box center [353, 494] width 81 height 17
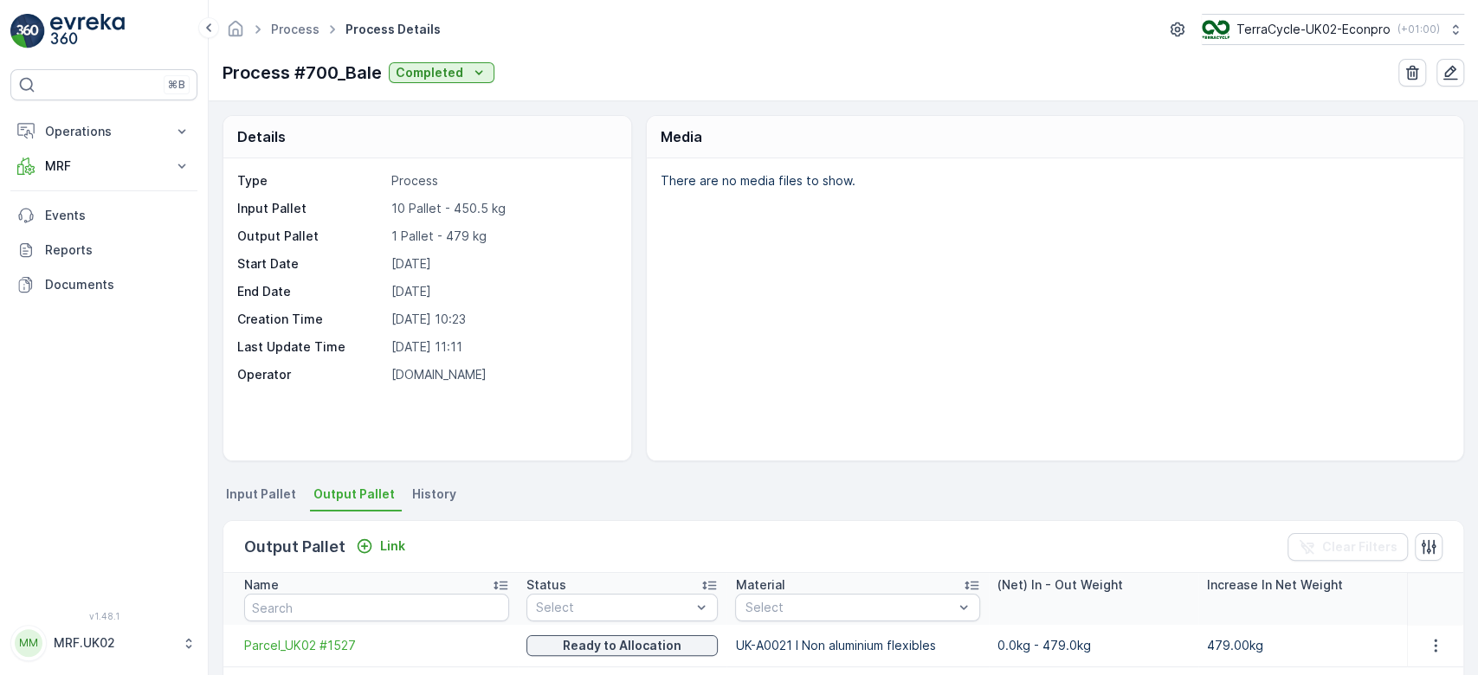
click at [91, 31] on img at bounding box center [87, 31] width 74 height 35
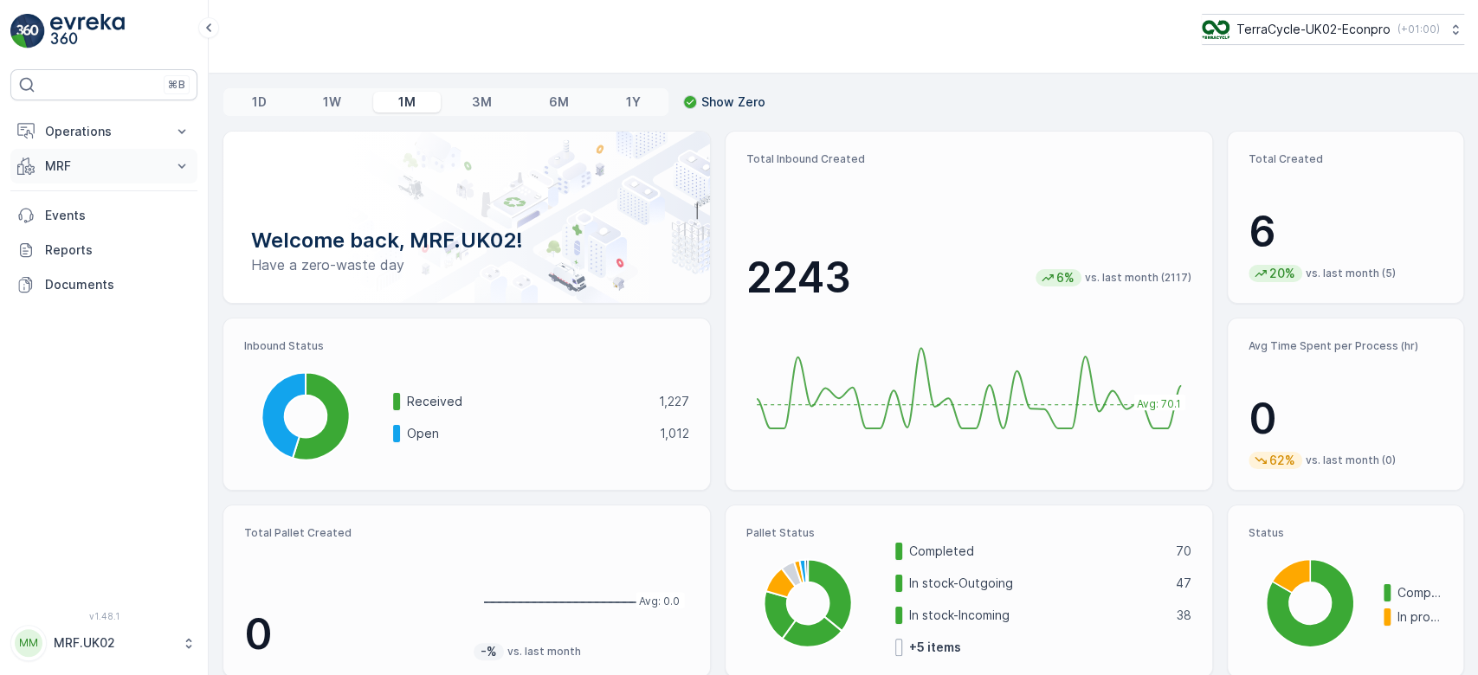
click at [74, 158] on p "MRF" at bounding box center [104, 166] width 118 height 17
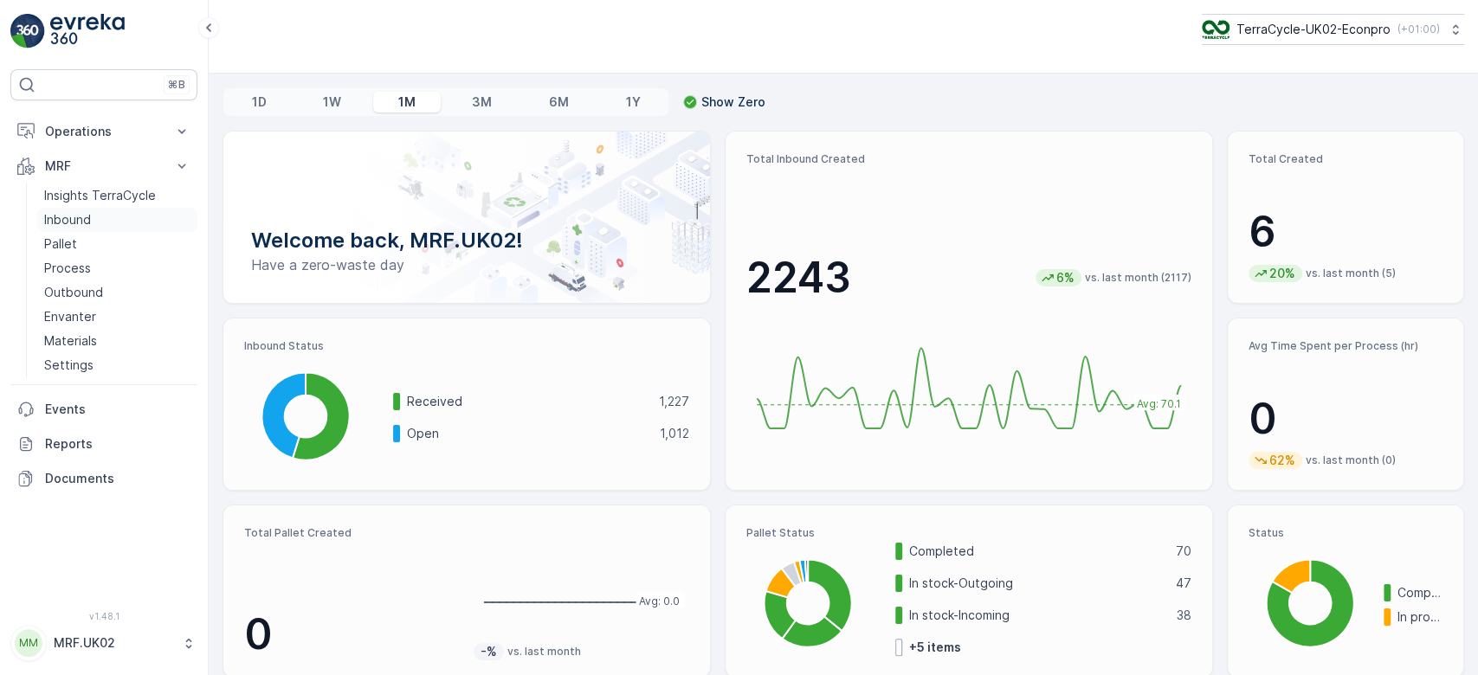
click at [91, 215] on link "Inbound" at bounding box center [117, 220] width 160 height 24
